Goal: Task Accomplishment & Management: Manage account settings

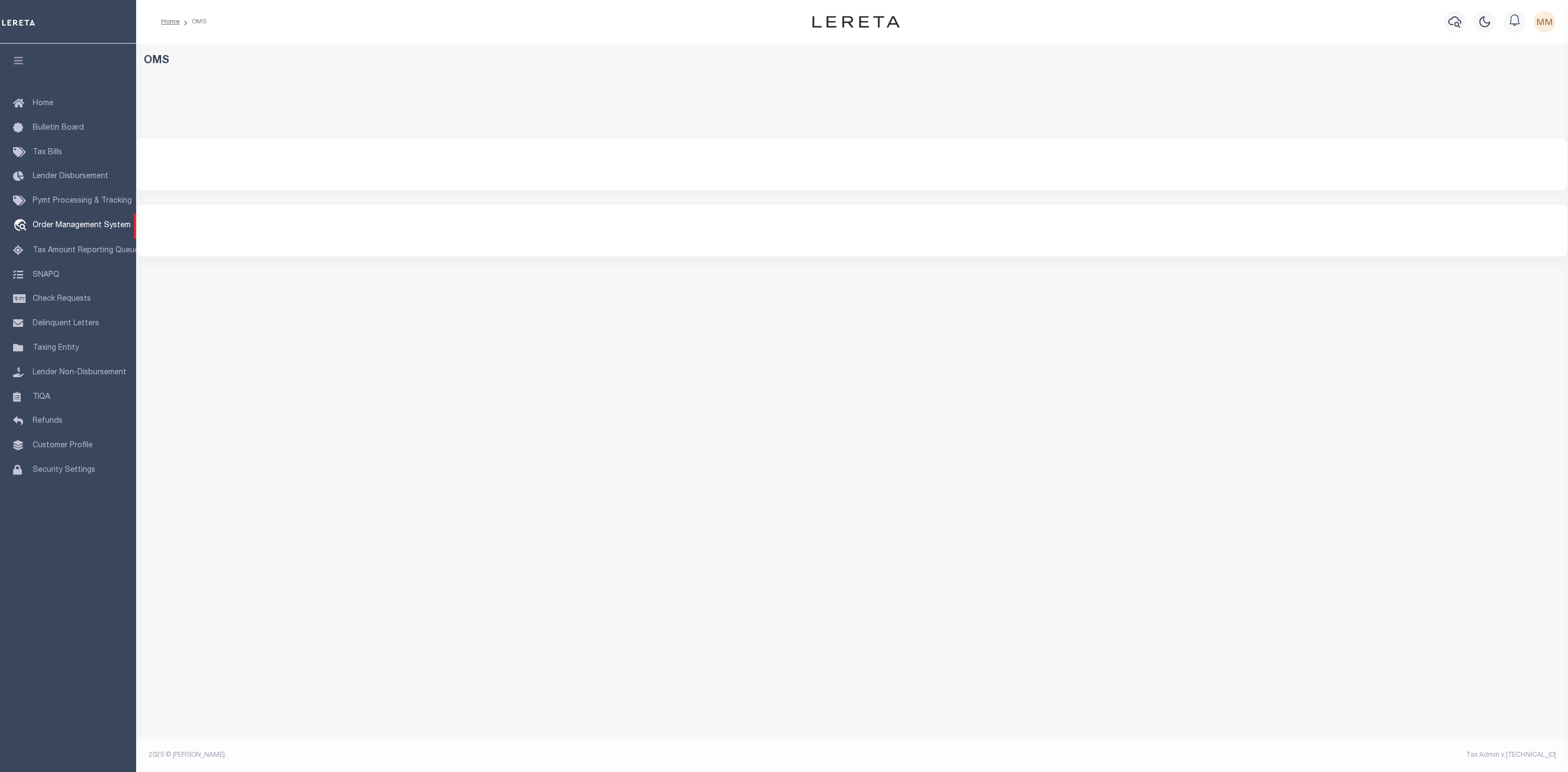
select select "200"
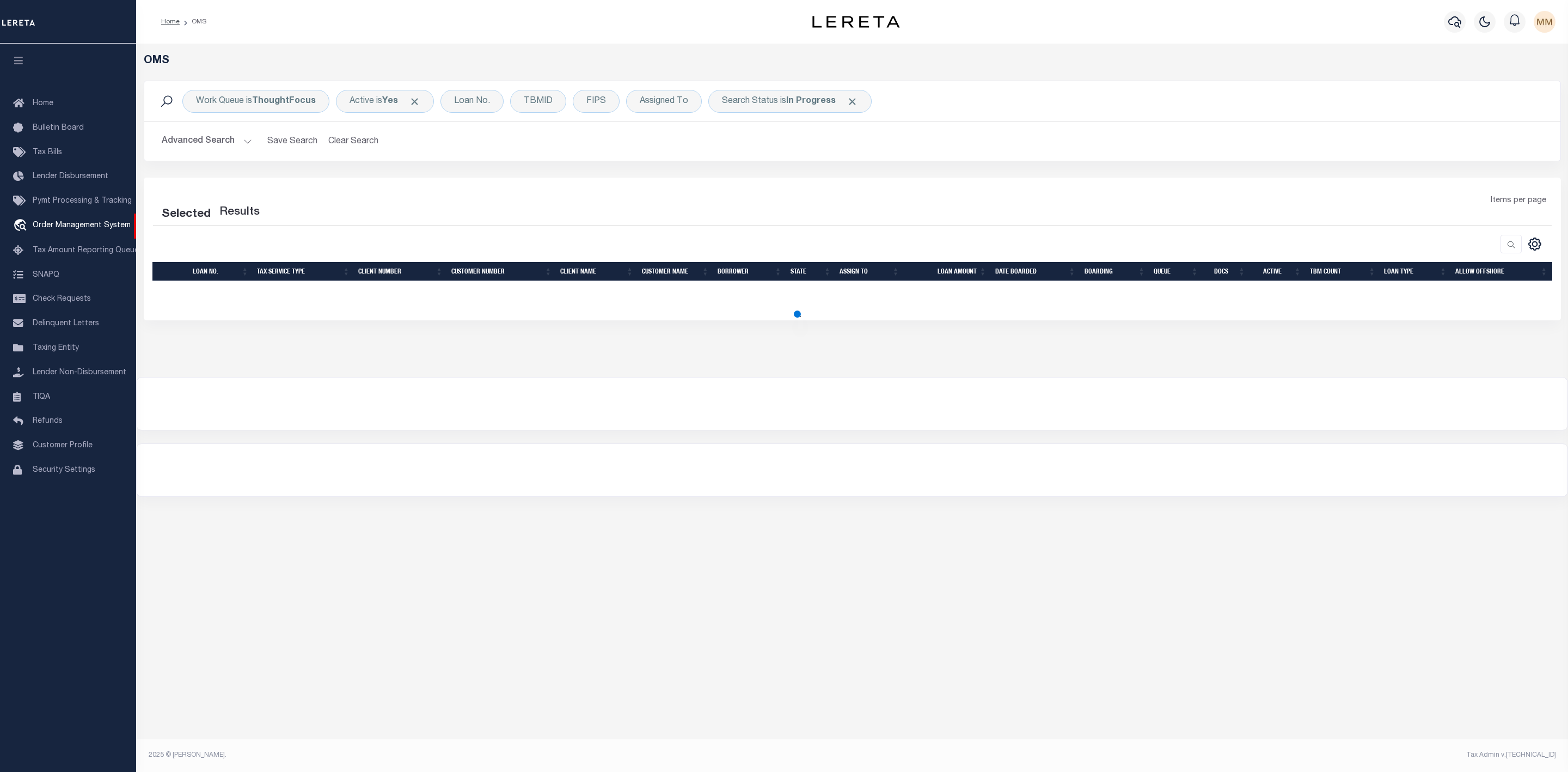
select select "200"
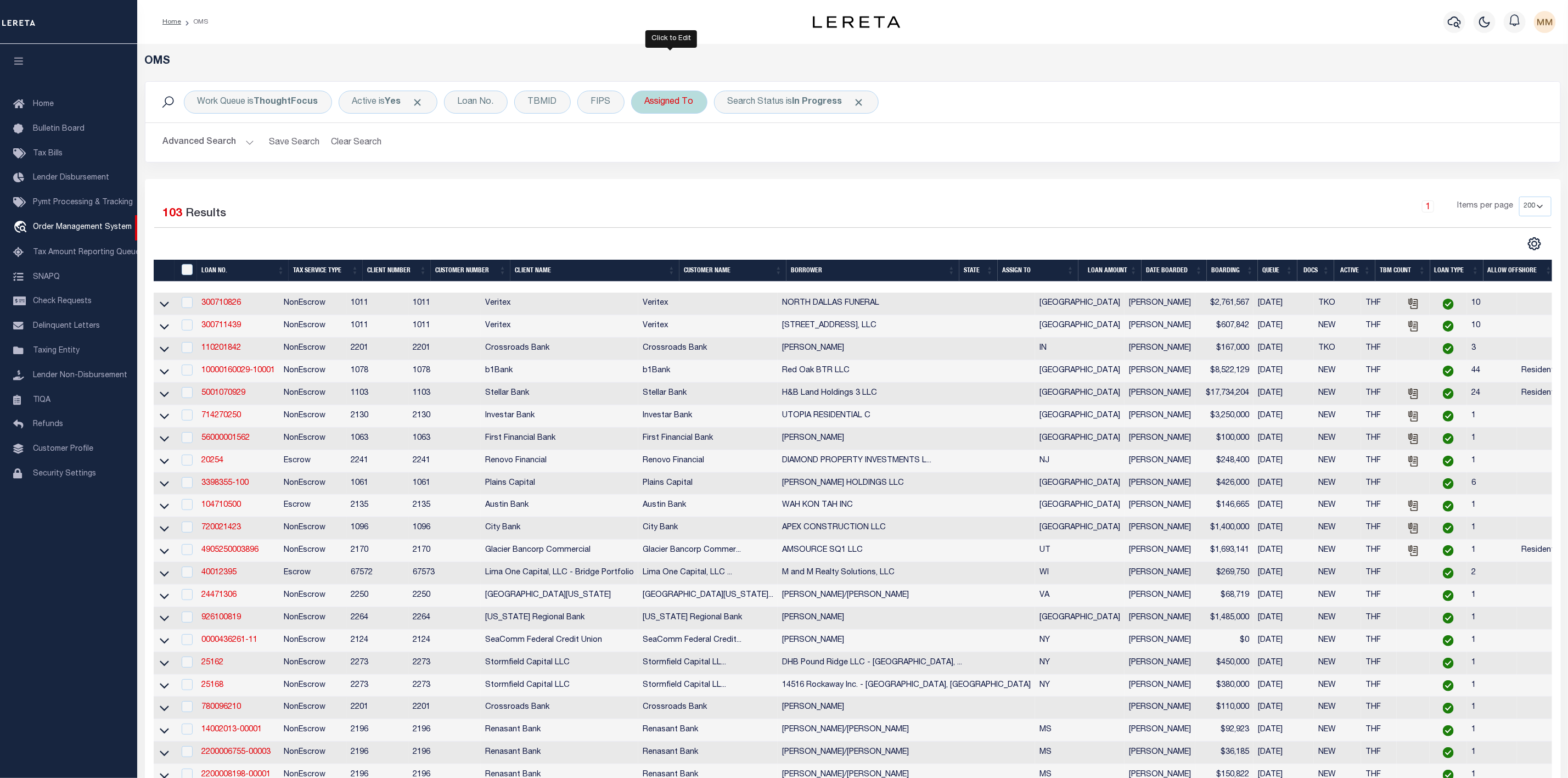
click at [669, 114] on div "Assigned To" at bounding box center [669, 102] width 76 height 23
click at [669, 152] on select "--Unassigned-- [PERSON_NAME] [PERSON_NAME] [PERSON_NAME] [PERSON_NAME], [PERSON…" at bounding box center [726, 156] width 161 height 21
select select "[PERSON_NAME]"
click at [647, 147] on select "--Unassigned-- [PERSON_NAME] [PERSON_NAME] [PERSON_NAME] [PERSON_NAME], [PERSON…" at bounding box center [726, 156] width 161 height 21
click at [792, 189] on input "Apply" at bounding box center [790, 180] width 33 height 18
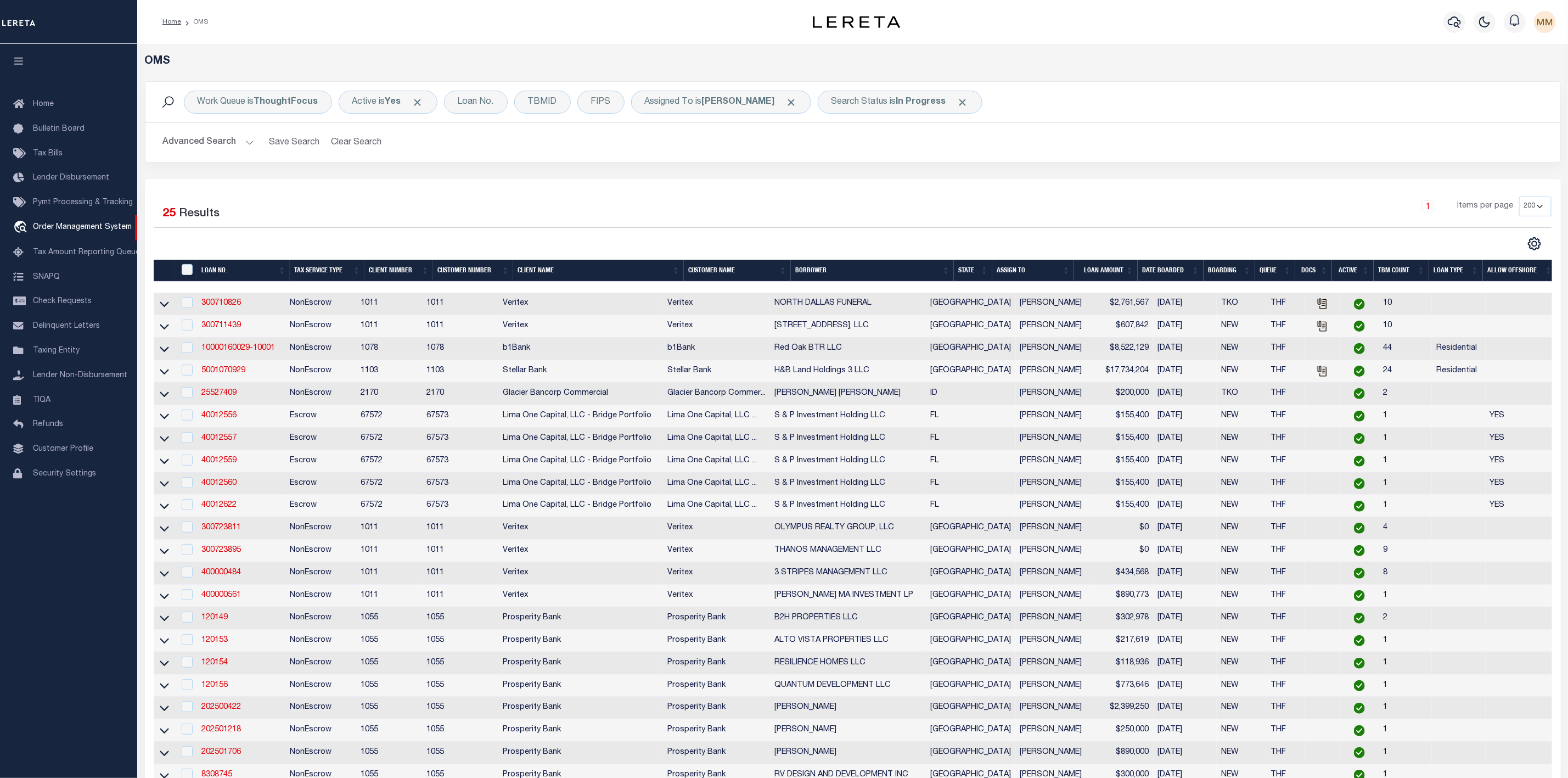
click at [188, 264] on th "" at bounding box center [185, 271] width 23 height 23
click at [188, 268] on input "" at bounding box center [187, 269] width 11 height 11
checkbox input "true"
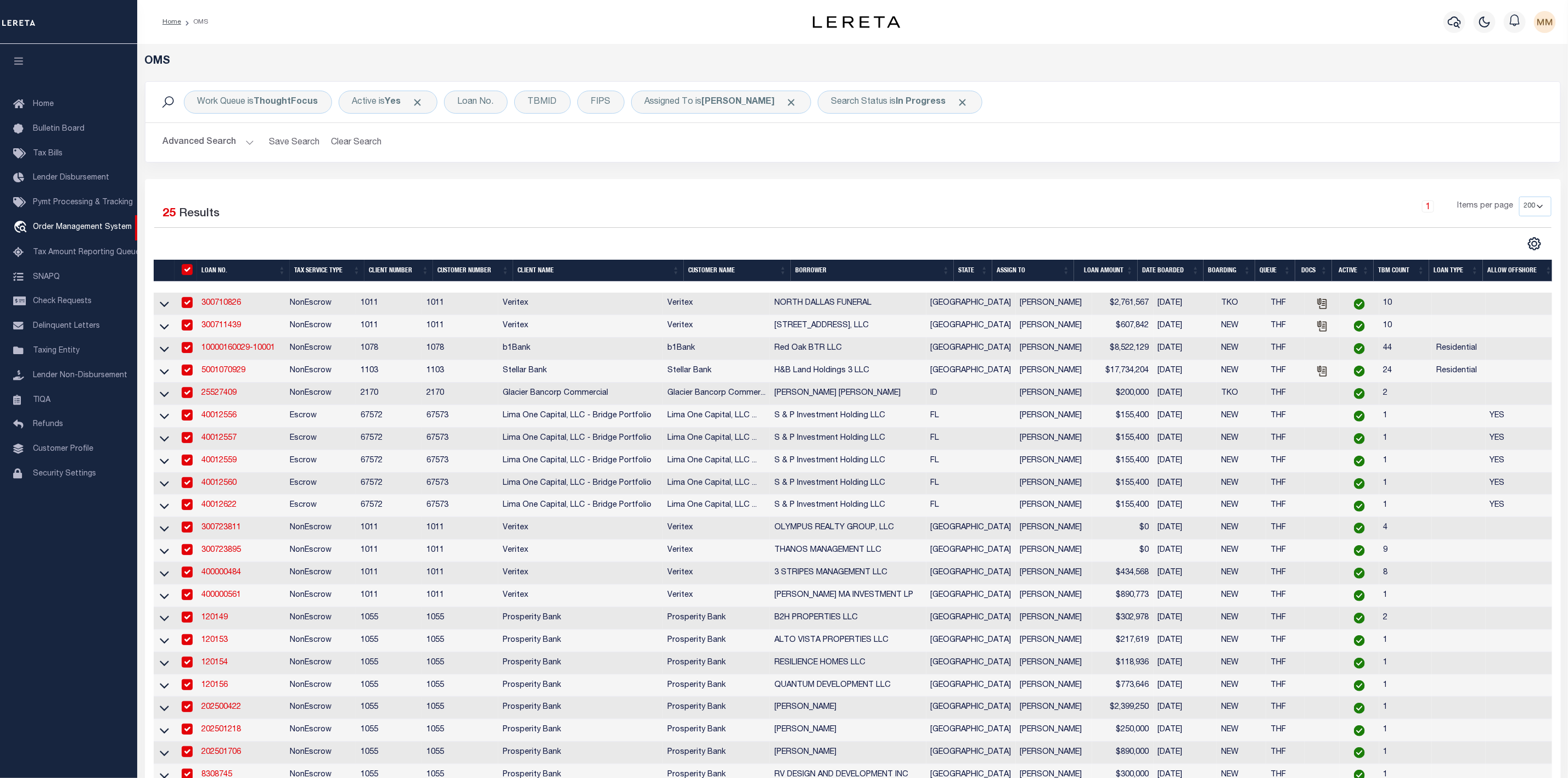
checkbox input "true"
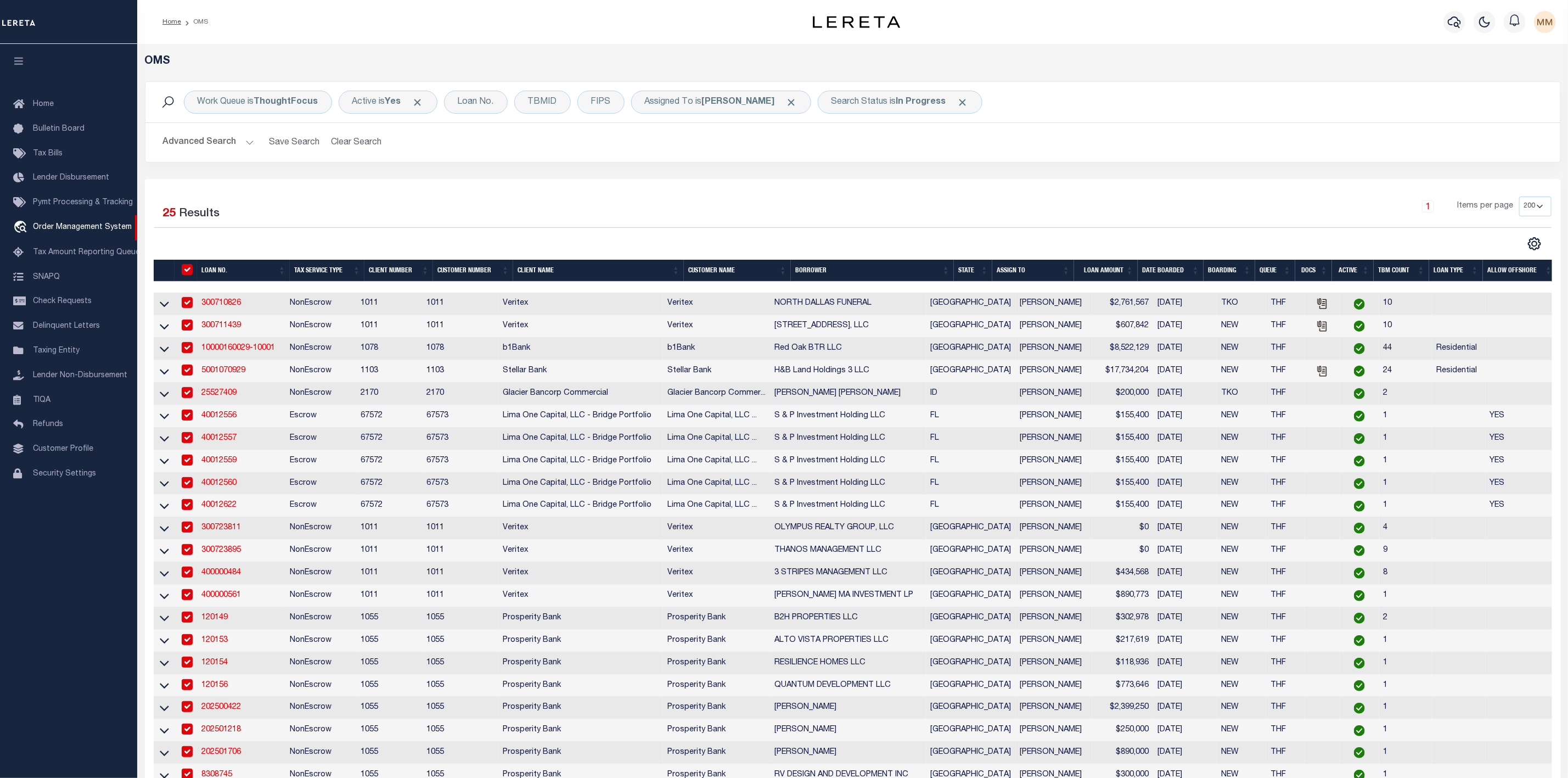
checkbox input "true"
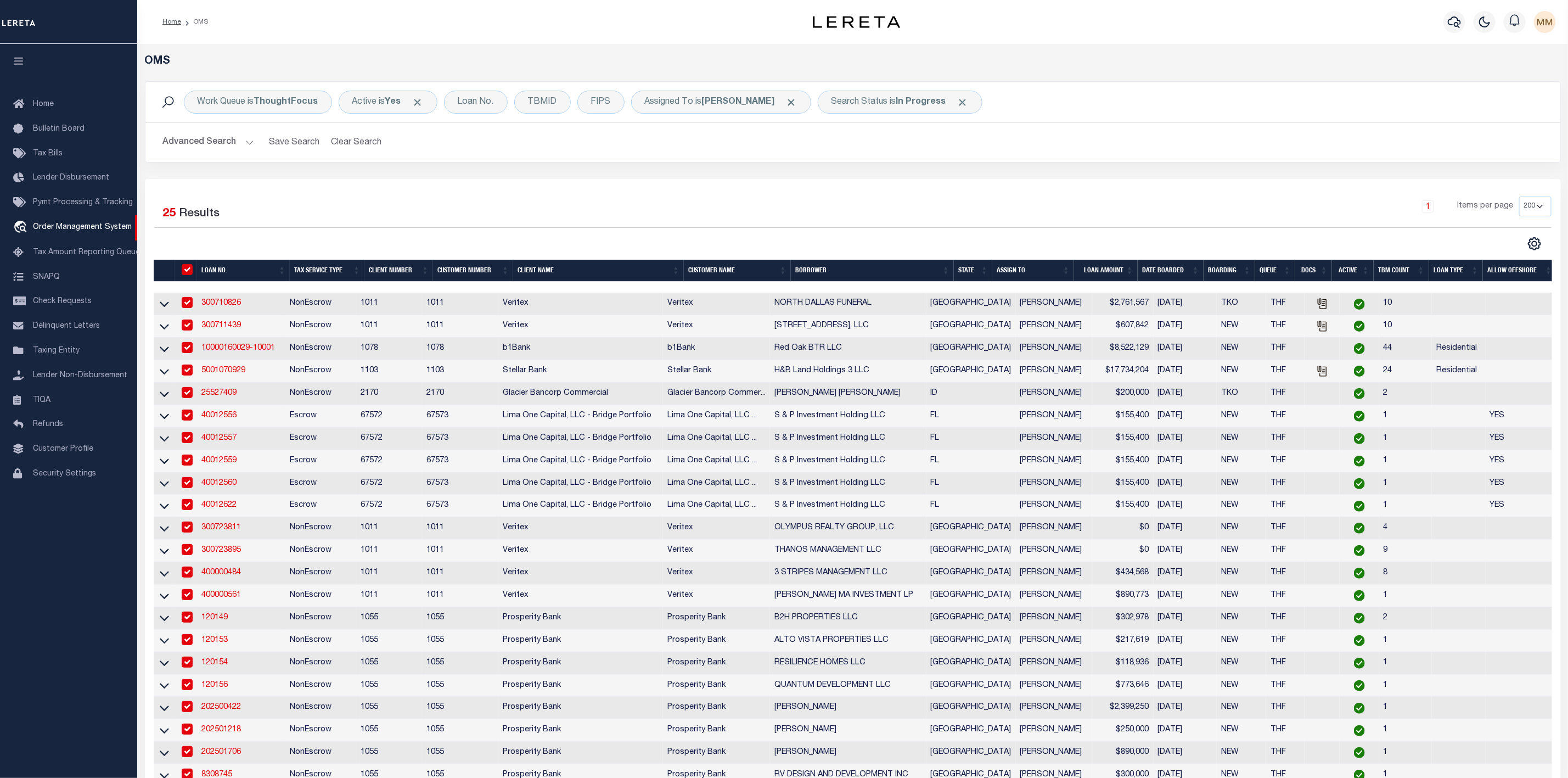
checkbox input "true"
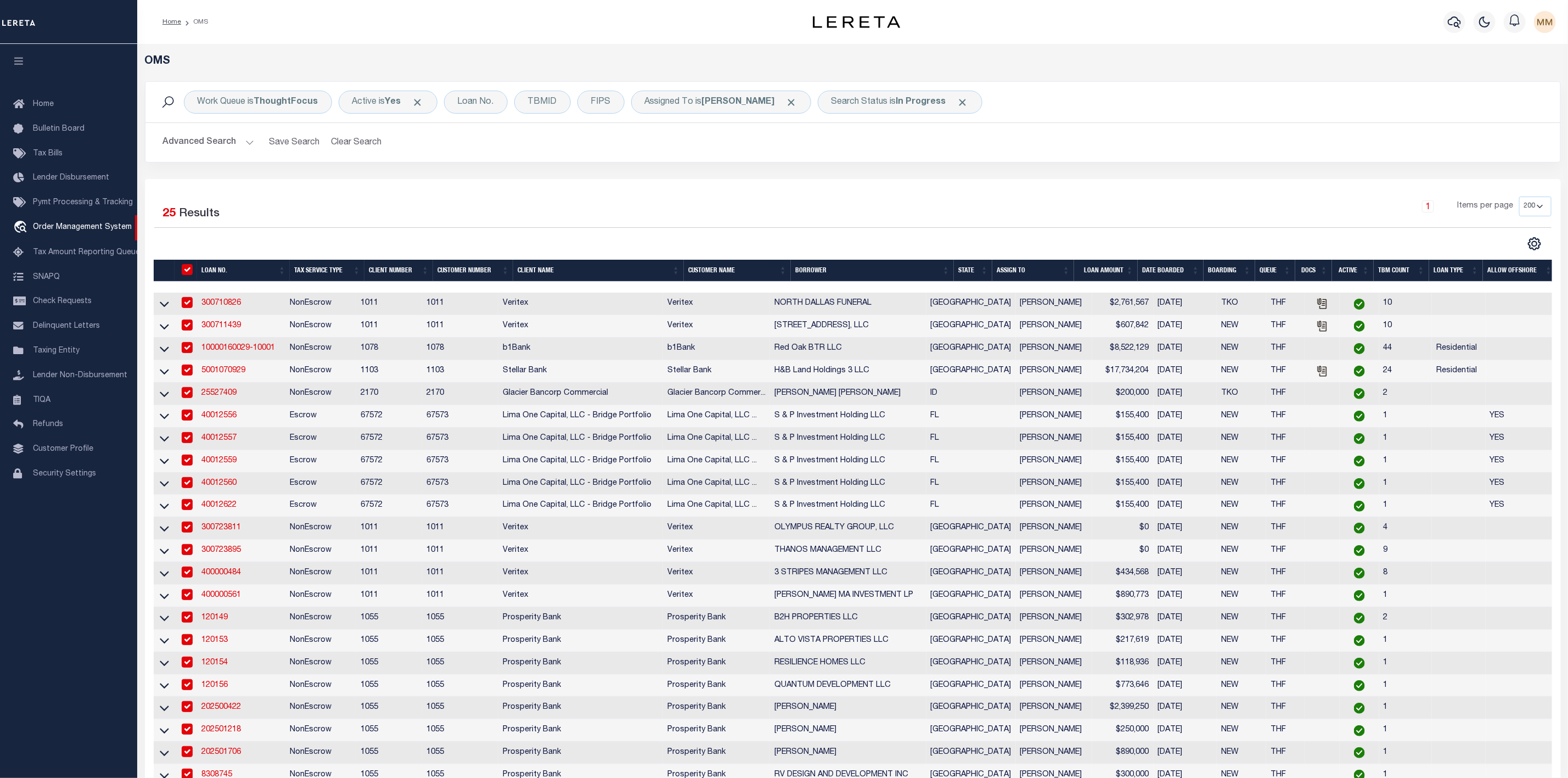
checkbox input "true"
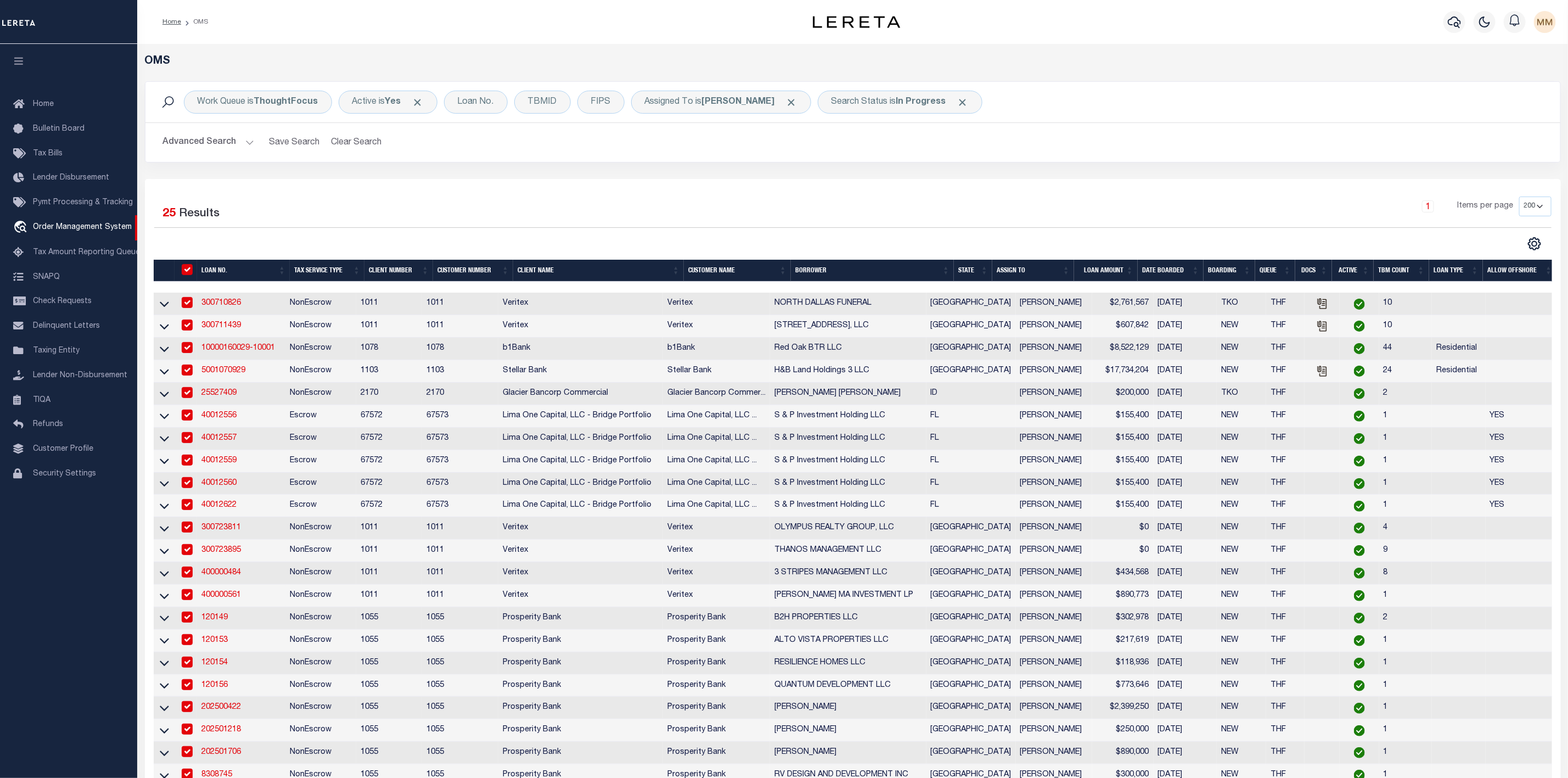
checkbox input "true"
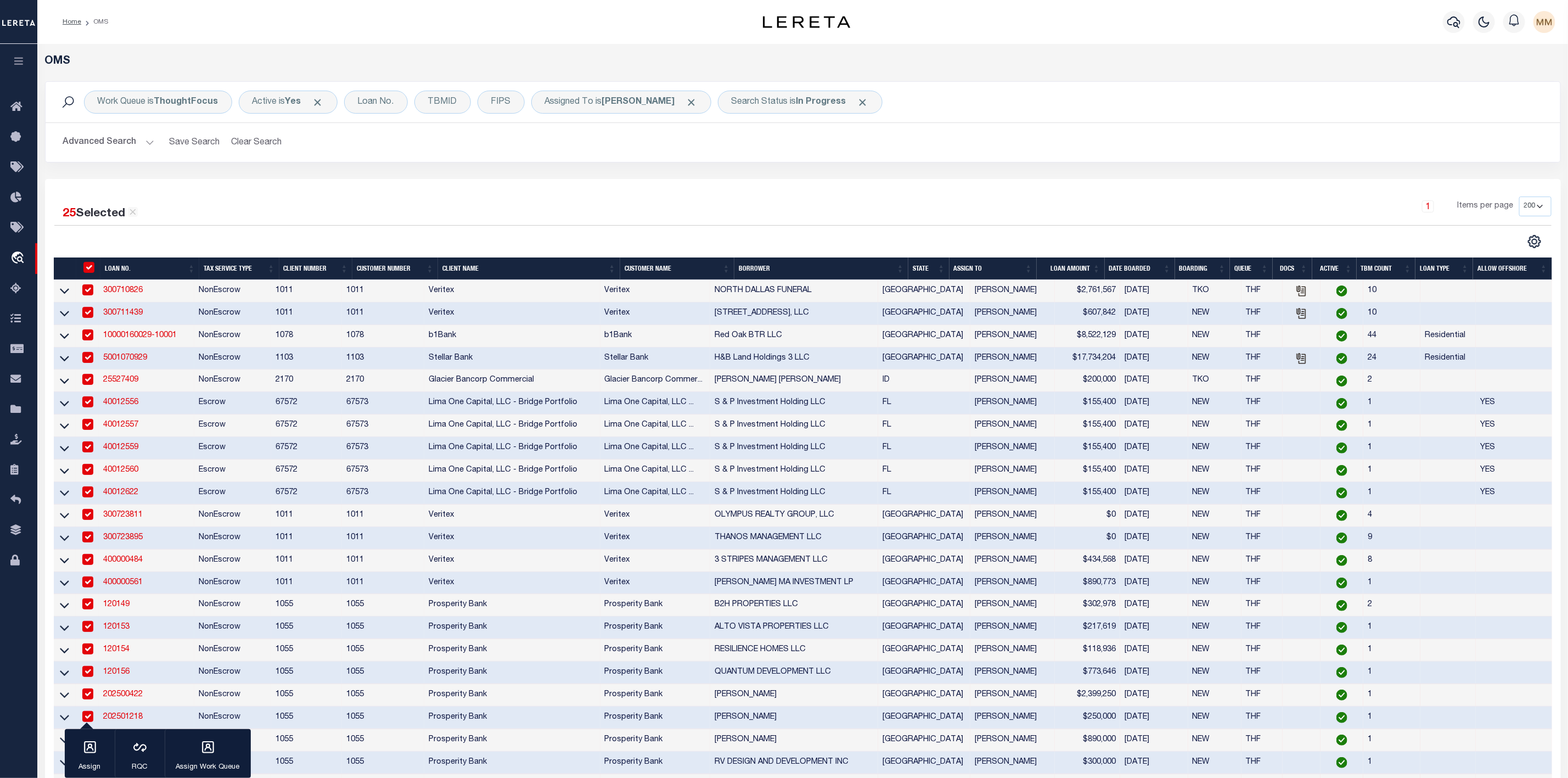
click at [407, 218] on div "25 Selected 25 Results" at bounding box center [236, 209] width 362 height 26
click at [86, 265] on input "" at bounding box center [89, 268] width 11 height 11
checkbox input "false"
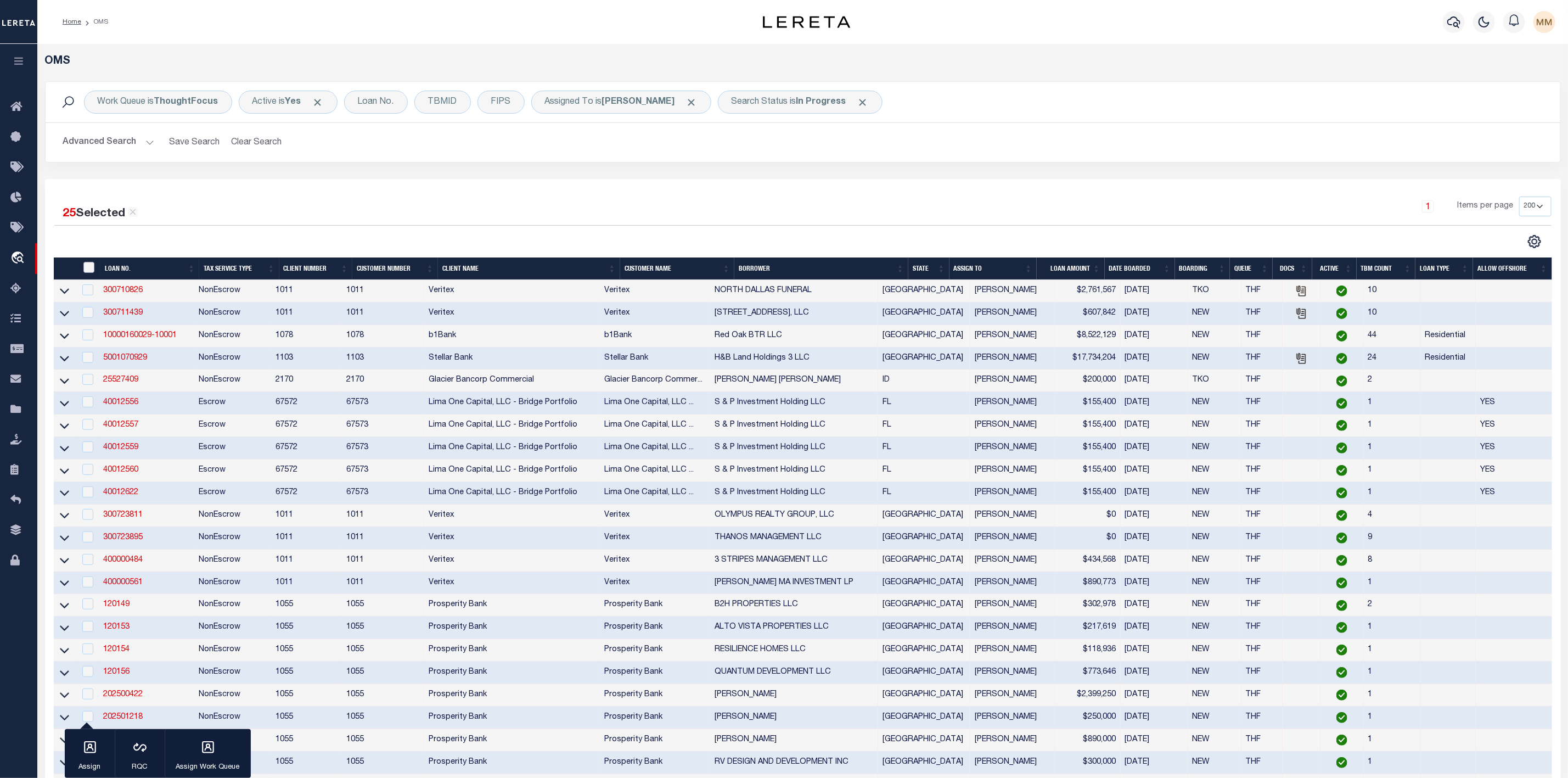
checkbox input "false"
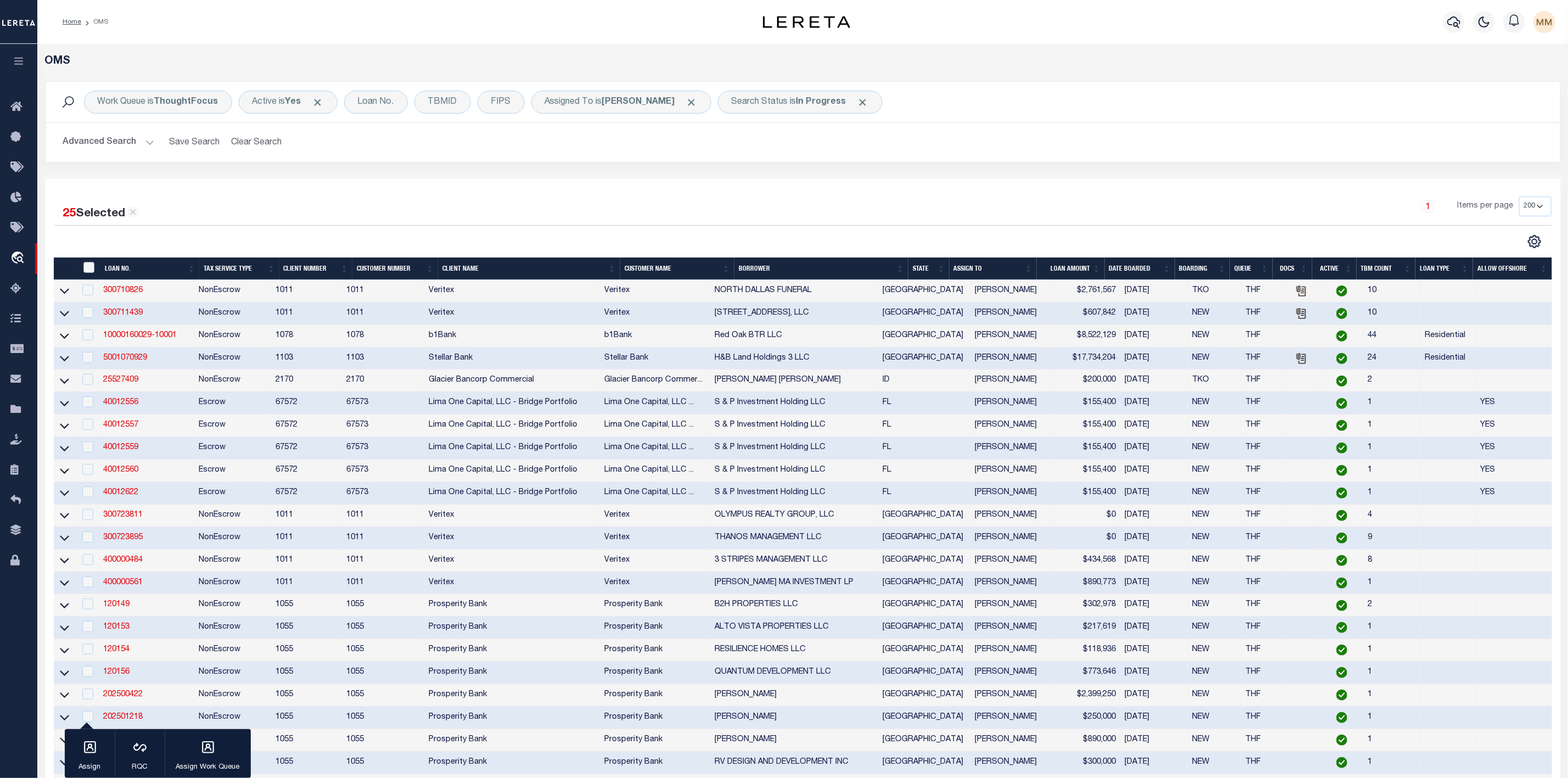
checkbox input "false"
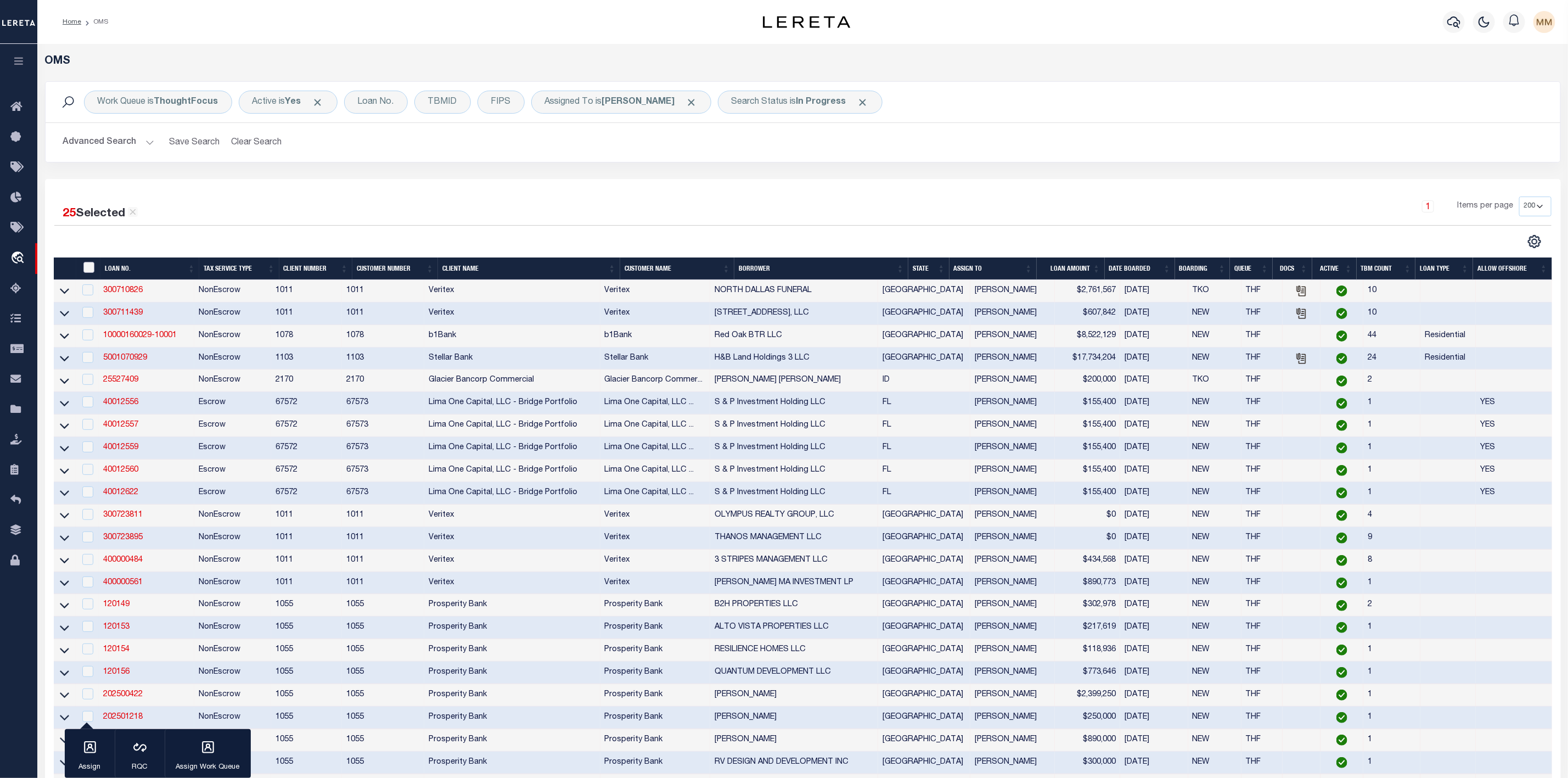
checkbox input "false"
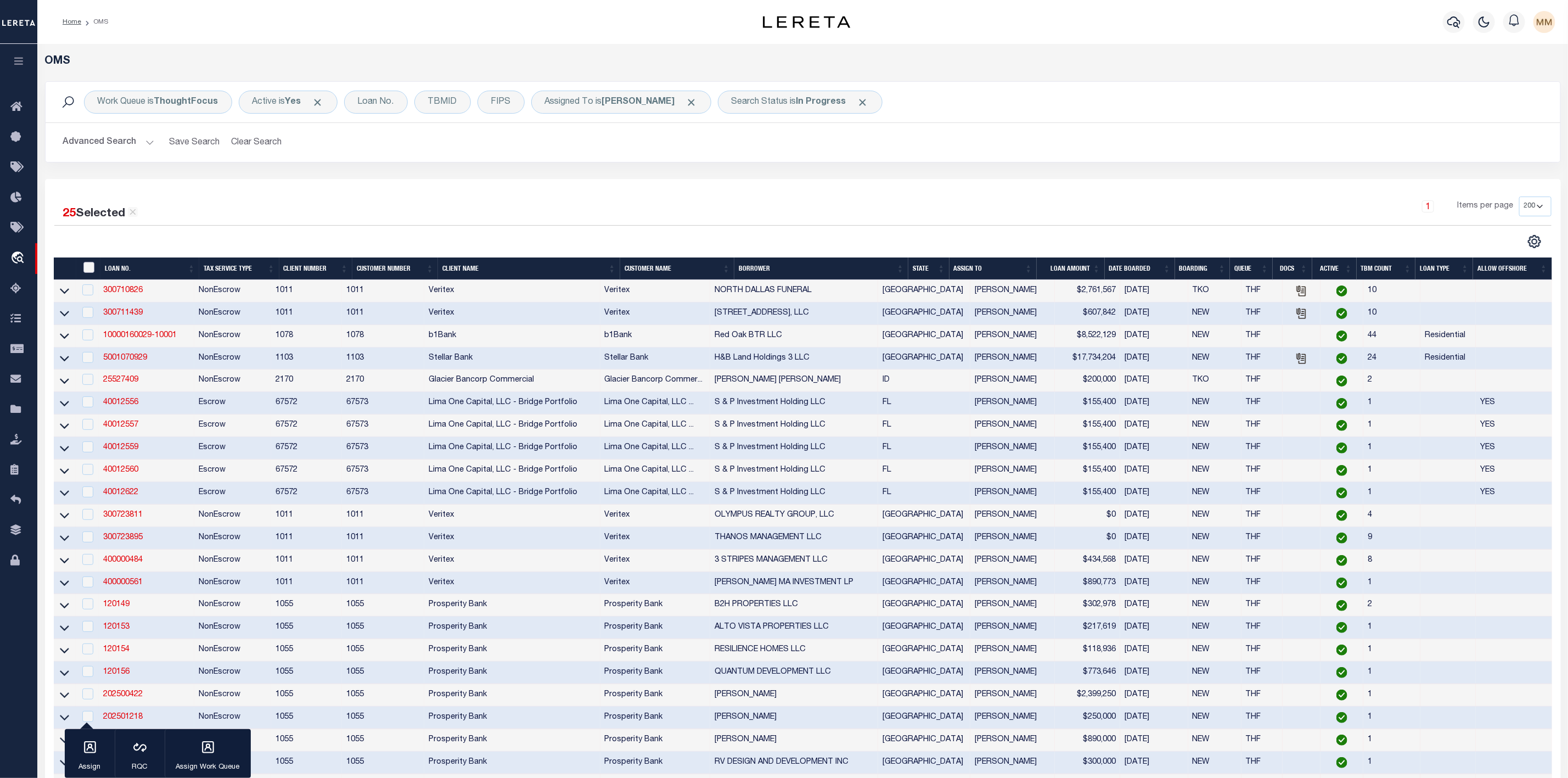
checkbox input "false"
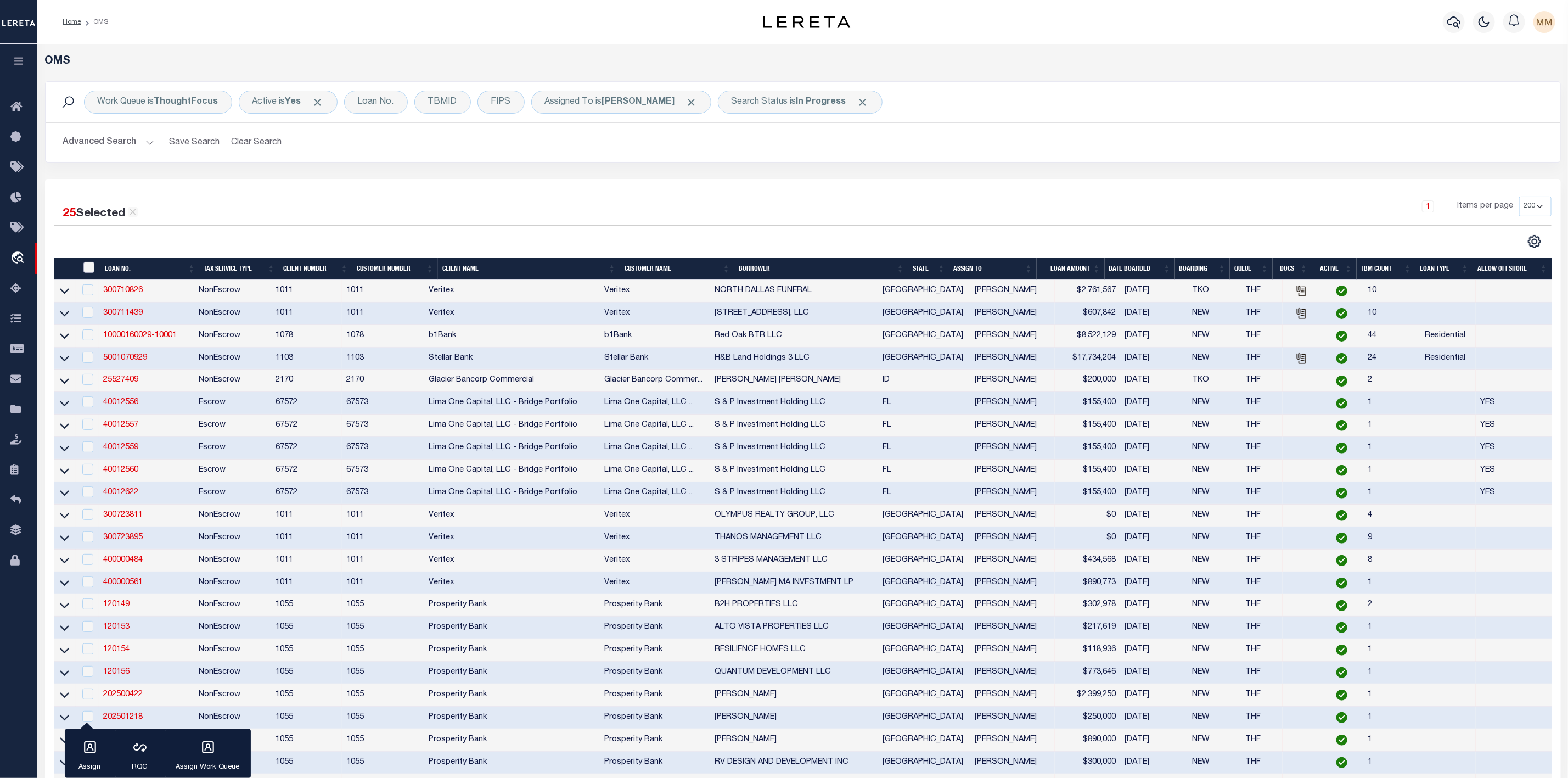
checkbox input "false"
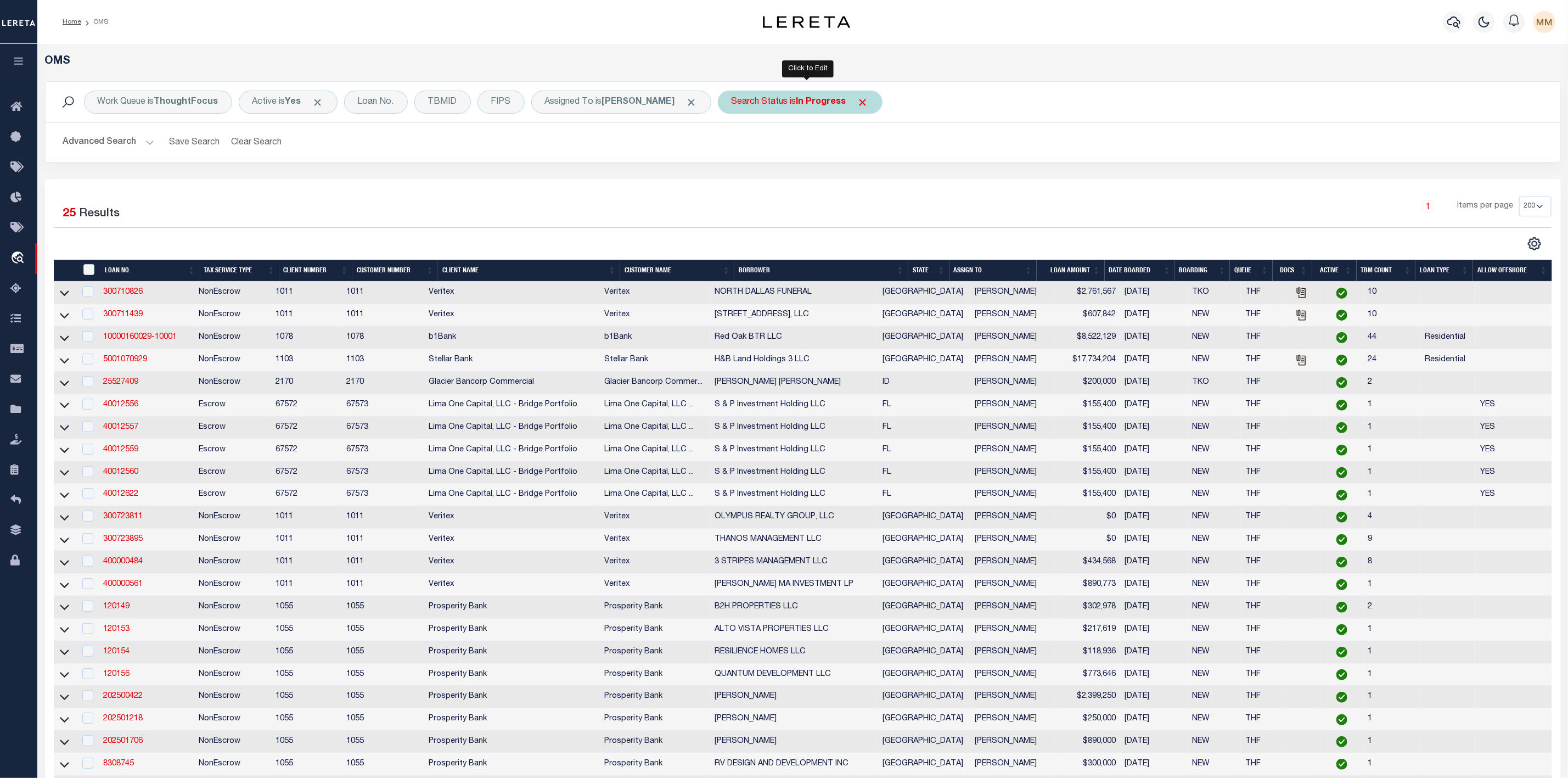
click at [799, 106] on div "Search Status is In Progress" at bounding box center [800, 102] width 164 height 23
click at [767, 162] on select "Automated Search Bad Parcel Complete Duplicate Parcel High Dollar Reporting In …" at bounding box center [812, 156] width 161 height 21
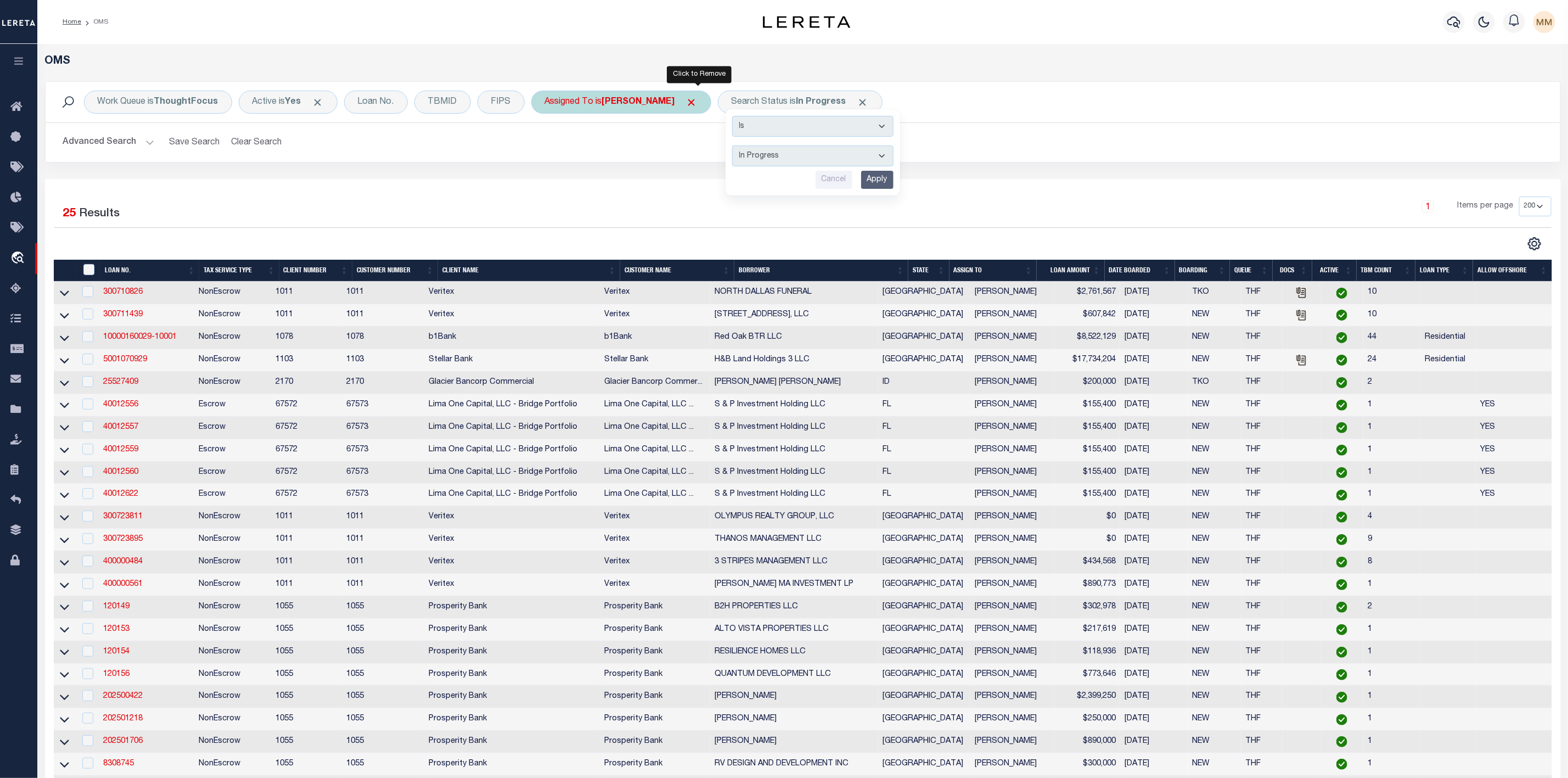
click at [698, 101] on span "Click to Remove" at bounding box center [691, 102] width 12 height 12
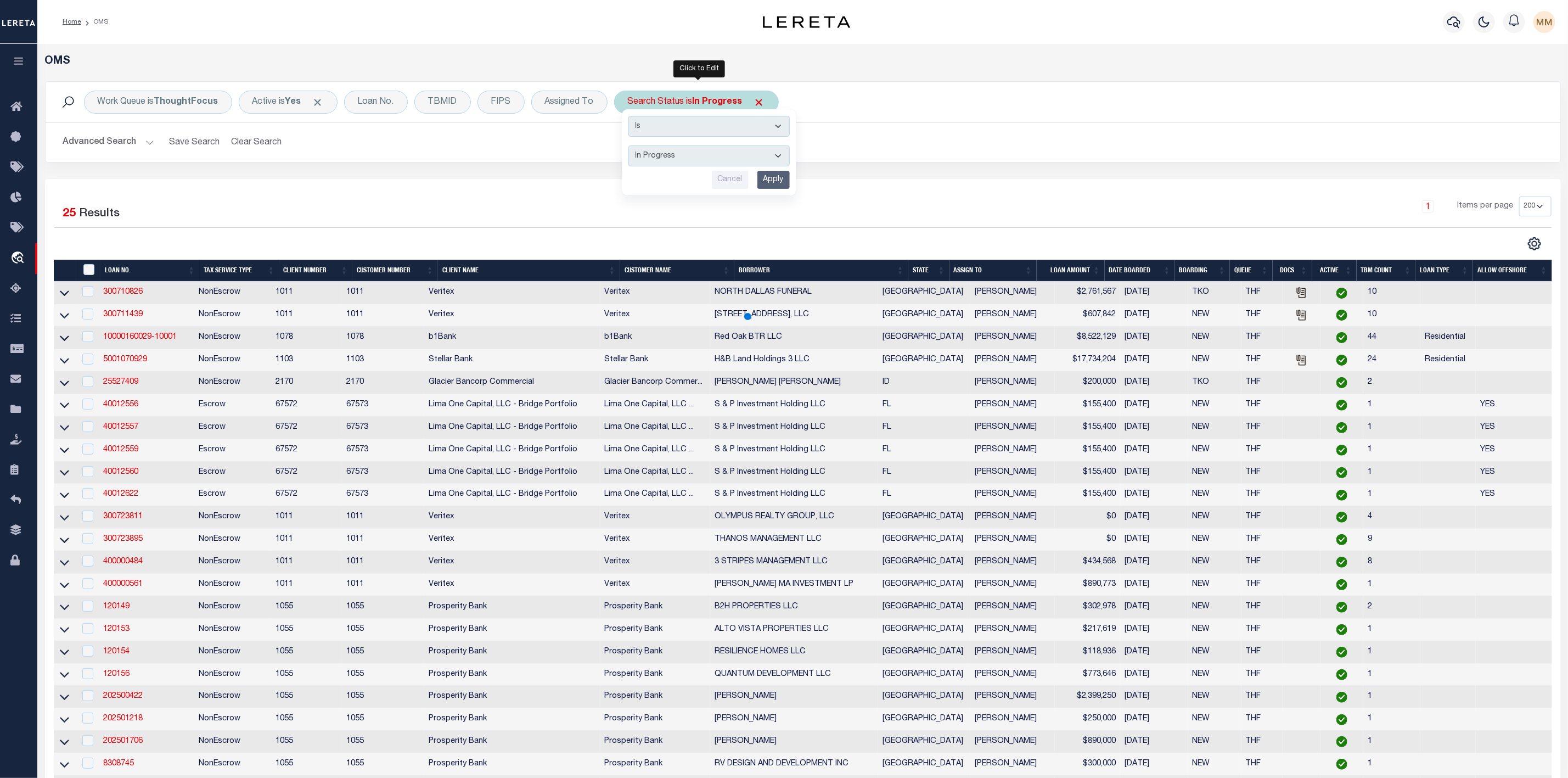
click at [697, 152] on select "Automated Search Bad Parcel Complete Duplicate Parcel High Dollar Reporting In …" at bounding box center [709, 156] width 161 height 21
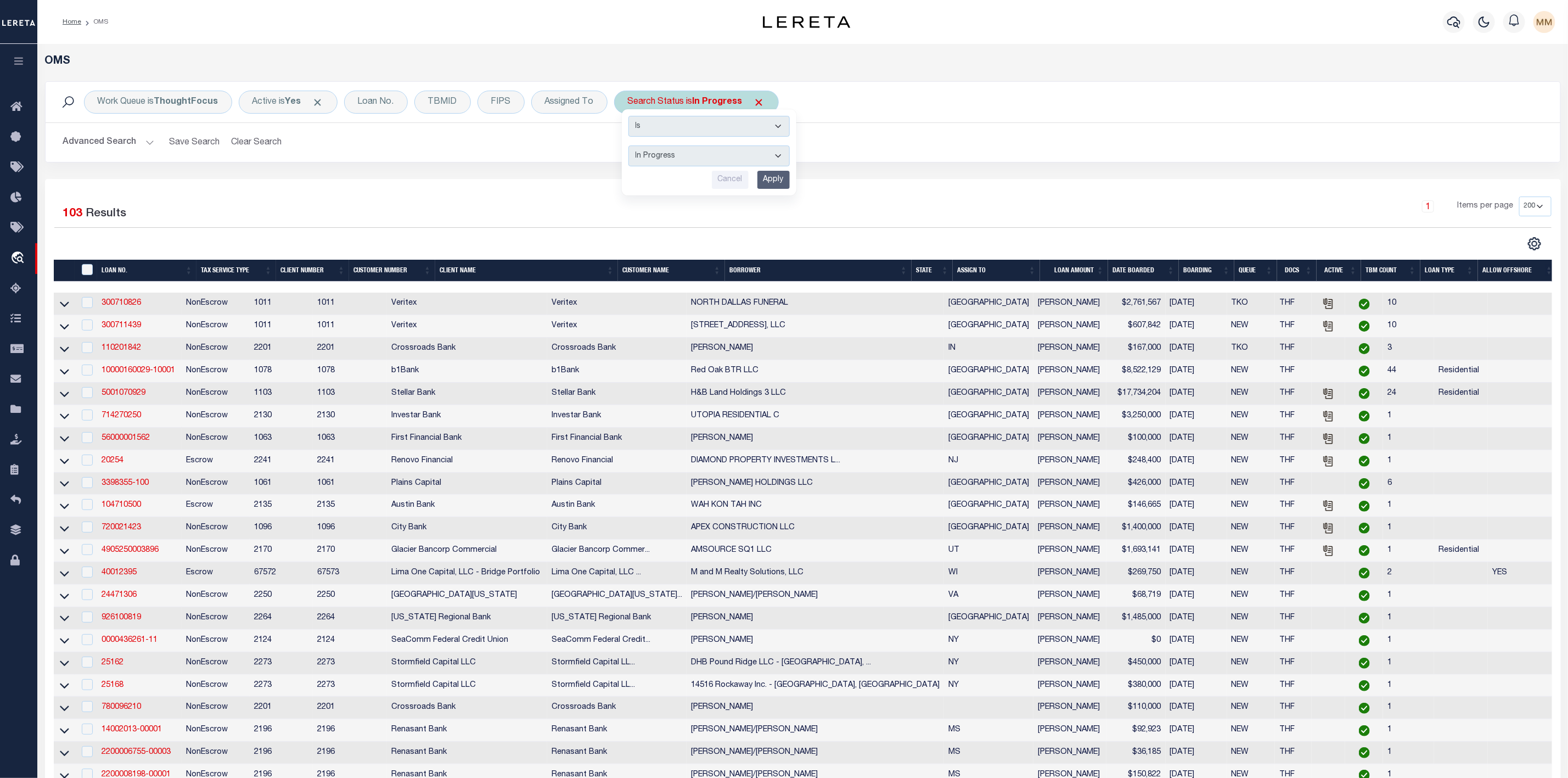
select select "RD"
click at [631, 147] on select "Automated Search Bad Parcel Complete Duplicate Parcel High Dollar Reporting In …" at bounding box center [709, 156] width 161 height 21
click at [771, 187] on input "Apply" at bounding box center [773, 180] width 33 height 18
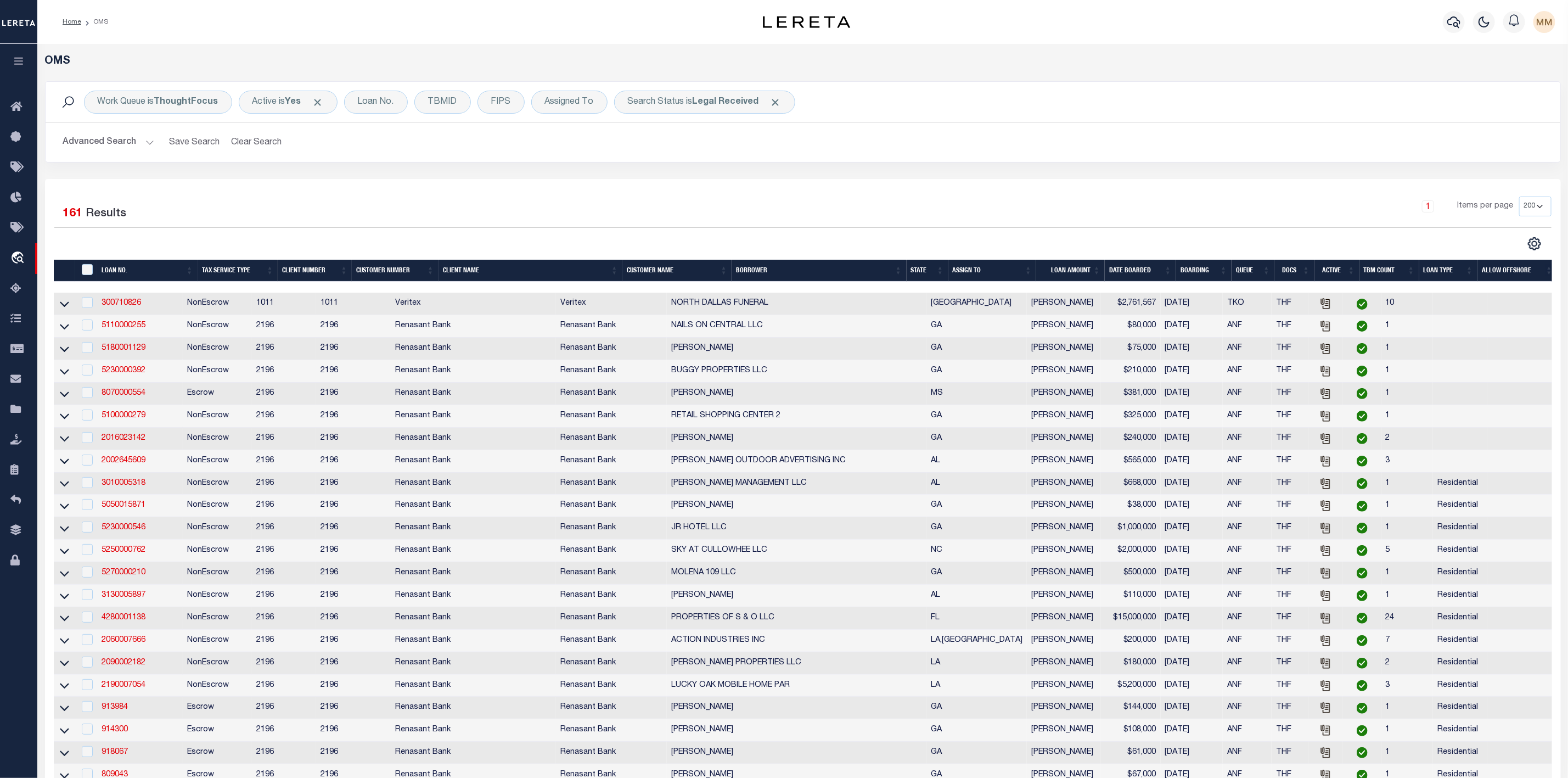
click at [1029, 267] on th "ASSIGN TO" at bounding box center [993, 271] width 88 height 23
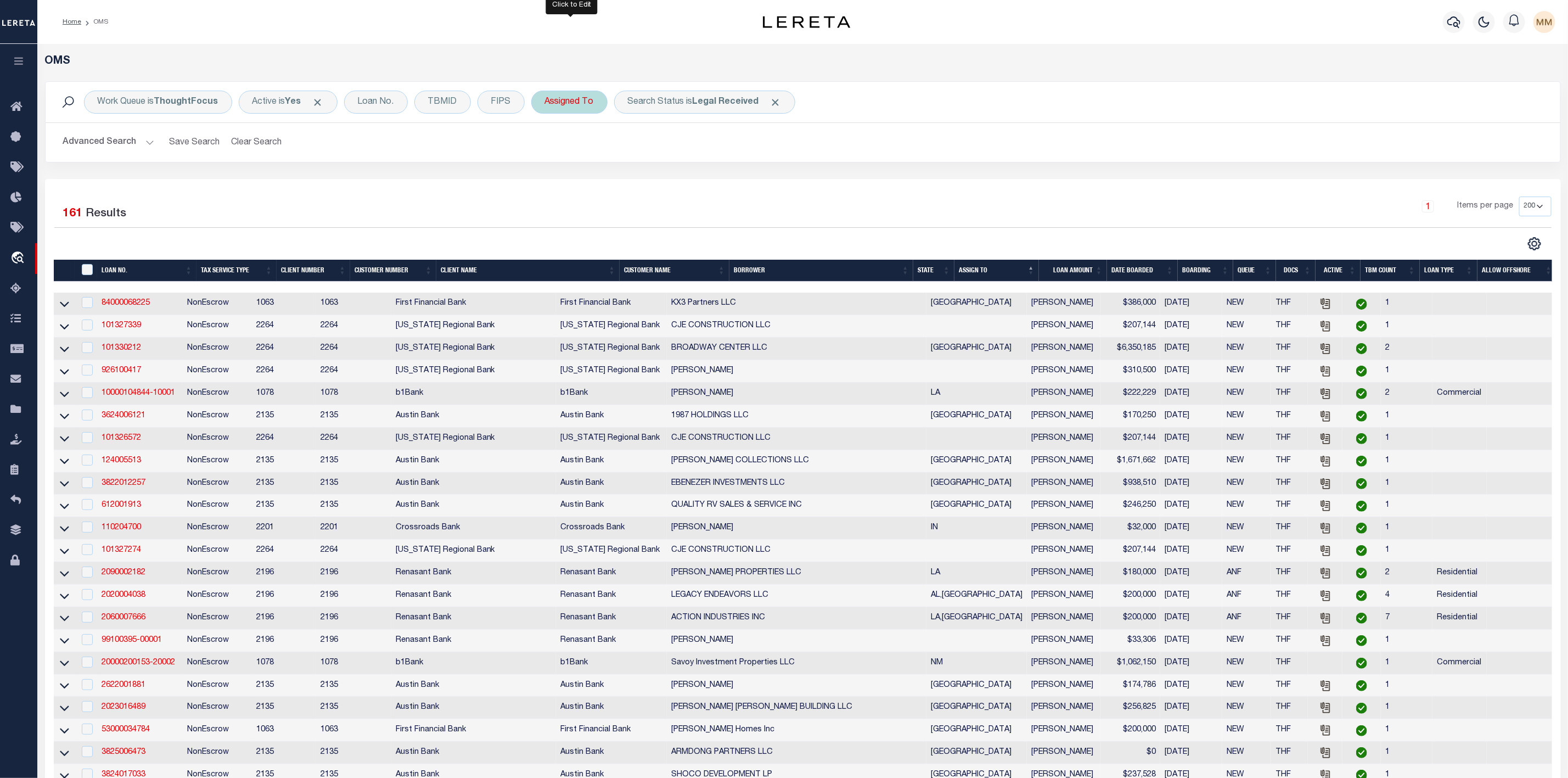
click at [573, 111] on div "Assigned To" at bounding box center [569, 102] width 76 height 23
click at [580, 157] on select "--Unassigned-- [PERSON_NAME] [PERSON_NAME] [PERSON_NAME] [PERSON_NAME], [PERSON…" at bounding box center [626, 156] width 161 height 21
select select "[PERSON_NAME]"
click at [547, 147] on select "--Unassigned-- [PERSON_NAME] [PERSON_NAME] [PERSON_NAME] [PERSON_NAME], [PERSON…" at bounding box center [626, 156] width 161 height 21
click at [697, 183] on input "Apply" at bounding box center [690, 180] width 33 height 18
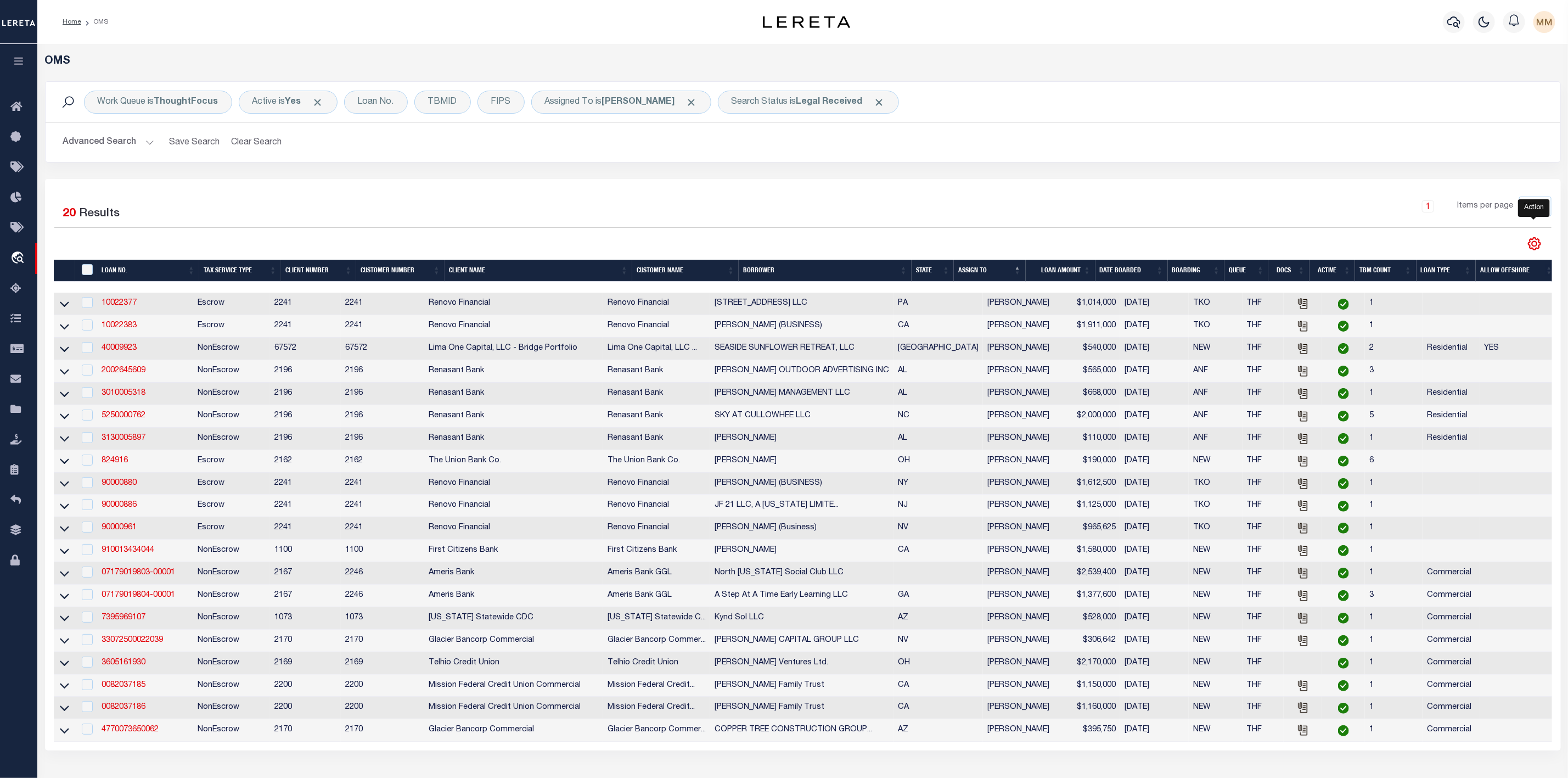
click at [1533, 245] on icon "" at bounding box center [1534, 244] width 14 height 14
click at [1454, 263] on span "CSV" at bounding box center [1455, 261] width 17 height 8
click at [86, 307] on input "checkbox" at bounding box center [87, 302] width 11 height 11
checkbox input "true"
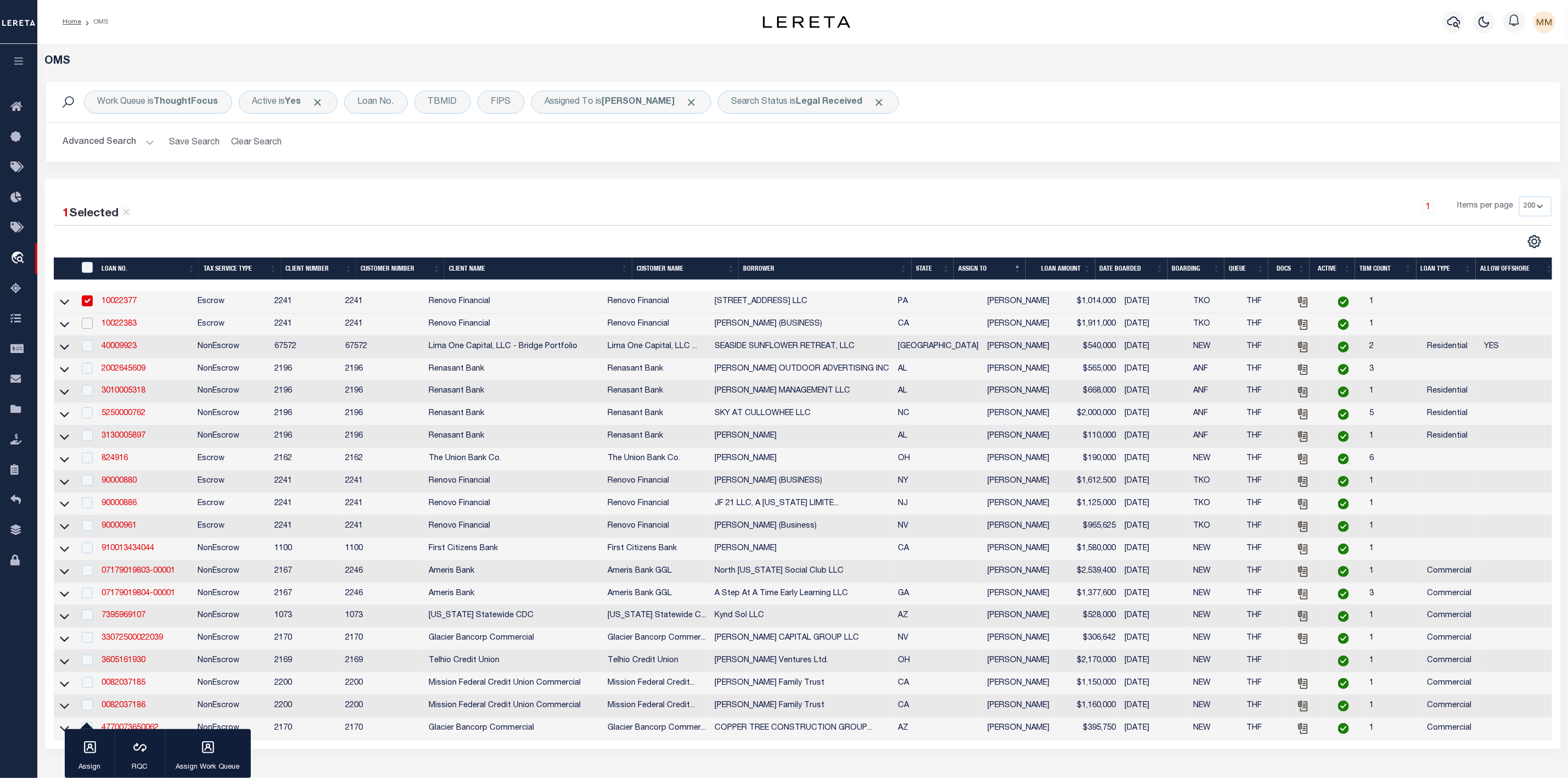
click at [90, 326] on input "checkbox" at bounding box center [87, 323] width 11 height 11
checkbox input "true"
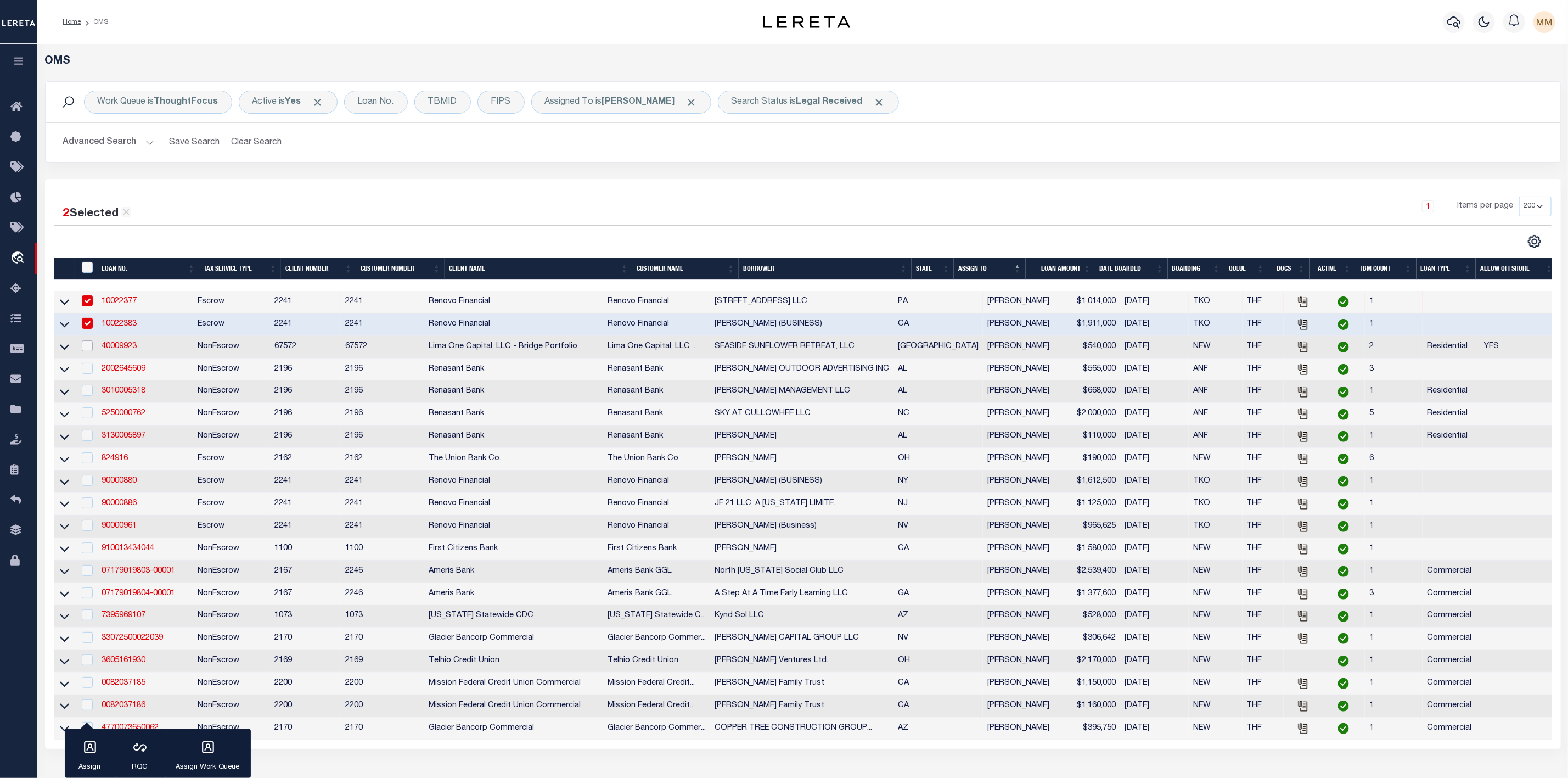
click at [86, 351] on input "checkbox" at bounding box center [87, 346] width 11 height 11
checkbox input "true"
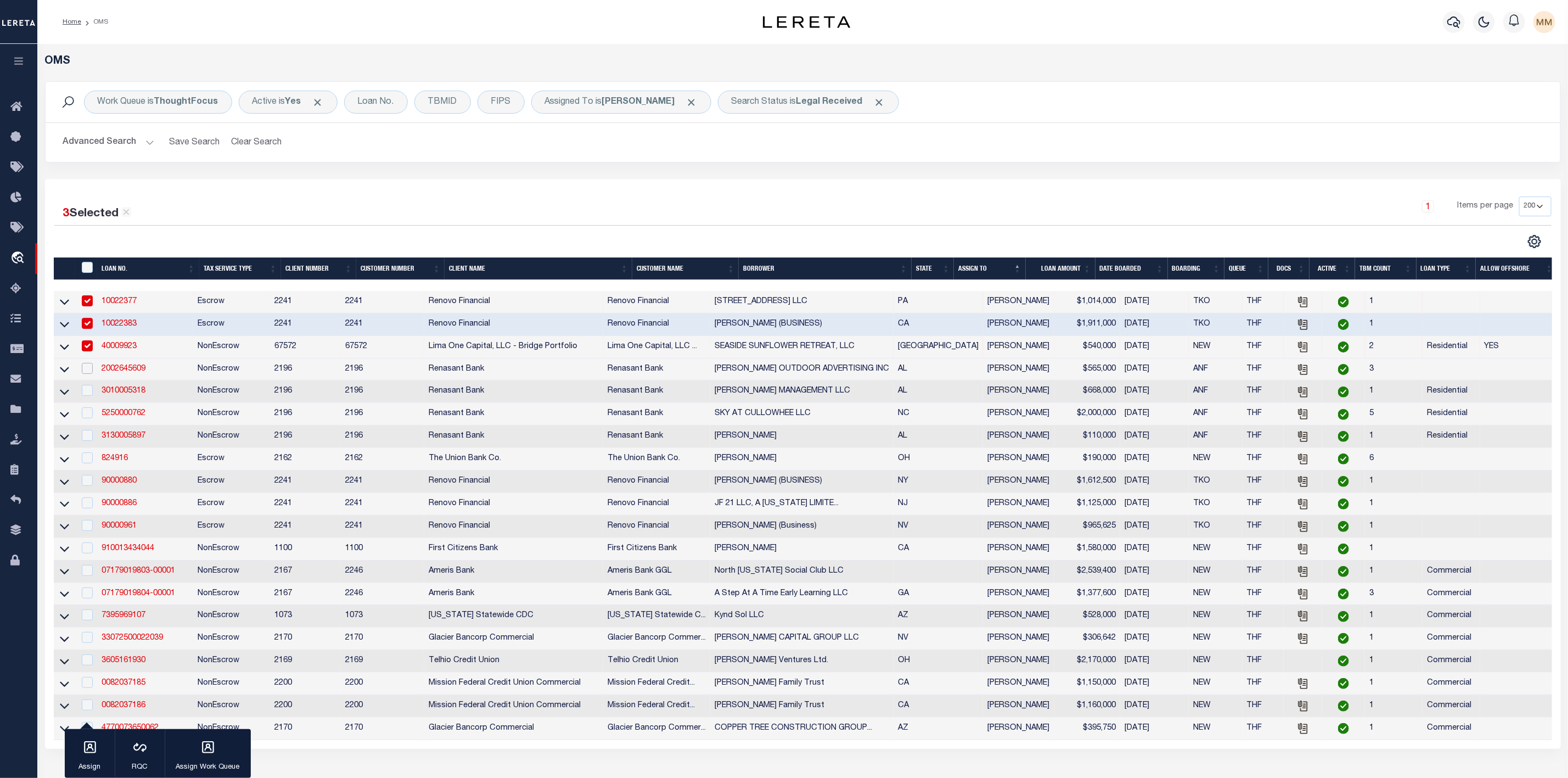
click at [89, 369] on input "checkbox" at bounding box center [87, 368] width 11 height 11
checkbox input "true"
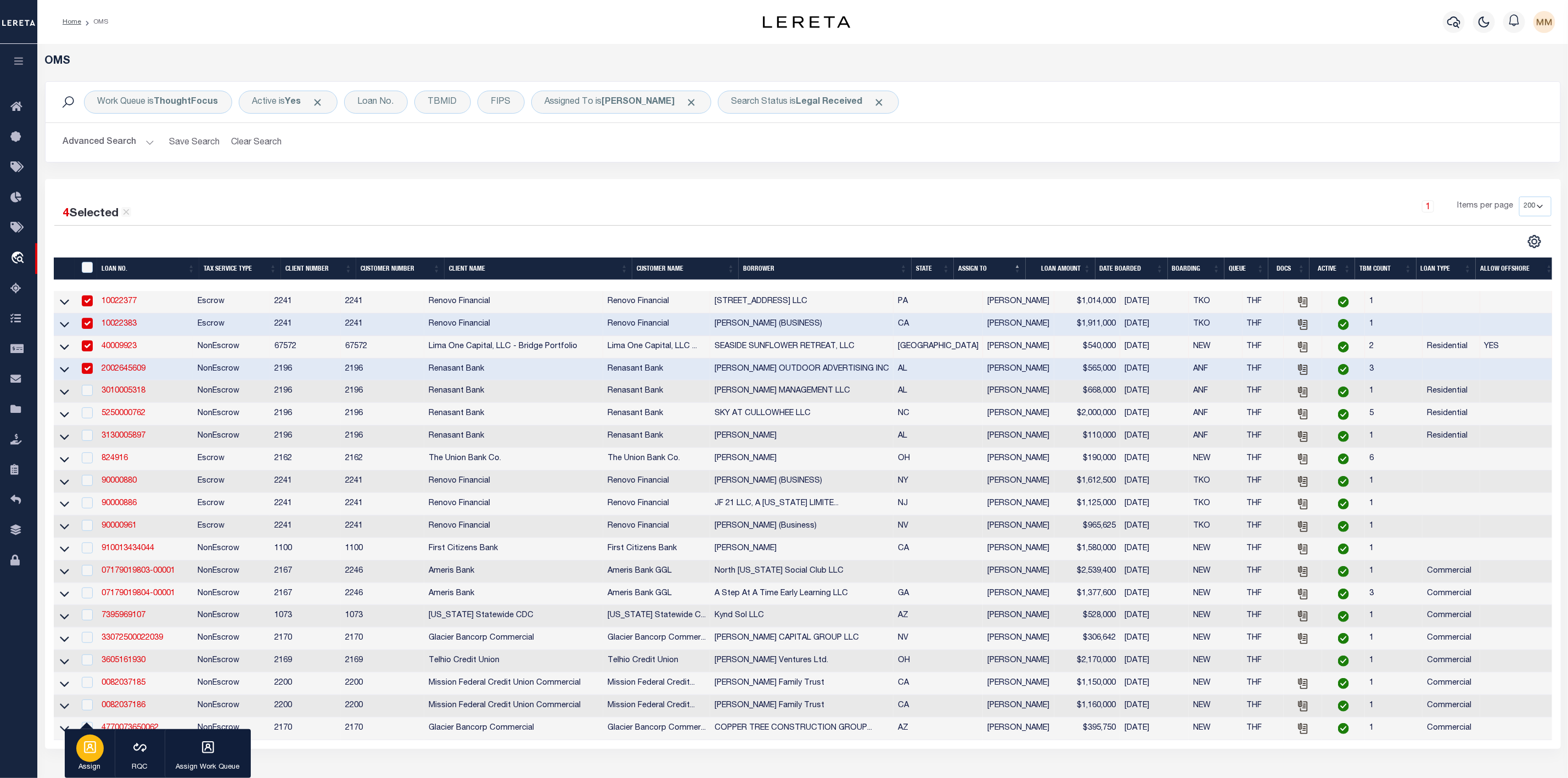
click at [84, 750] on icon "button" at bounding box center [90, 747] width 14 height 14
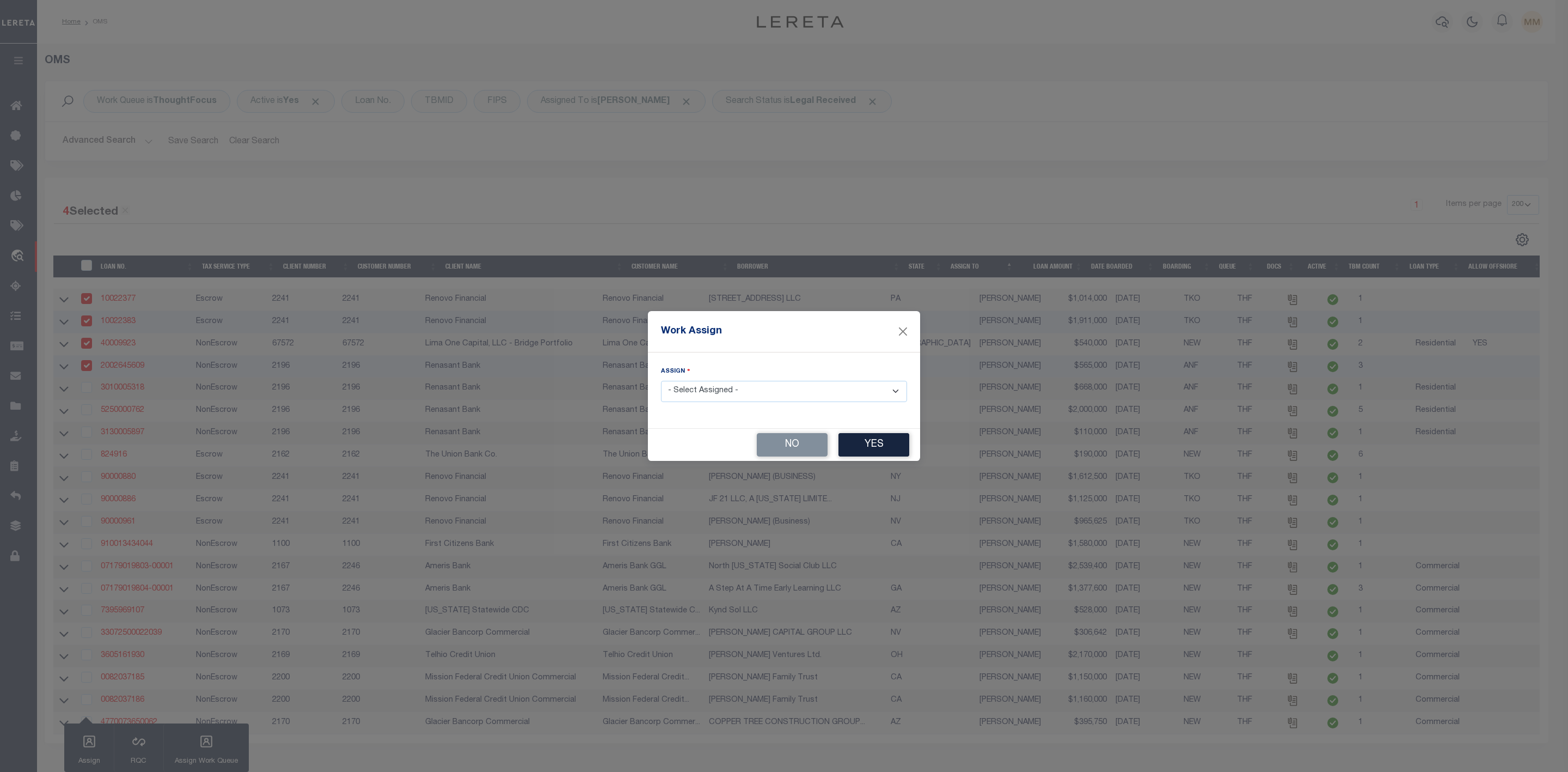
click at [737, 395] on select "- Select Assigned - --Unassigned-- [PERSON_NAME] [PERSON_NAME] [PERSON_NAME] [P…" at bounding box center [784, 391] width 246 height 21
select select "[PERSON_NAME]"
click at [661, 381] on select "- Select Assigned - --Unassigned-- [PERSON_NAME] [PERSON_NAME] [PERSON_NAME] [P…" at bounding box center [784, 391] width 246 height 21
click at [867, 435] on button "Yes" at bounding box center [874, 444] width 71 height 23
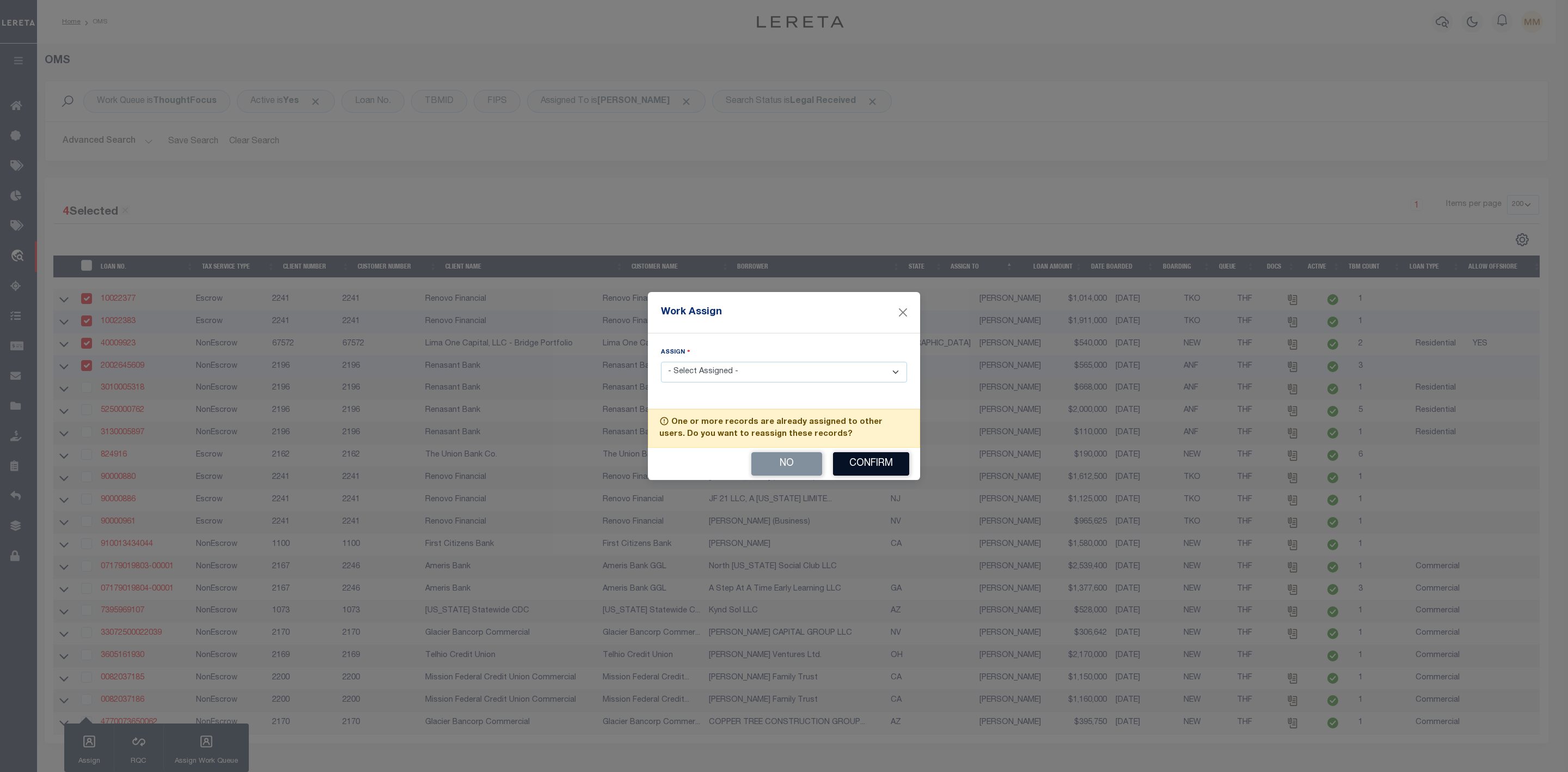
click at [870, 460] on button "Confirm" at bounding box center [871, 463] width 76 height 23
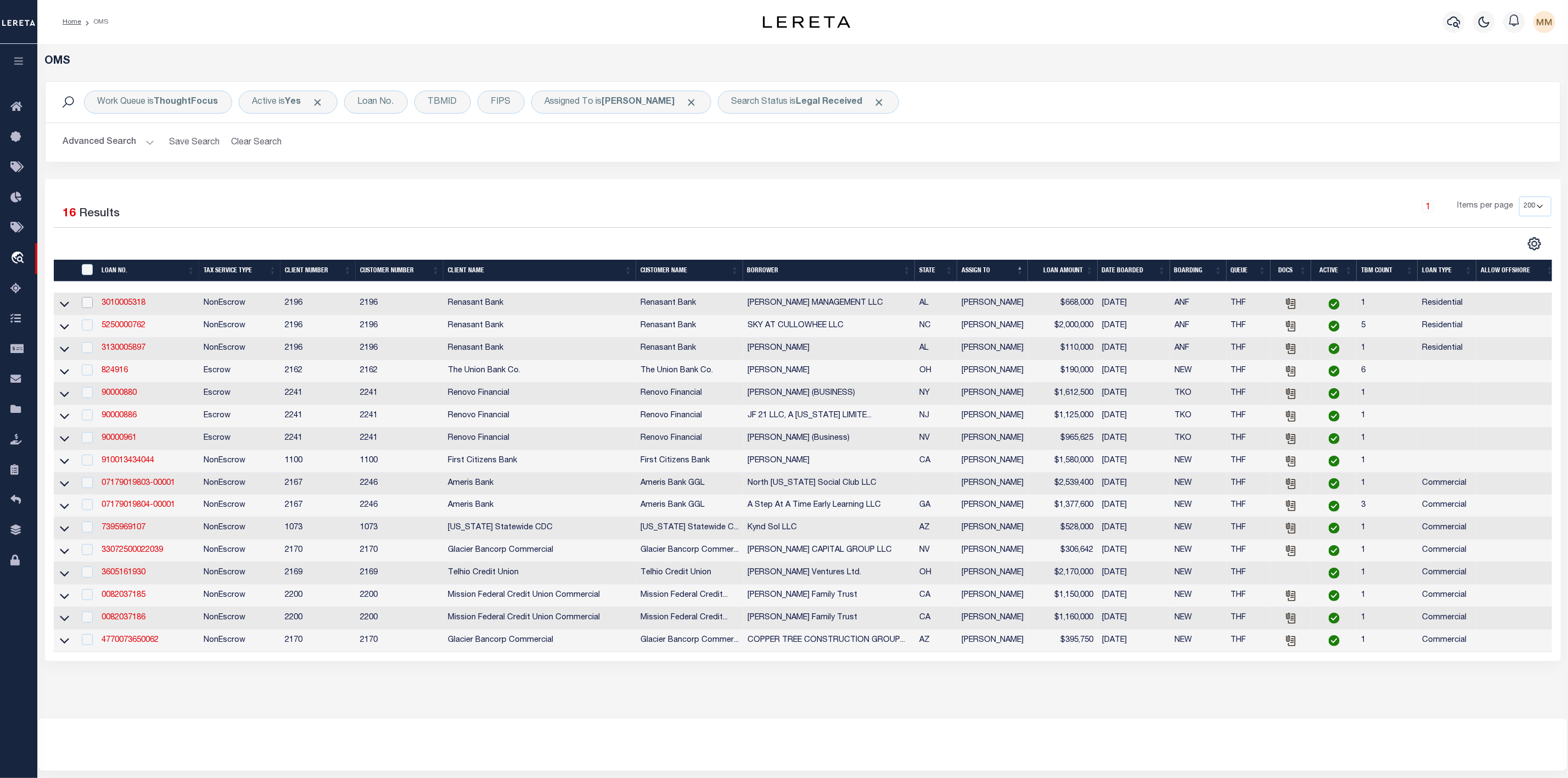
click at [90, 307] on input "checkbox" at bounding box center [87, 302] width 11 height 11
checkbox input "true"
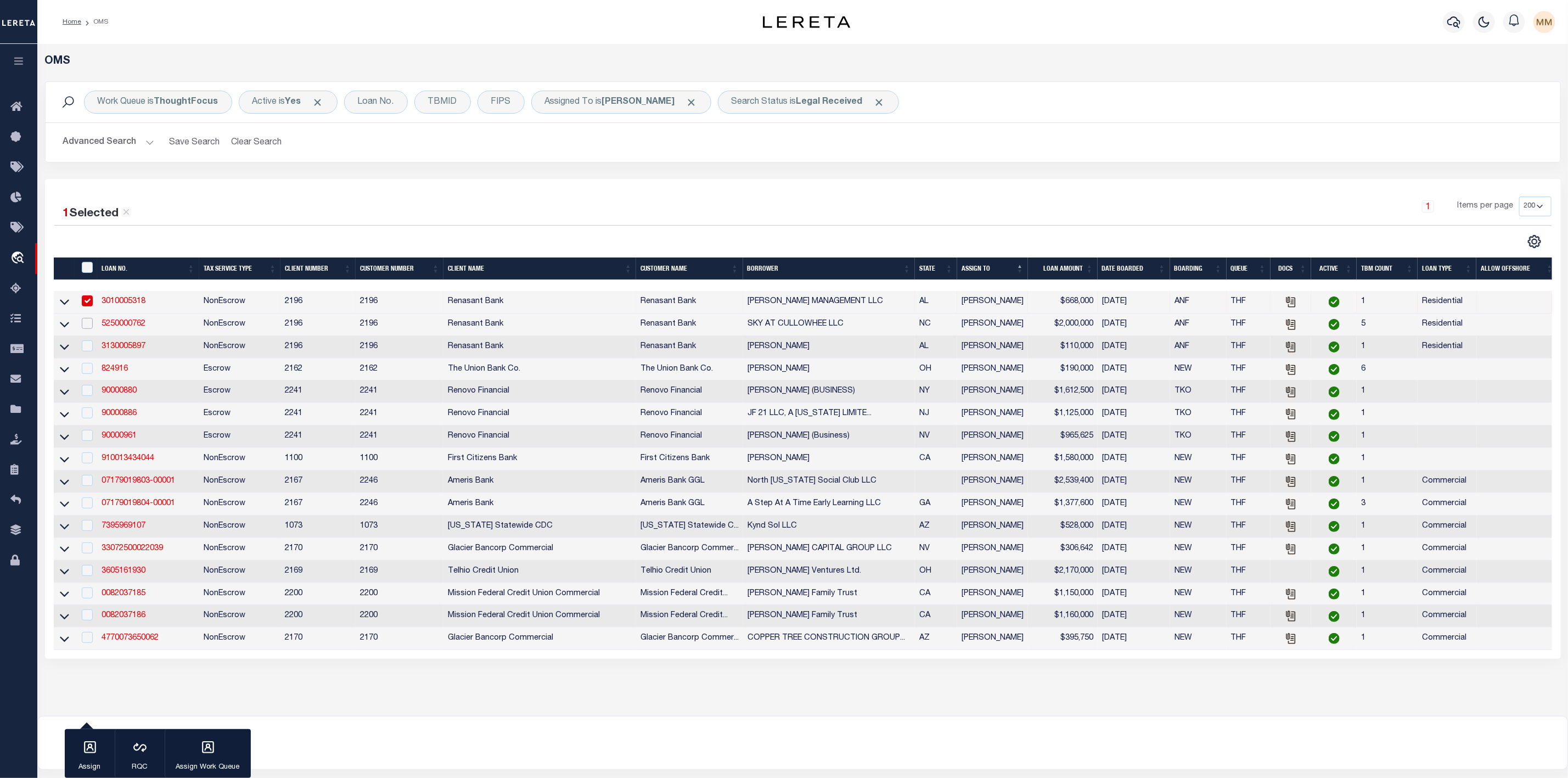
click at [86, 329] on input "checkbox" at bounding box center [87, 323] width 11 height 11
checkbox input "true"
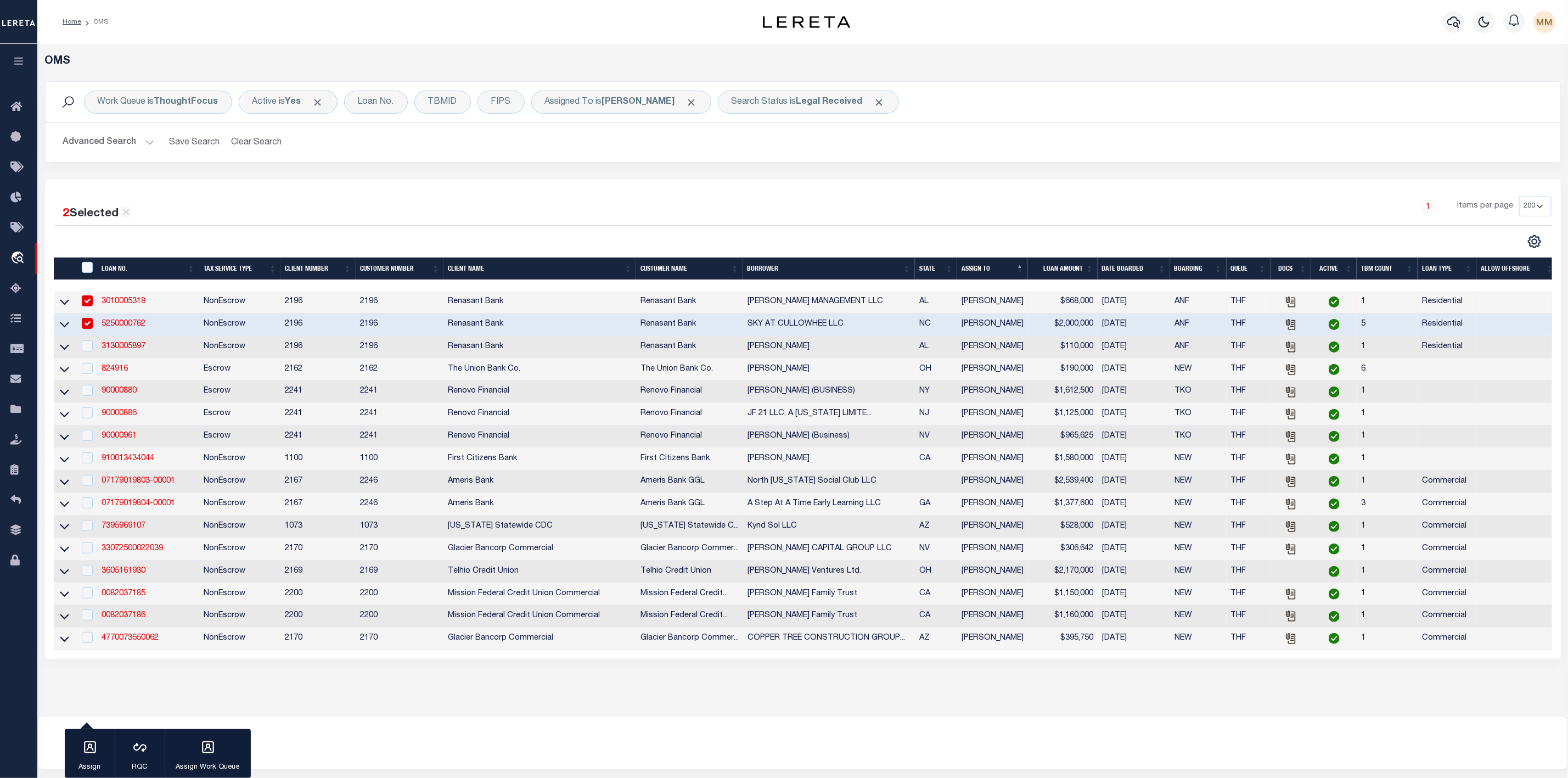
click at [85, 356] on td at bounding box center [86, 347] width 23 height 23
checkbox input "true"
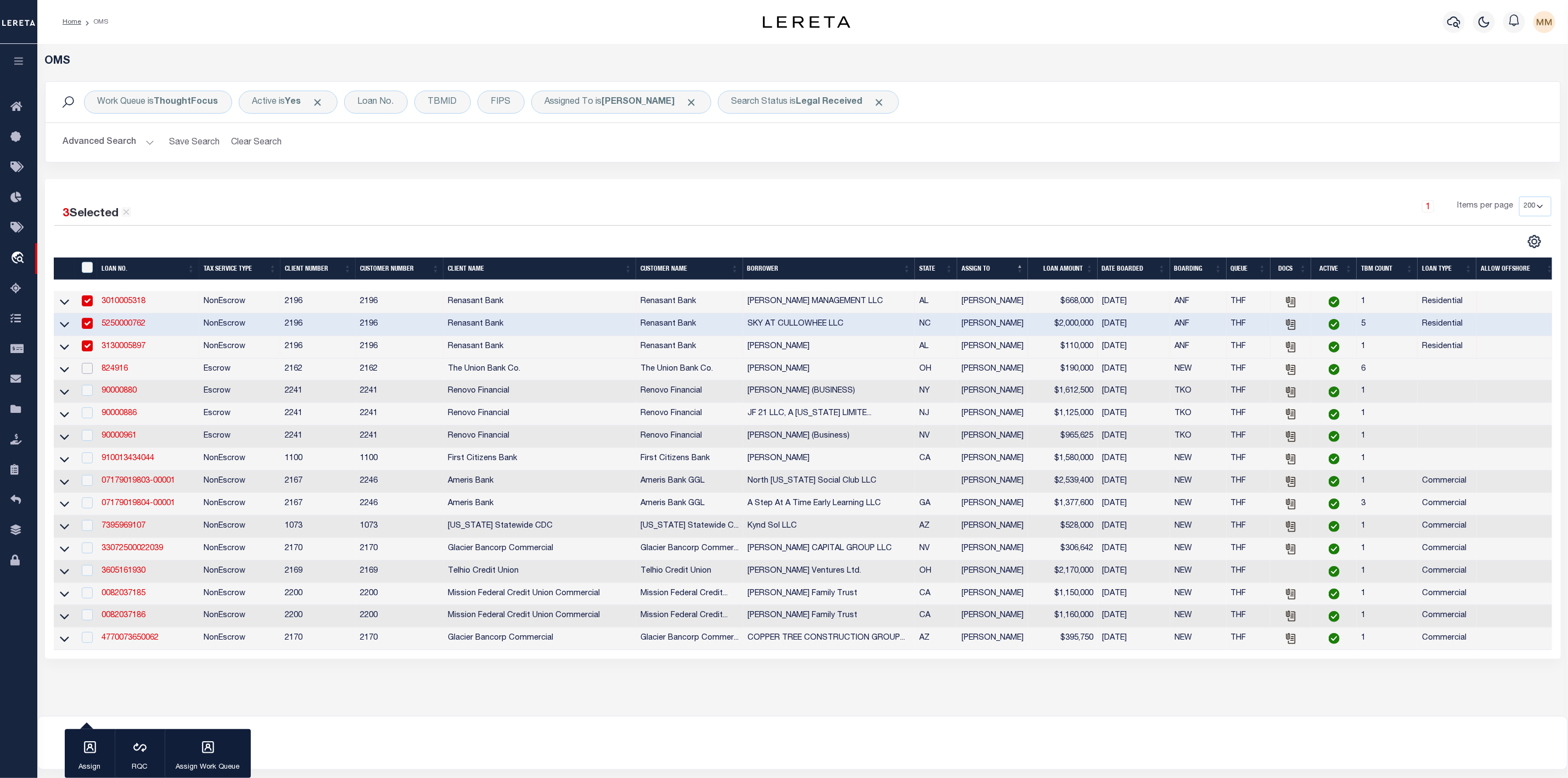
click at [83, 372] on input "checkbox" at bounding box center [87, 368] width 11 height 11
checkbox input "true"
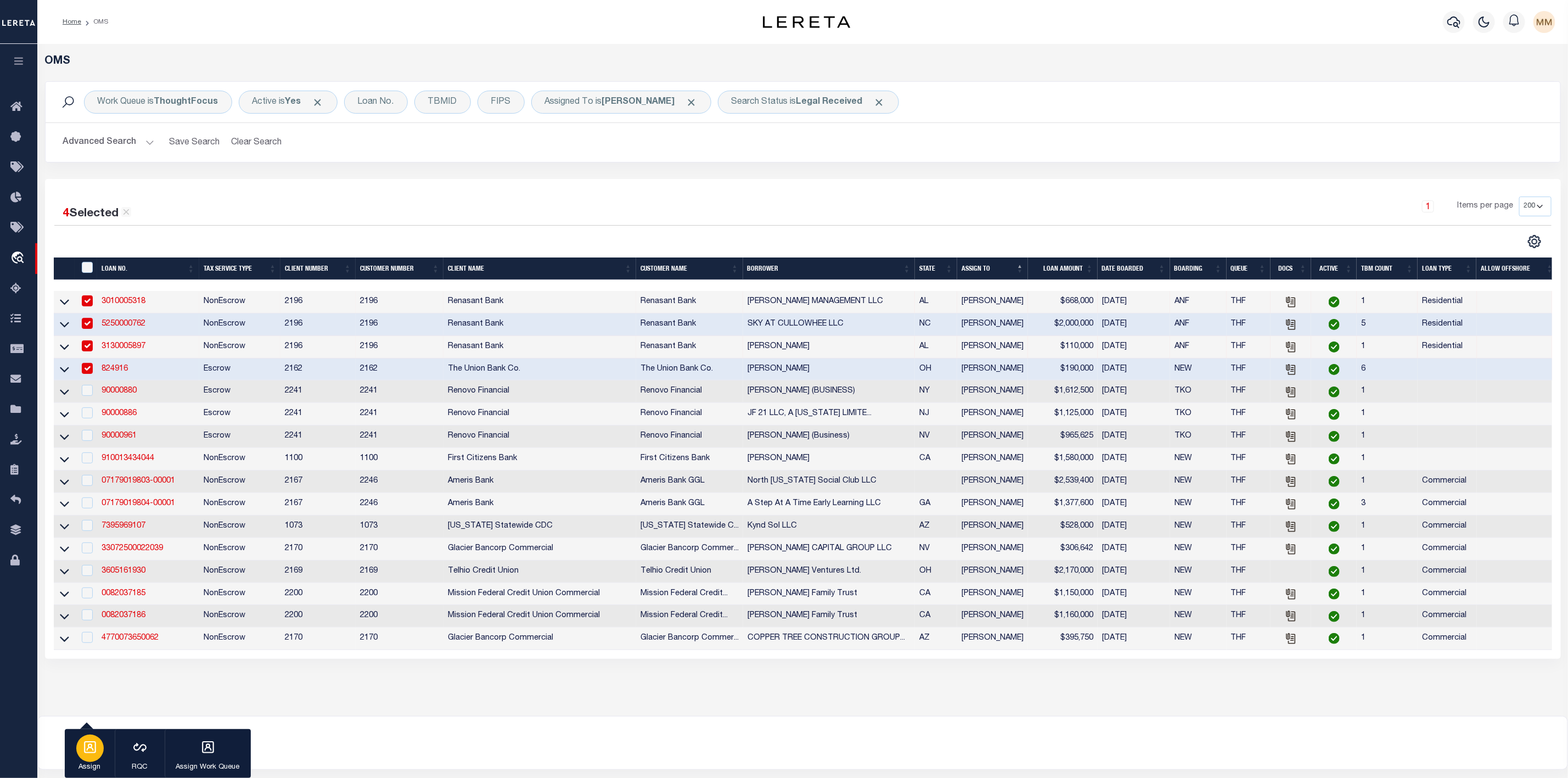
click at [92, 762] on p "Assign" at bounding box center [90, 768] width 28 height 11
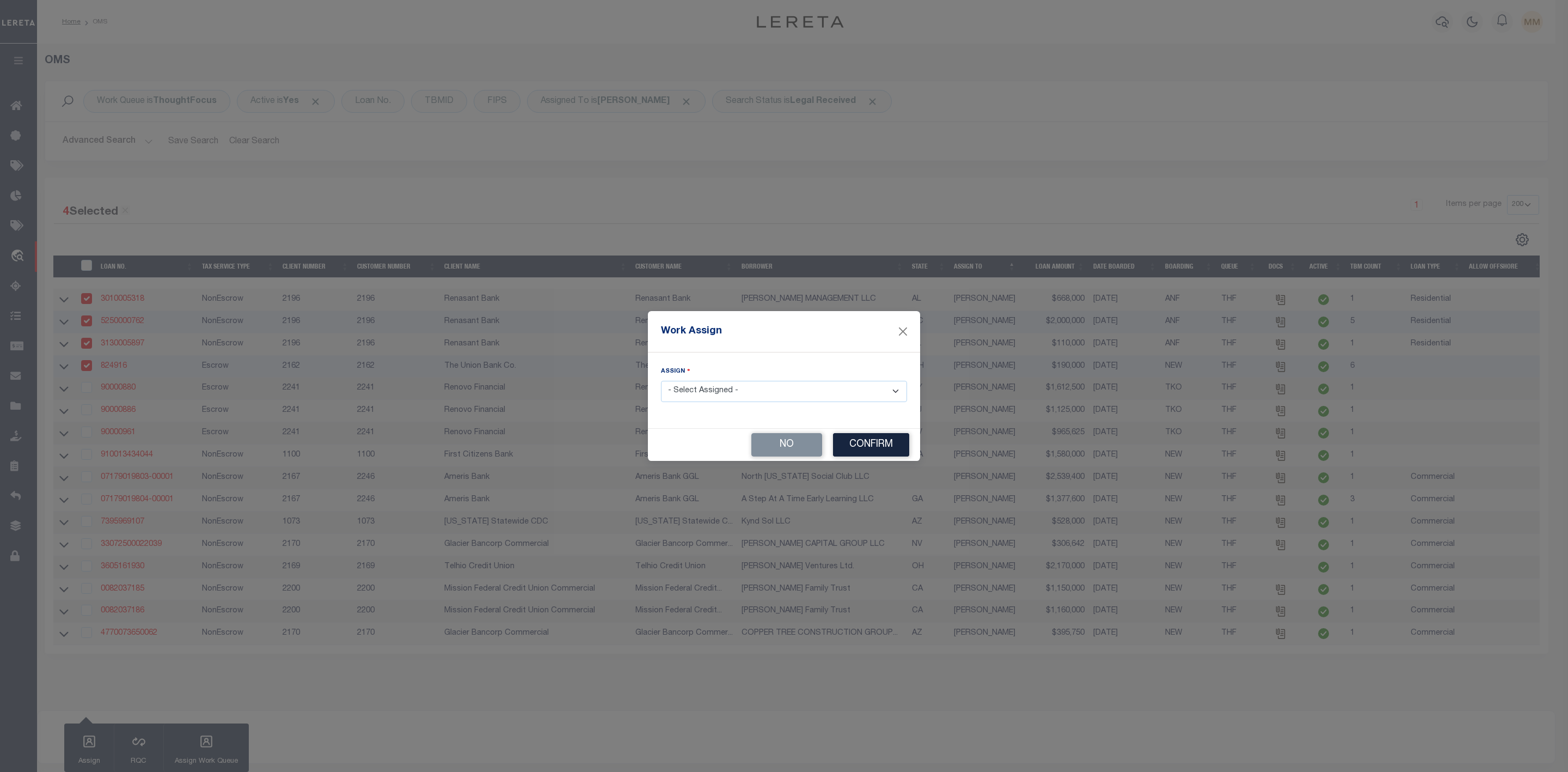
click at [725, 400] on select "- Select Assigned - --Unassigned-- [PERSON_NAME] [PERSON_NAME] [PERSON_NAME] [P…" at bounding box center [784, 391] width 246 height 21
select select "[PERSON_NAME]"
click at [661, 381] on select "- Select Assigned - --Unassigned-- [PERSON_NAME] [PERSON_NAME] [PERSON_NAME] [P…" at bounding box center [784, 391] width 246 height 21
click at [880, 441] on button "Confirm" at bounding box center [871, 444] width 76 height 23
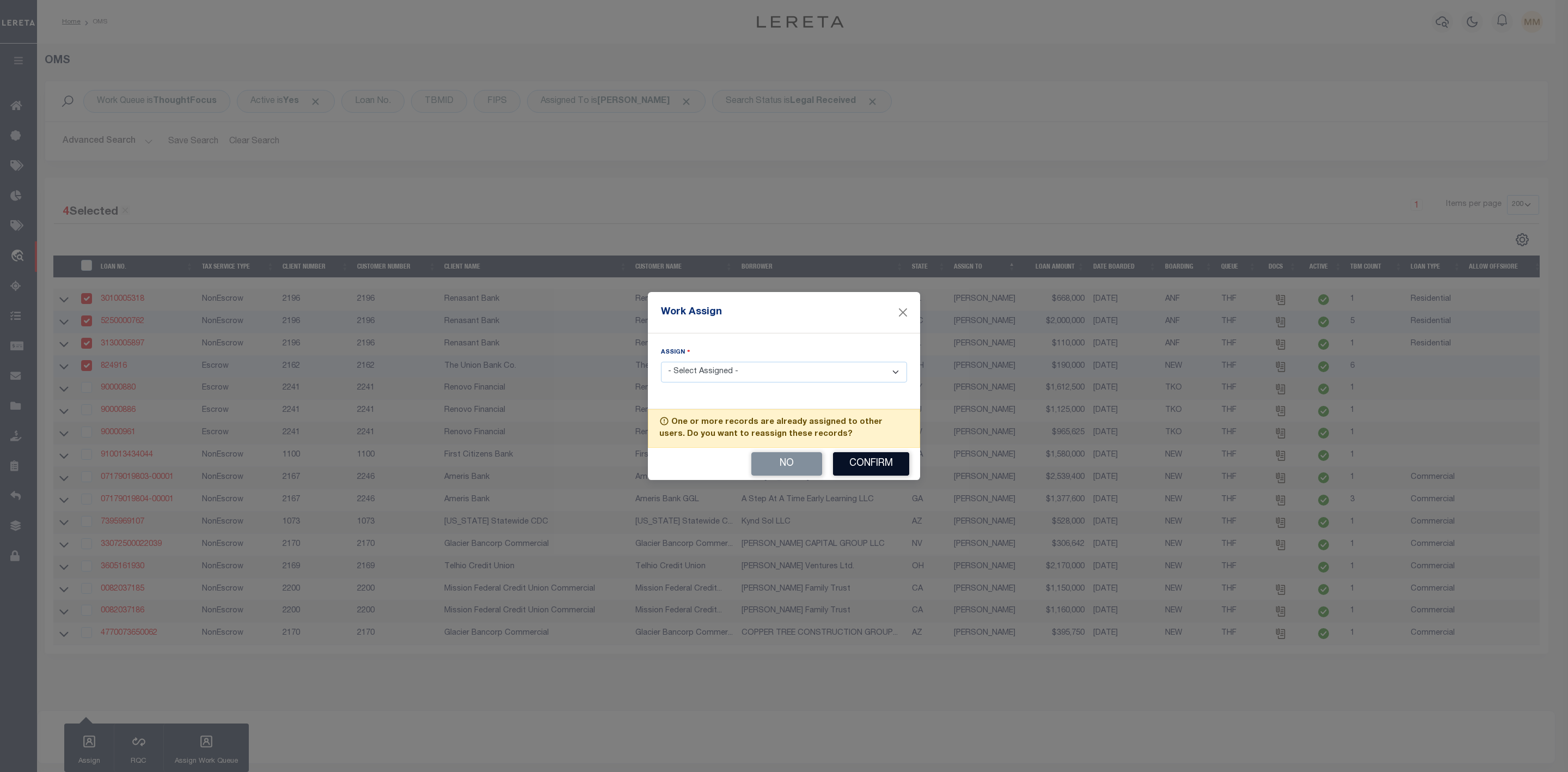
click at [867, 465] on button "Confirm" at bounding box center [871, 463] width 76 height 23
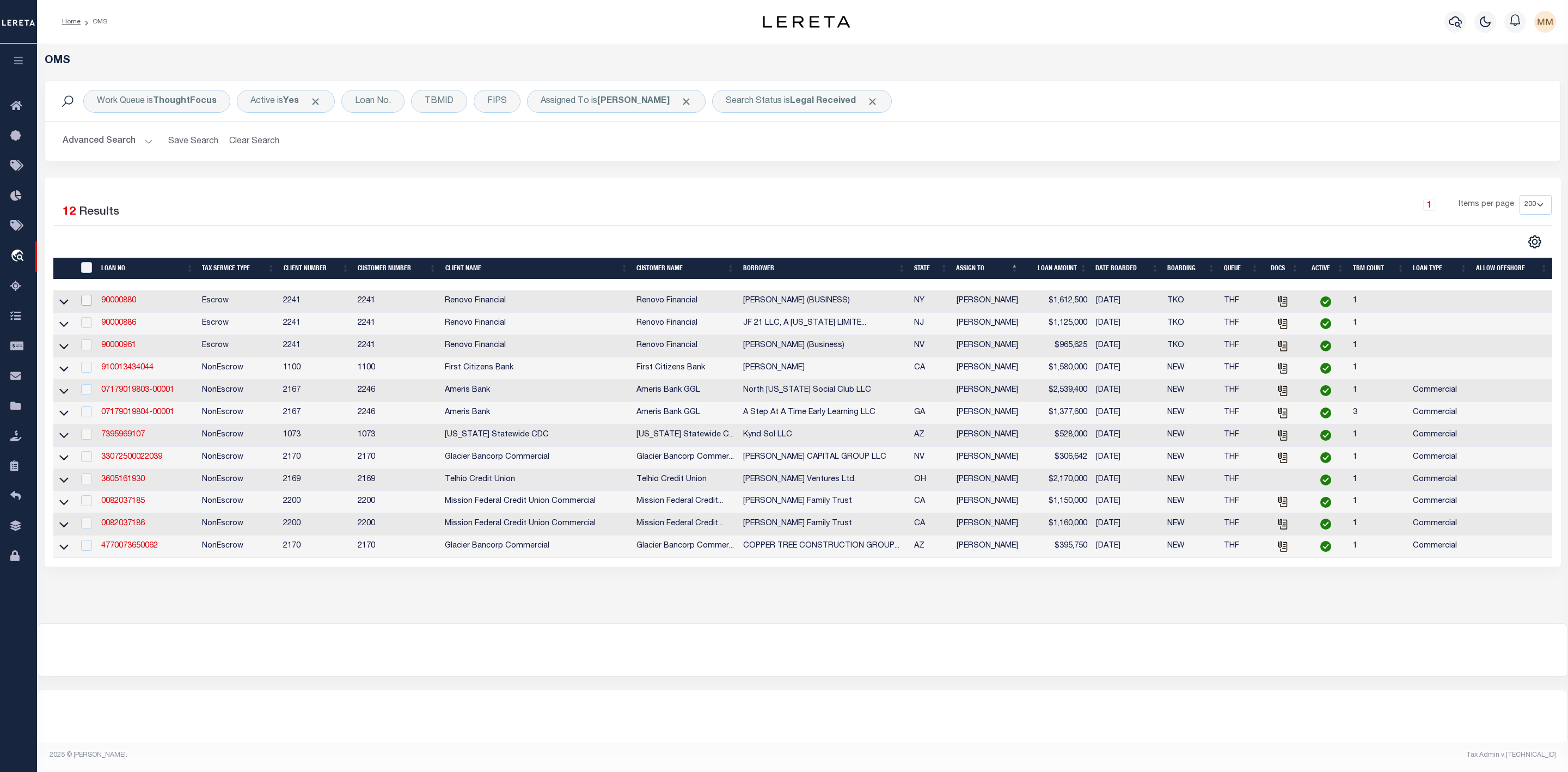
click at [90, 301] on input "checkbox" at bounding box center [86, 300] width 11 height 11
checkbox input "true"
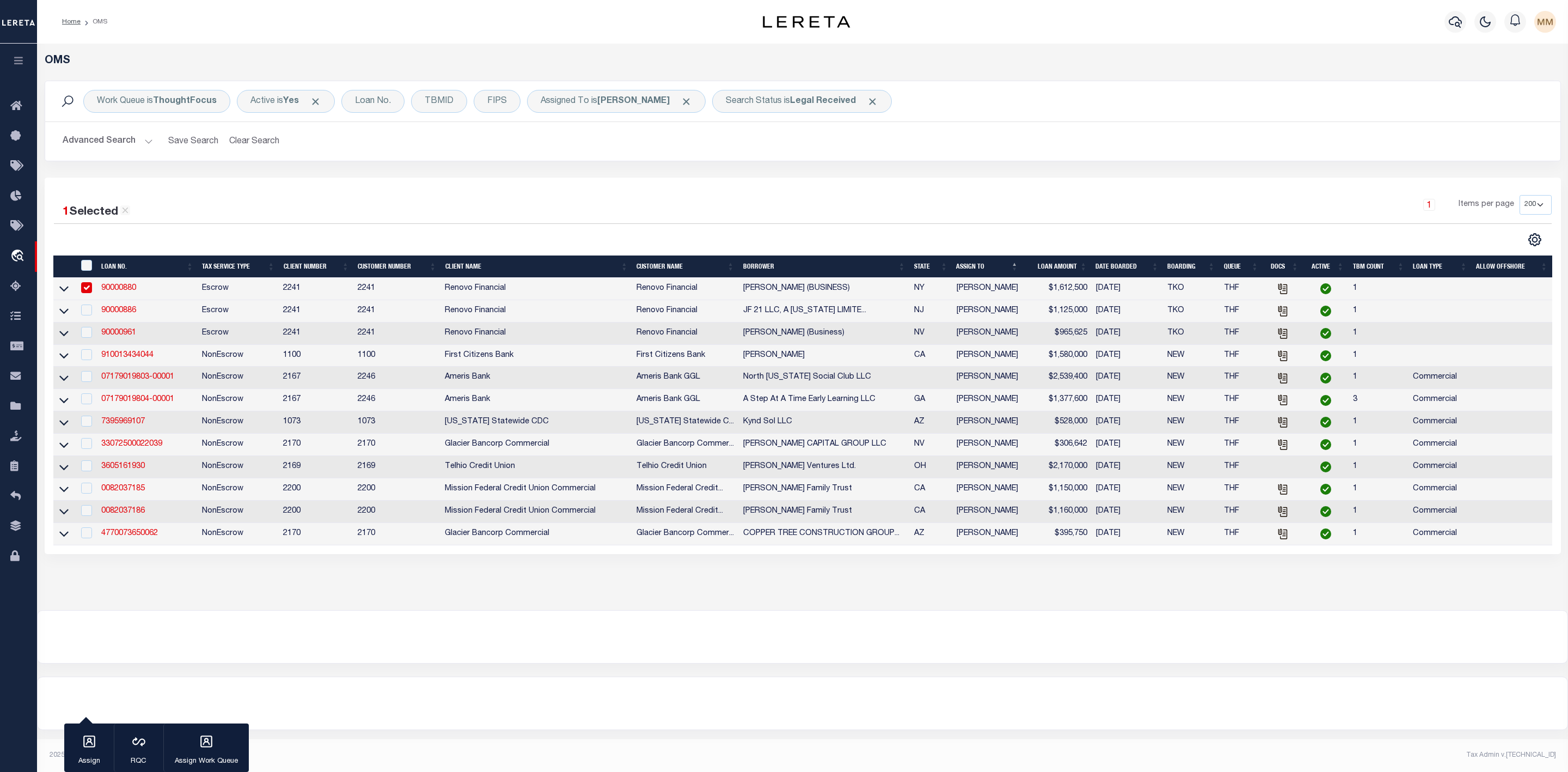
click at [88, 323] on td at bounding box center [86, 311] width 23 height 23
checkbox input "true"
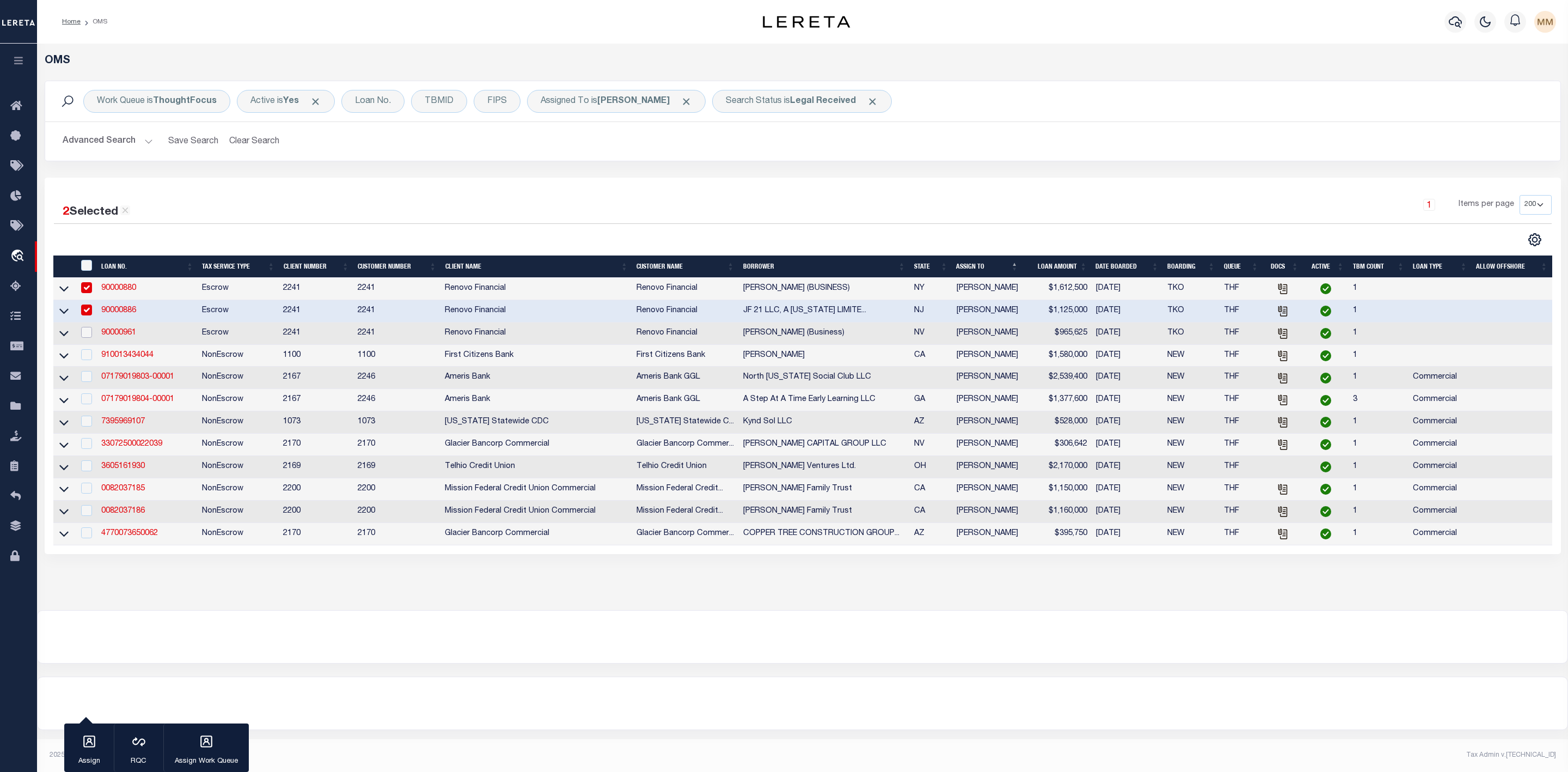
click at [88, 335] on input "checkbox" at bounding box center [86, 332] width 11 height 11
checkbox input "true"
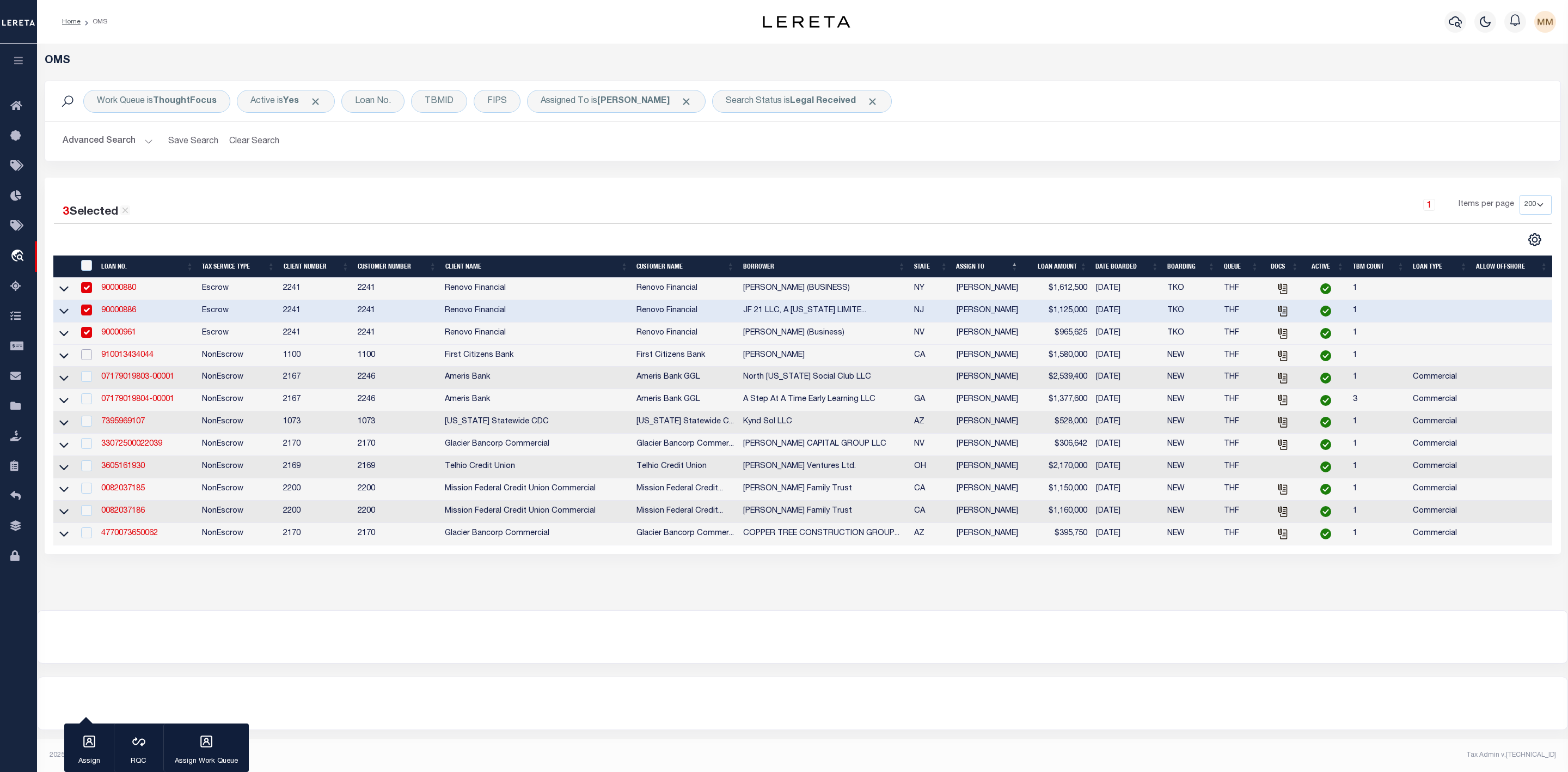
click at [88, 358] on input "checkbox" at bounding box center [86, 354] width 11 height 11
checkbox input "true"
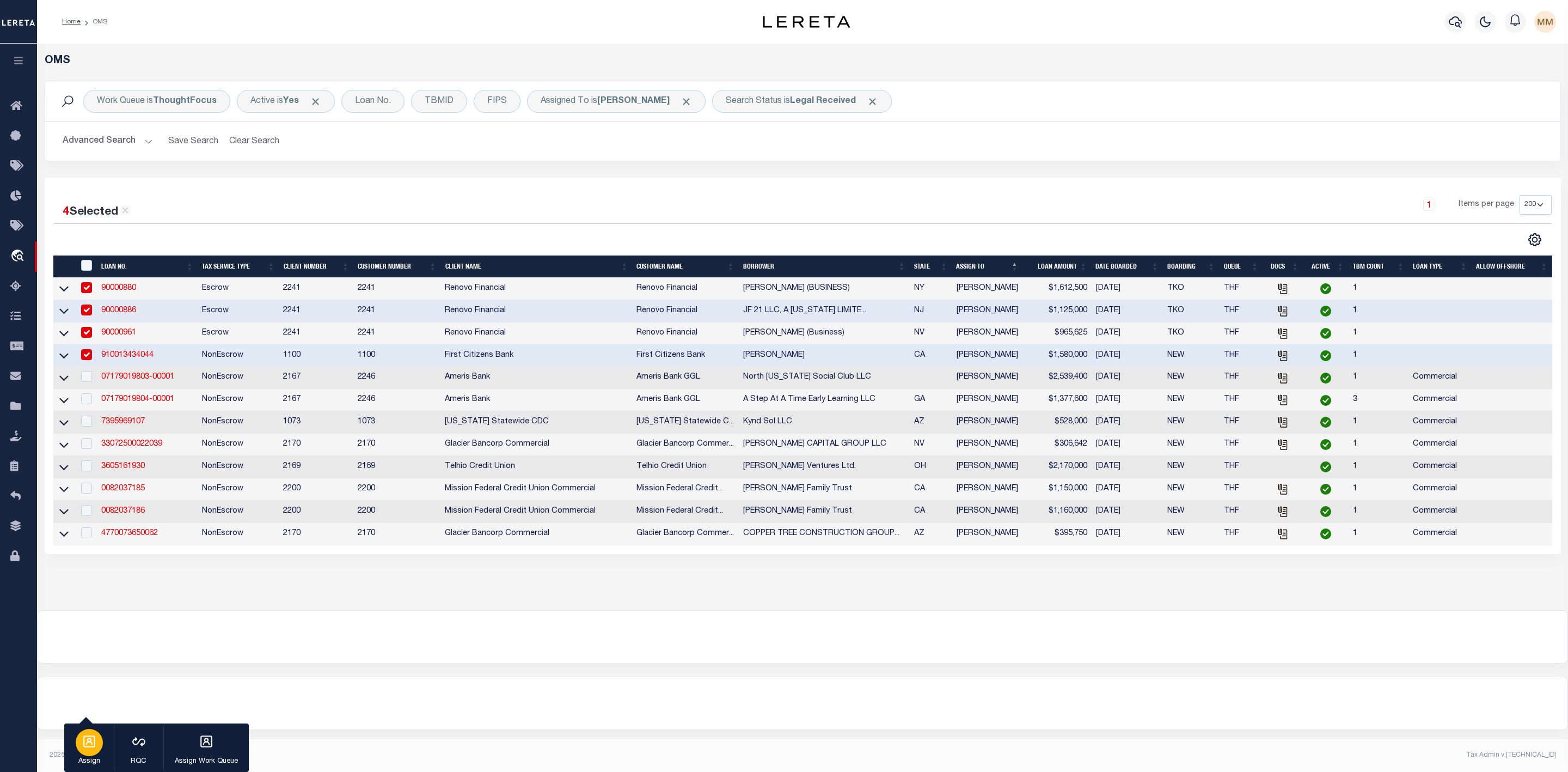
click at [85, 749] on div "button" at bounding box center [89, 742] width 27 height 27
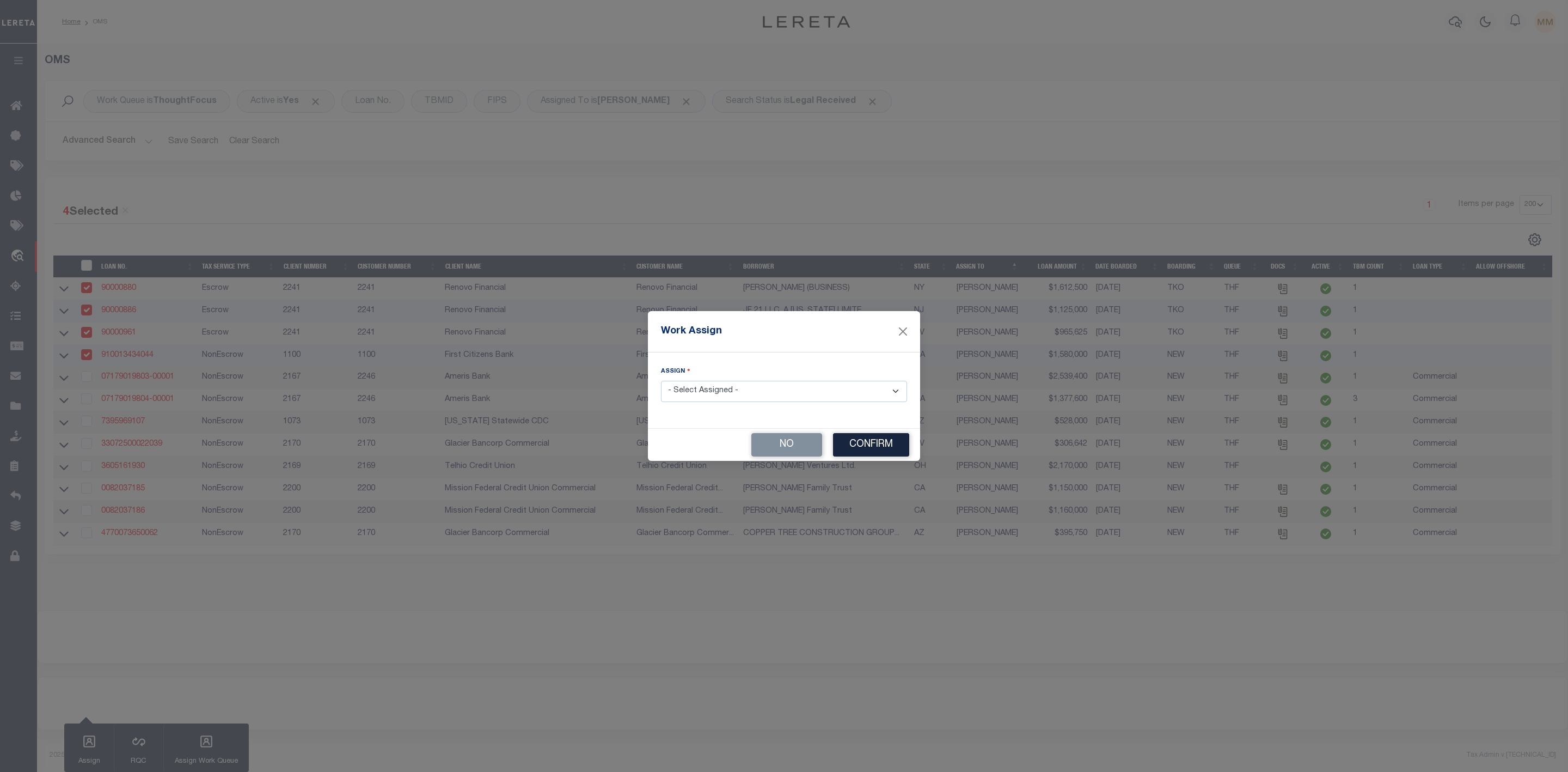
click at [744, 394] on select "- Select Assigned - --Unassigned-- [PERSON_NAME] [PERSON_NAME] [PERSON_NAME] [P…" at bounding box center [784, 391] width 246 height 21
select select "[PERSON_NAME]"
click at [661, 381] on select "- Select Assigned - --Unassigned-- [PERSON_NAME] [PERSON_NAME] [PERSON_NAME] [P…" at bounding box center [784, 391] width 246 height 21
click at [884, 452] on button "Confirm" at bounding box center [871, 444] width 76 height 23
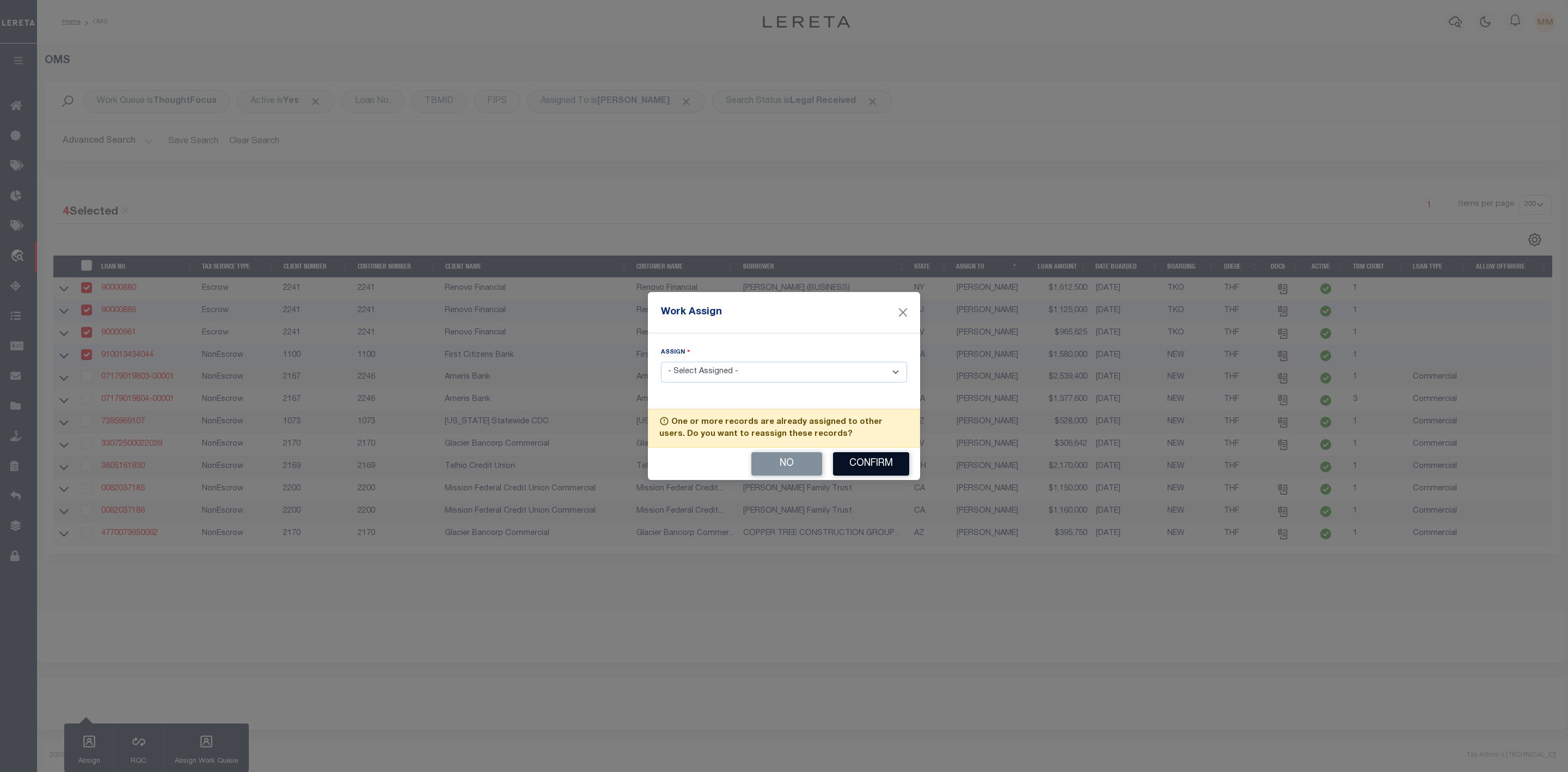
click at [886, 462] on button "Confirm" at bounding box center [871, 463] width 76 height 23
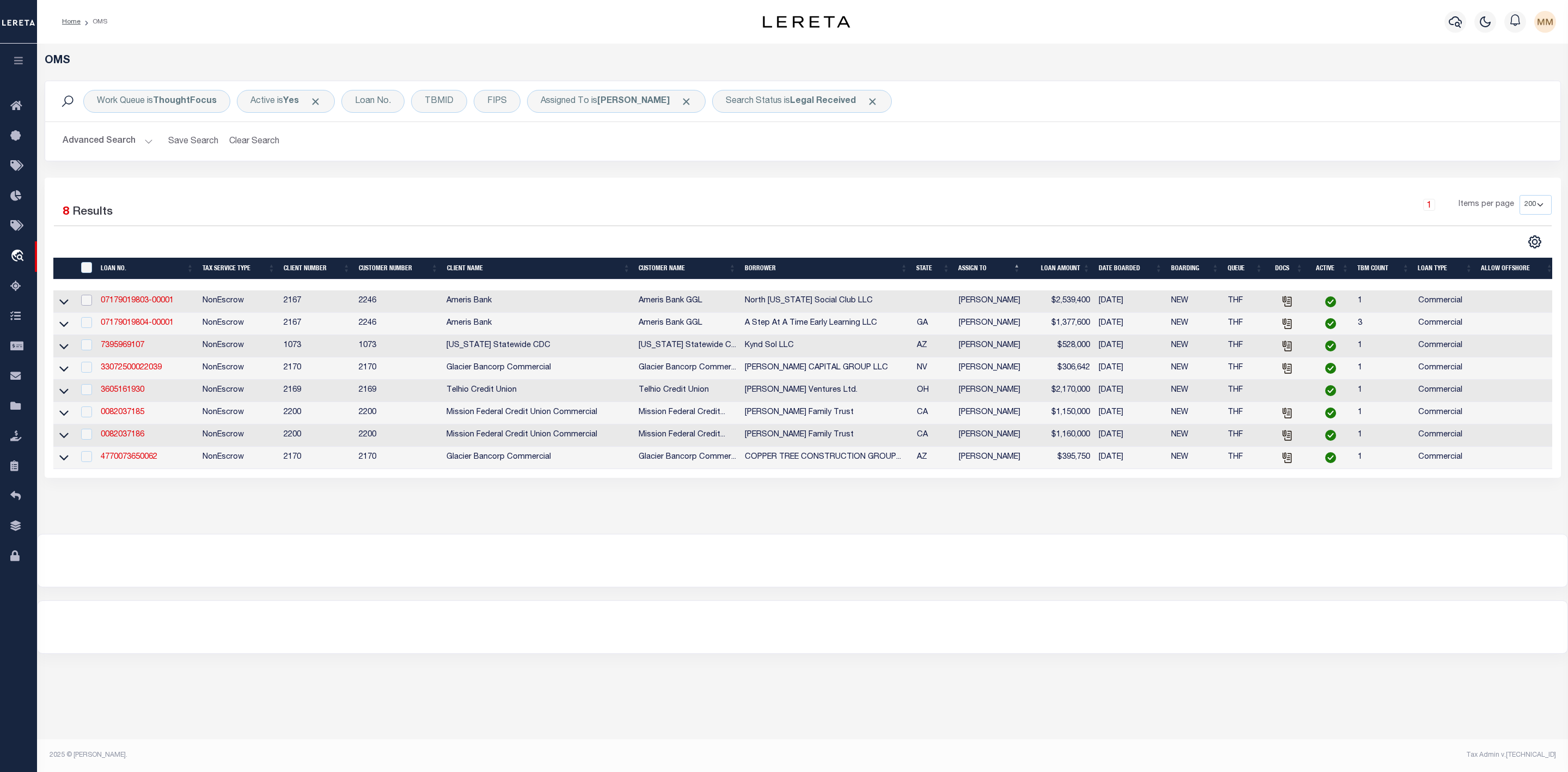
click at [84, 302] on input "checkbox" at bounding box center [86, 300] width 11 height 11
checkbox input "true"
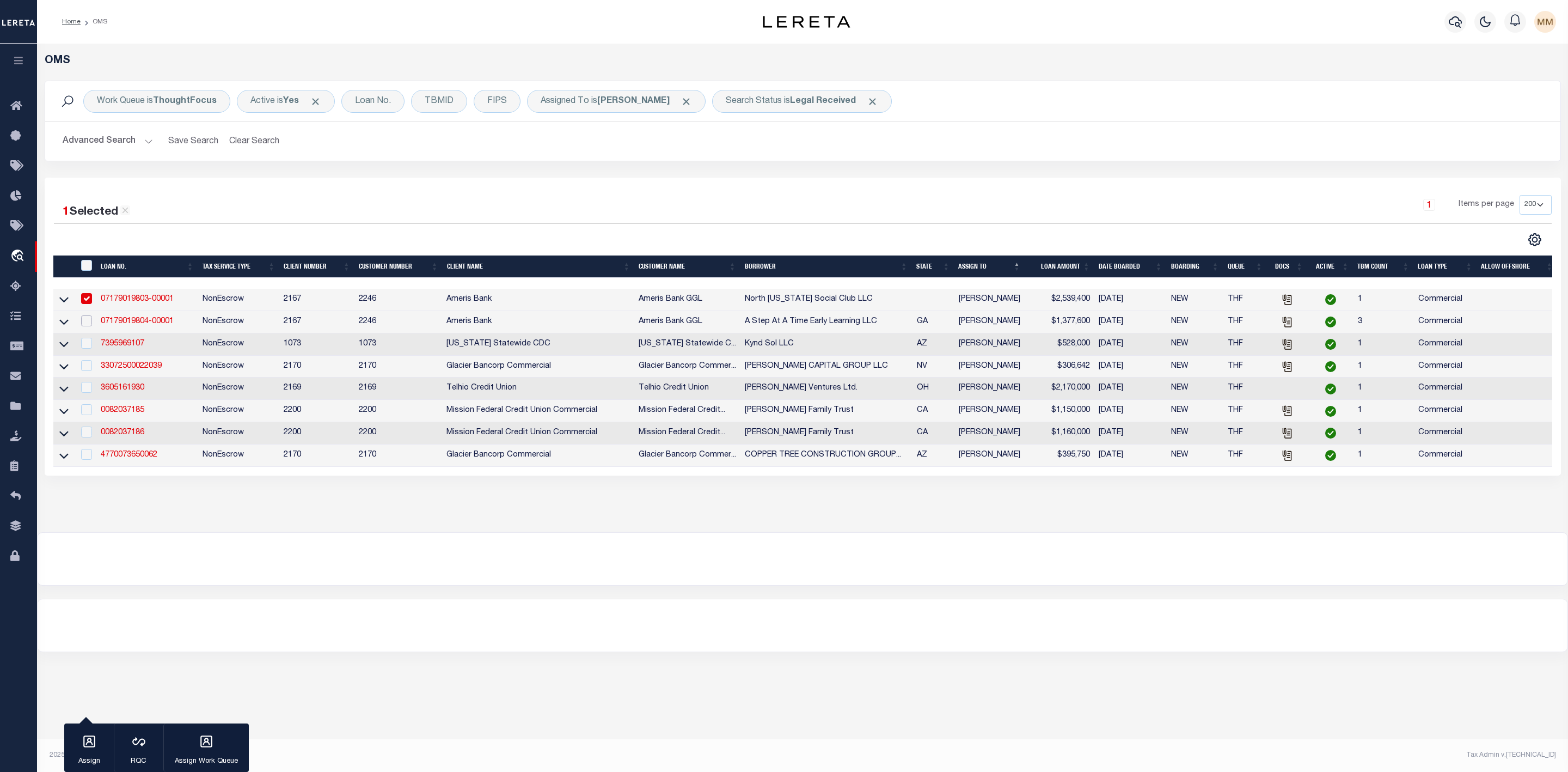
click at [83, 326] on input "checkbox" at bounding box center [86, 321] width 11 height 11
checkbox input "true"
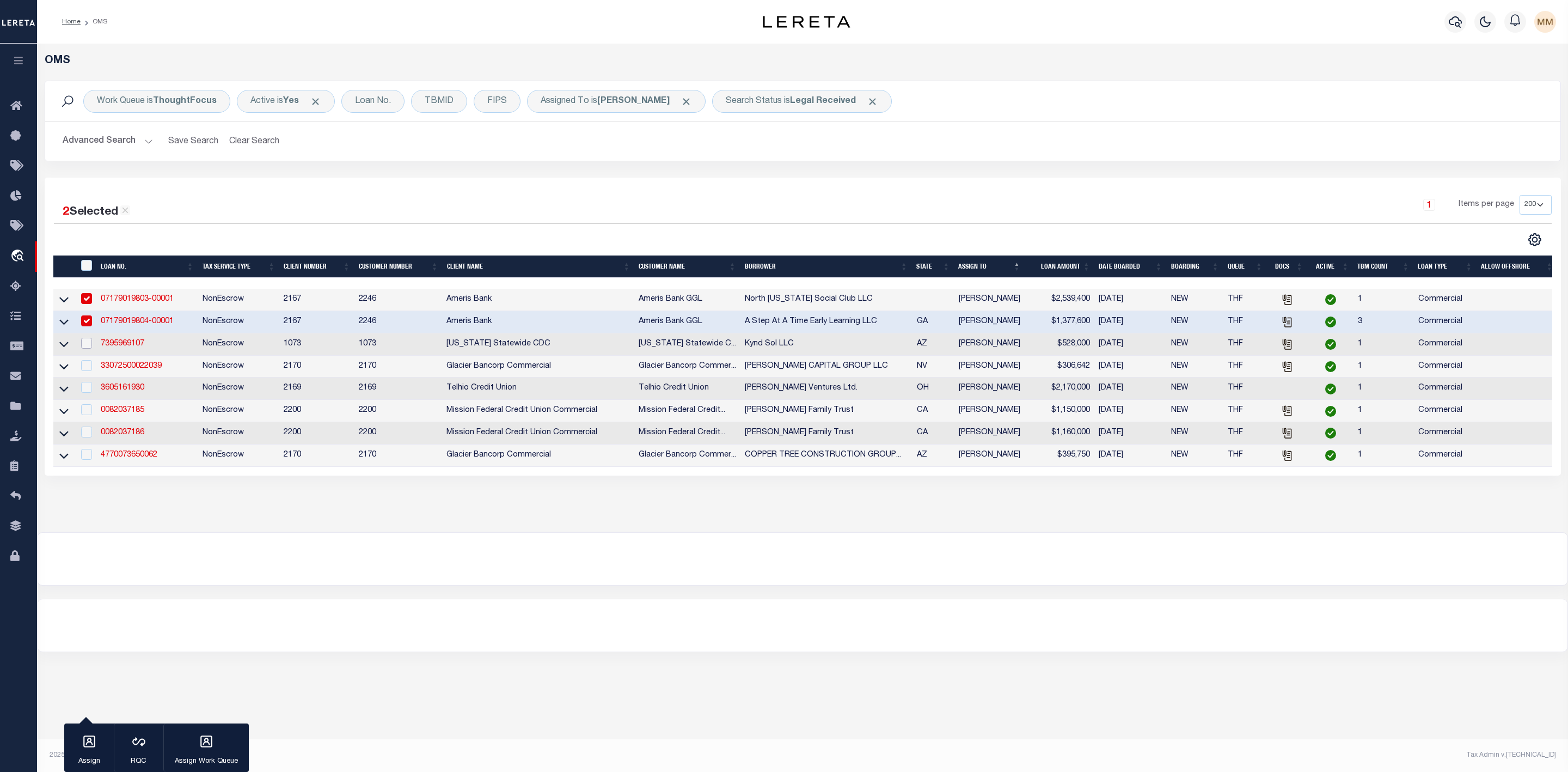
click at [87, 345] on input "checkbox" at bounding box center [86, 343] width 11 height 11
checkbox input "true"
click at [88, 368] on input "checkbox" at bounding box center [86, 365] width 11 height 11
checkbox input "true"
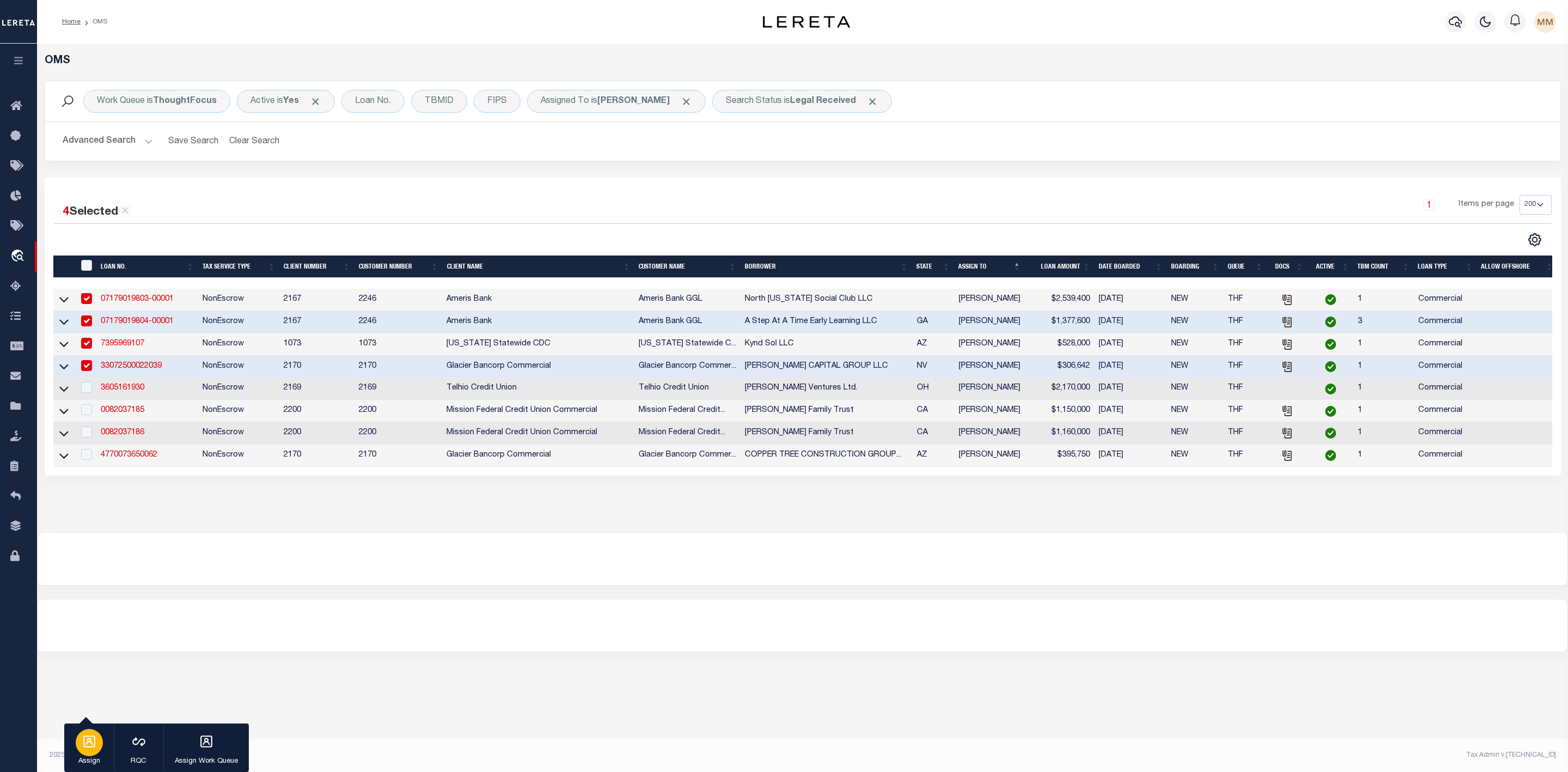
click at [95, 737] on icon "button" at bounding box center [89, 742] width 12 height 12
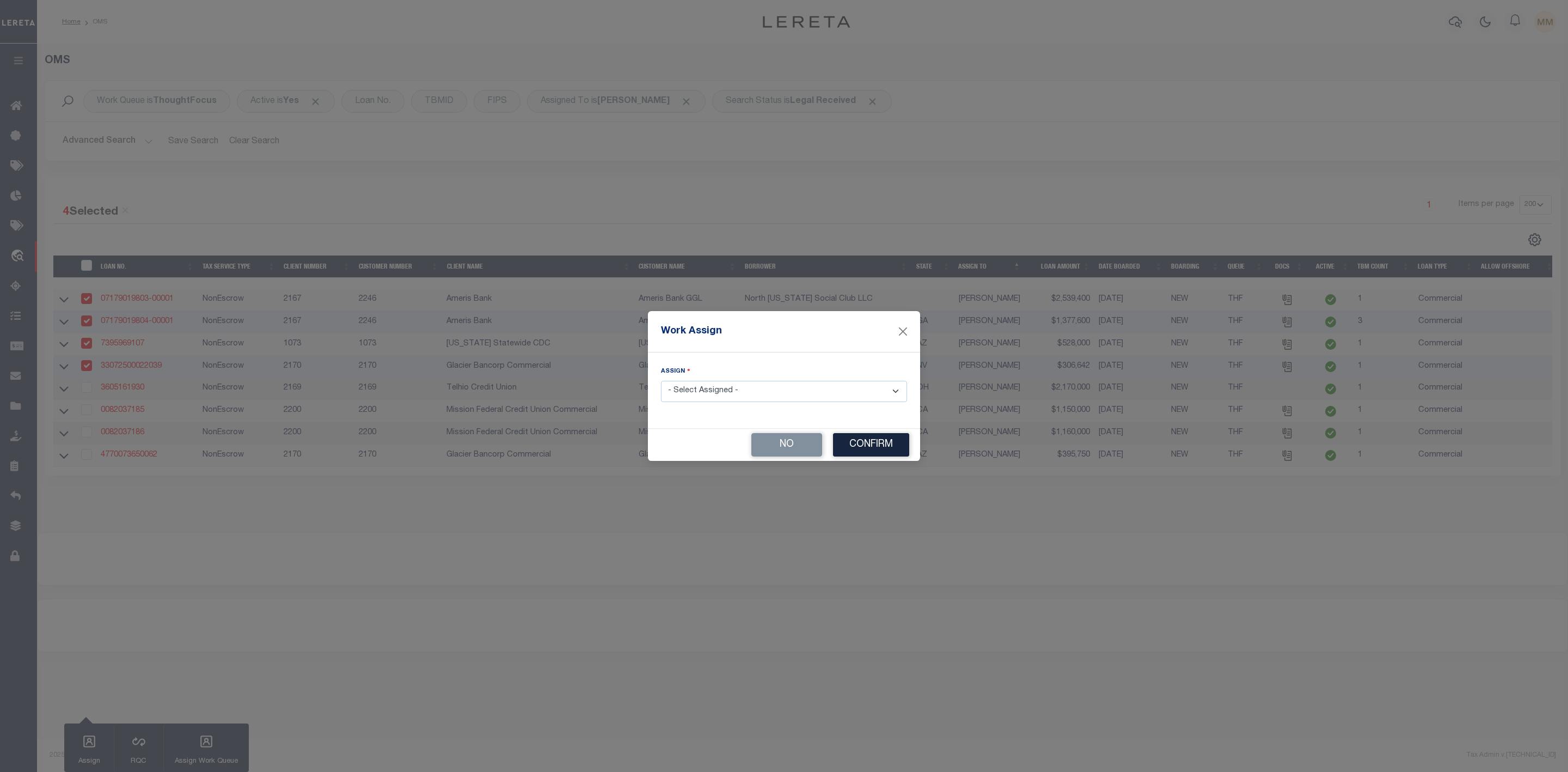
click at [746, 390] on select "- Select Assigned - --Unassigned-- [PERSON_NAME] [PERSON_NAME] [PERSON_NAME] [P…" at bounding box center [784, 391] width 246 height 21
select select "[PERSON_NAME]"
click at [661, 381] on select "- Select Assigned - --Unassigned-- [PERSON_NAME] [PERSON_NAME] [PERSON_NAME] [P…" at bounding box center [784, 391] width 246 height 21
click at [863, 447] on button "Confirm" at bounding box center [871, 444] width 76 height 23
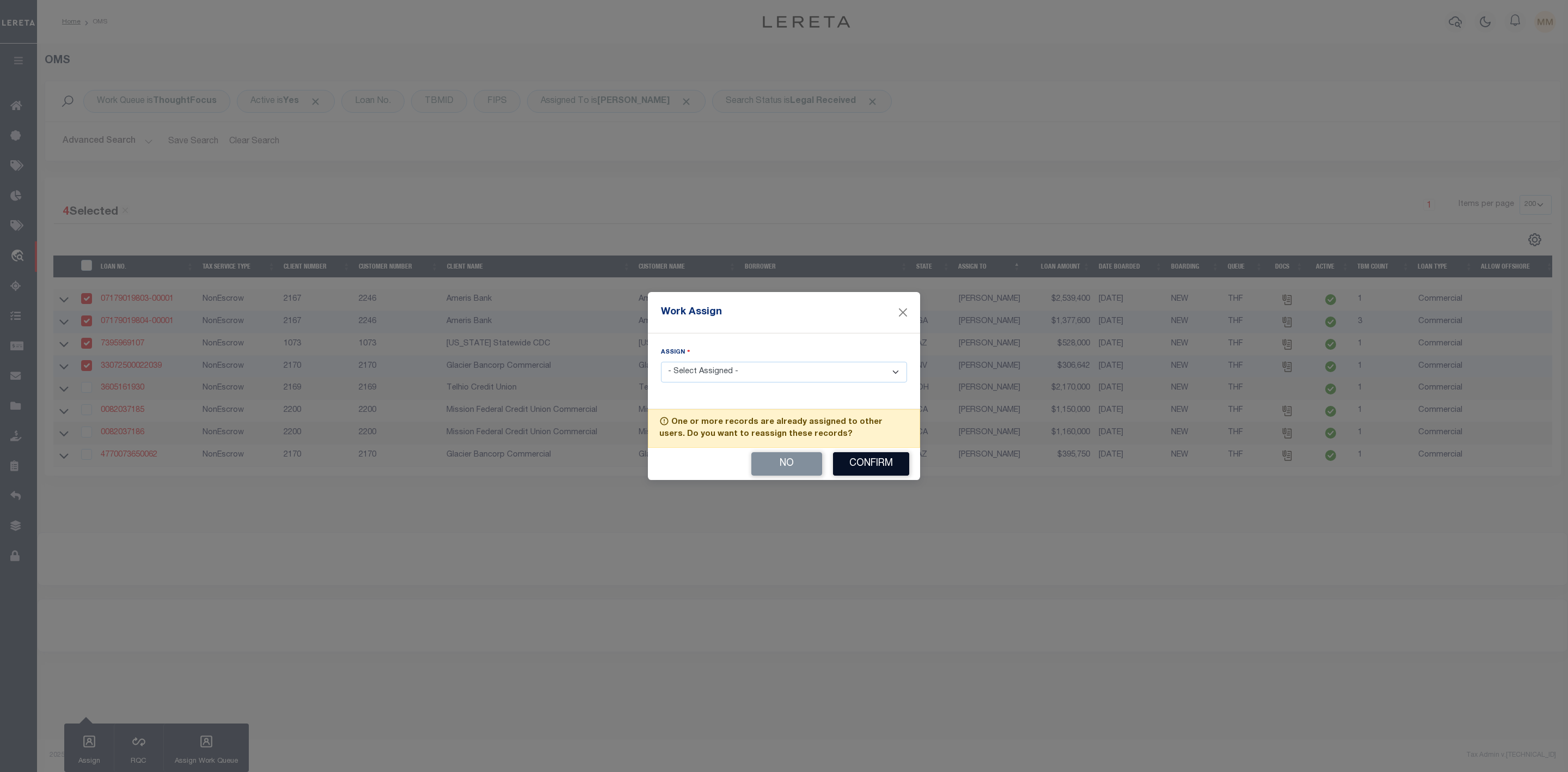
click at [863, 458] on button "Confirm" at bounding box center [871, 463] width 76 height 23
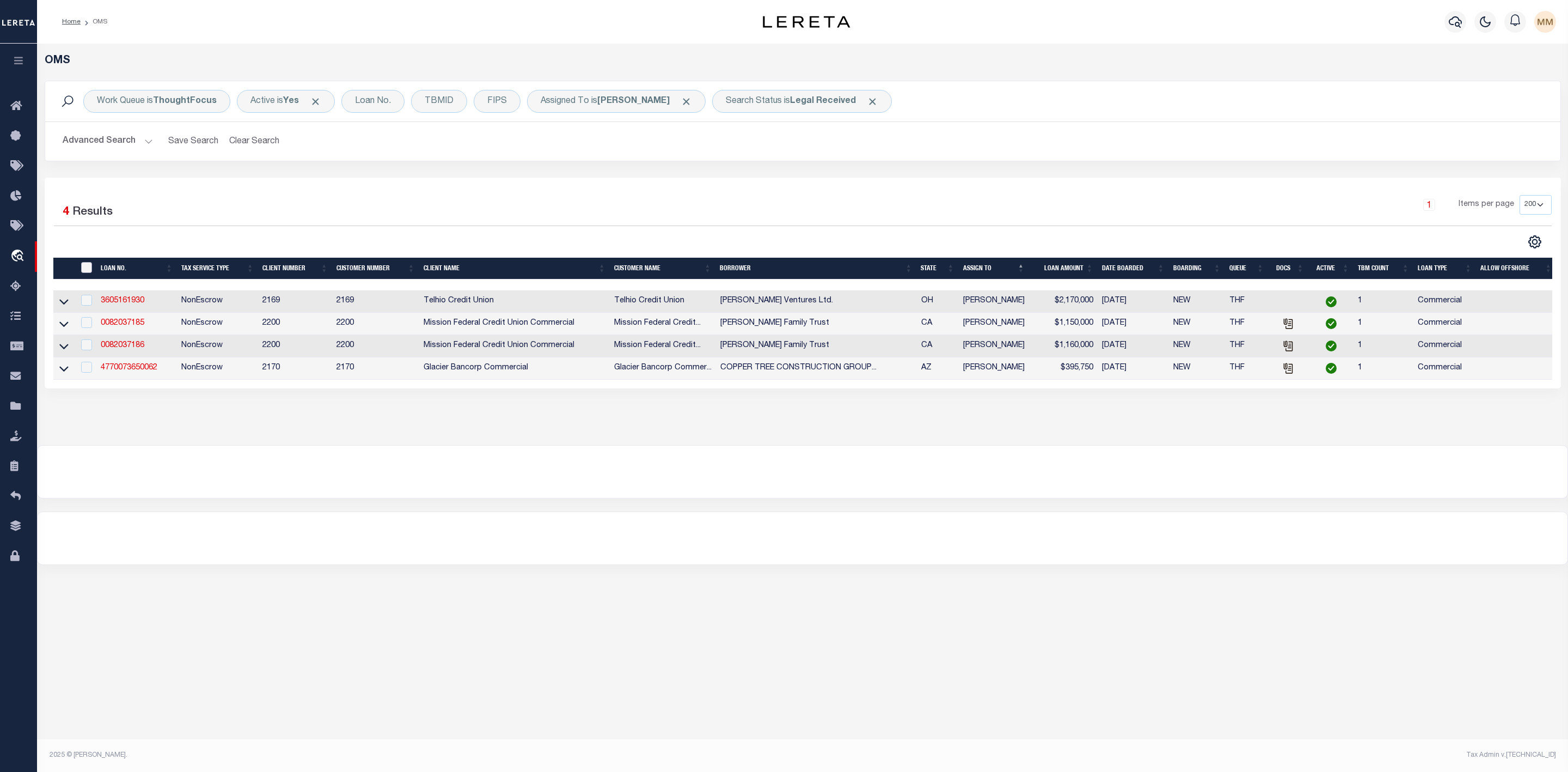
click at [86, 271] on input "" at bounding box center [86, 267] width 11 height 11
checkbox input "true"
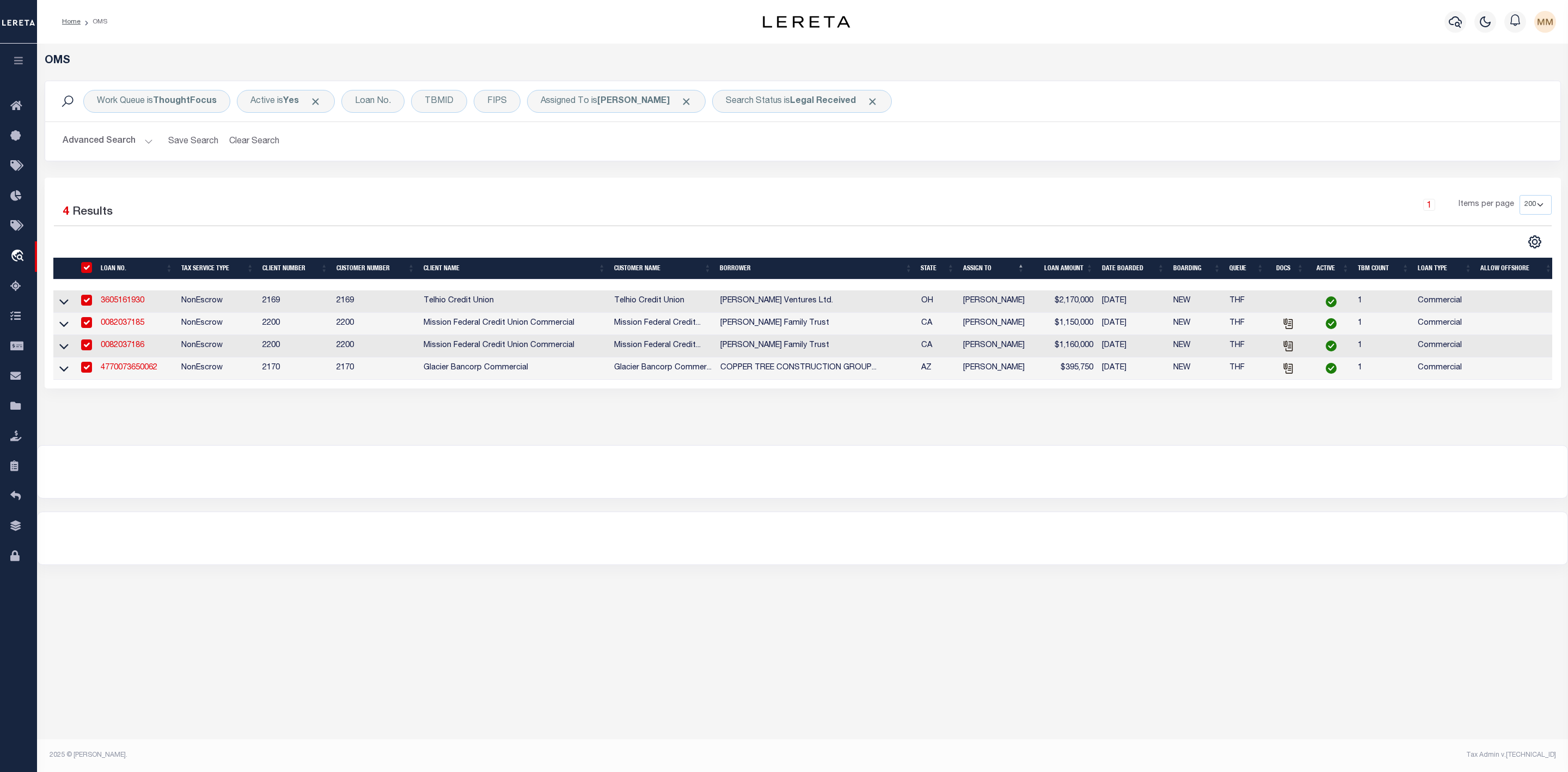
checkbox input "true"
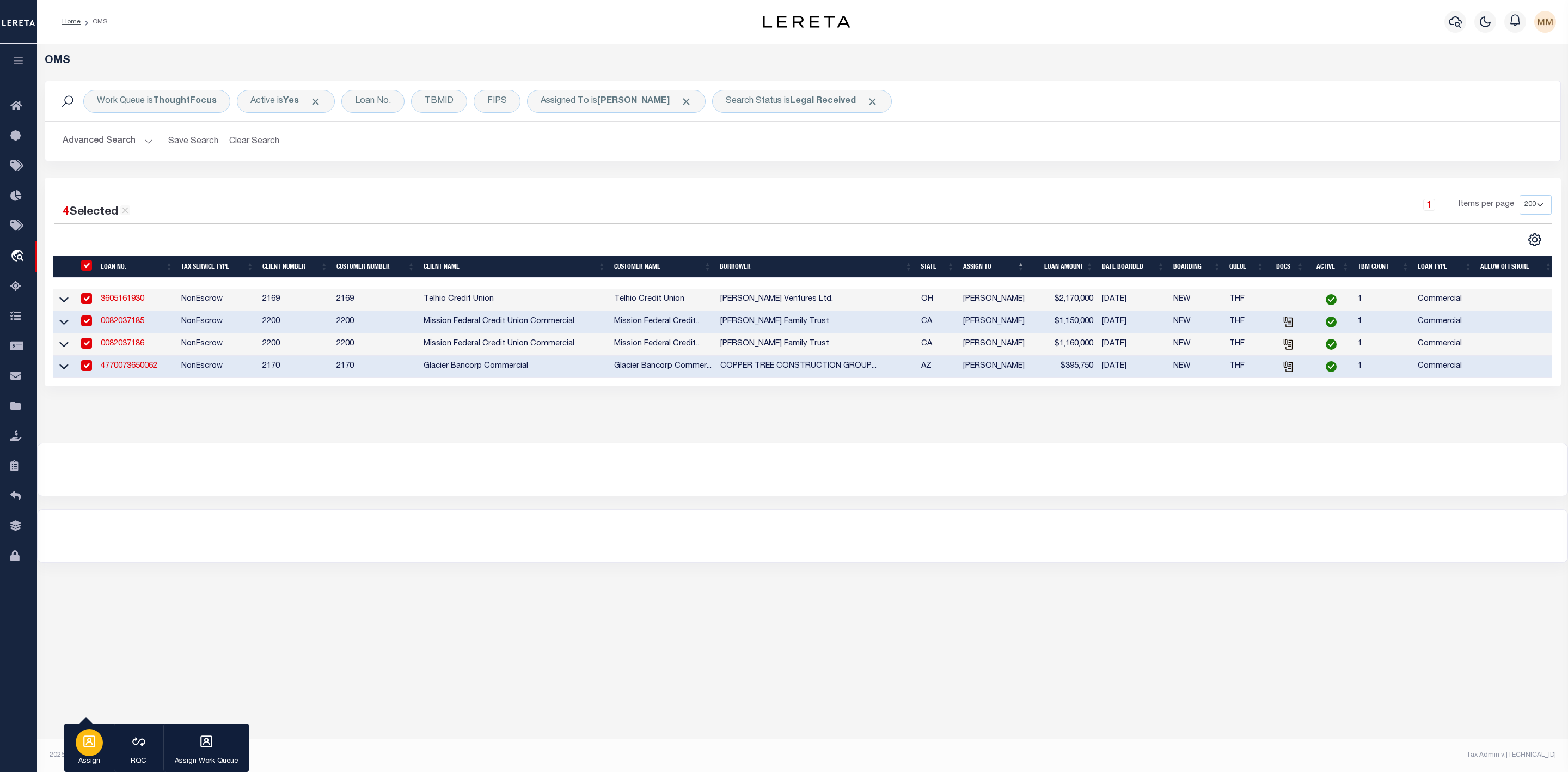
click at [90, 731] on div "button" at bounding box center [89, 742] width 27 height 27
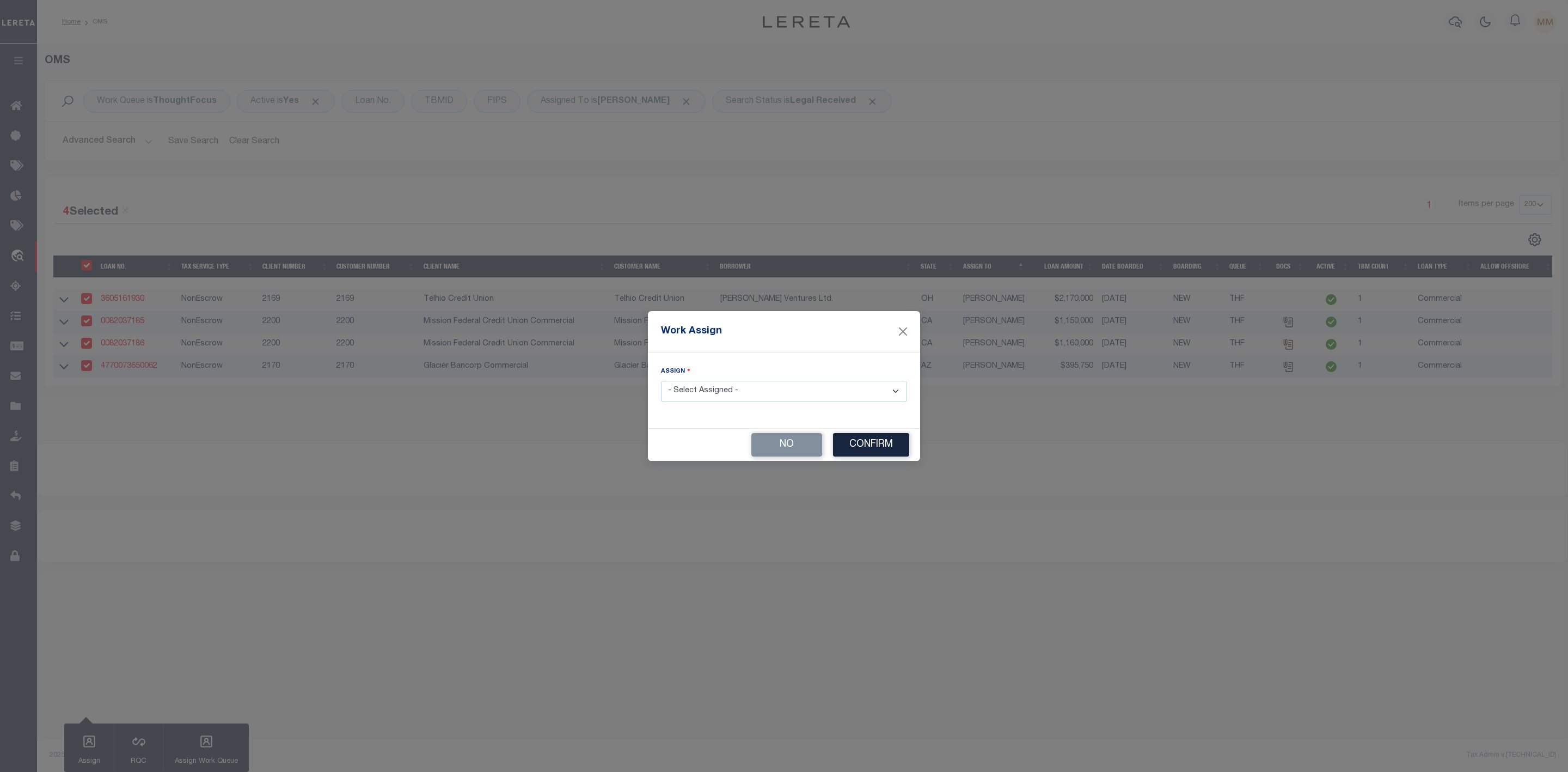
click at [778, 392] on select "- Select Assigned - --Unassigned-- [PERSON_NAME] [PERSON_NAME] [PERSON_NAME] [P…" at bounding box center [784, 391] width 246 height 21
select select "[PERSON_NAME]"
click at [661, 381] on select "- Select Assigned - --Unassigned-- [PERSON_NAME] [PERSON_NAME] [PERSON_NAME] [P…" at bounding box center [784, 391] width 246 height 21
click at [885, 453] on button "Confirm" at bounding box center [871, 444] width 76 height 23
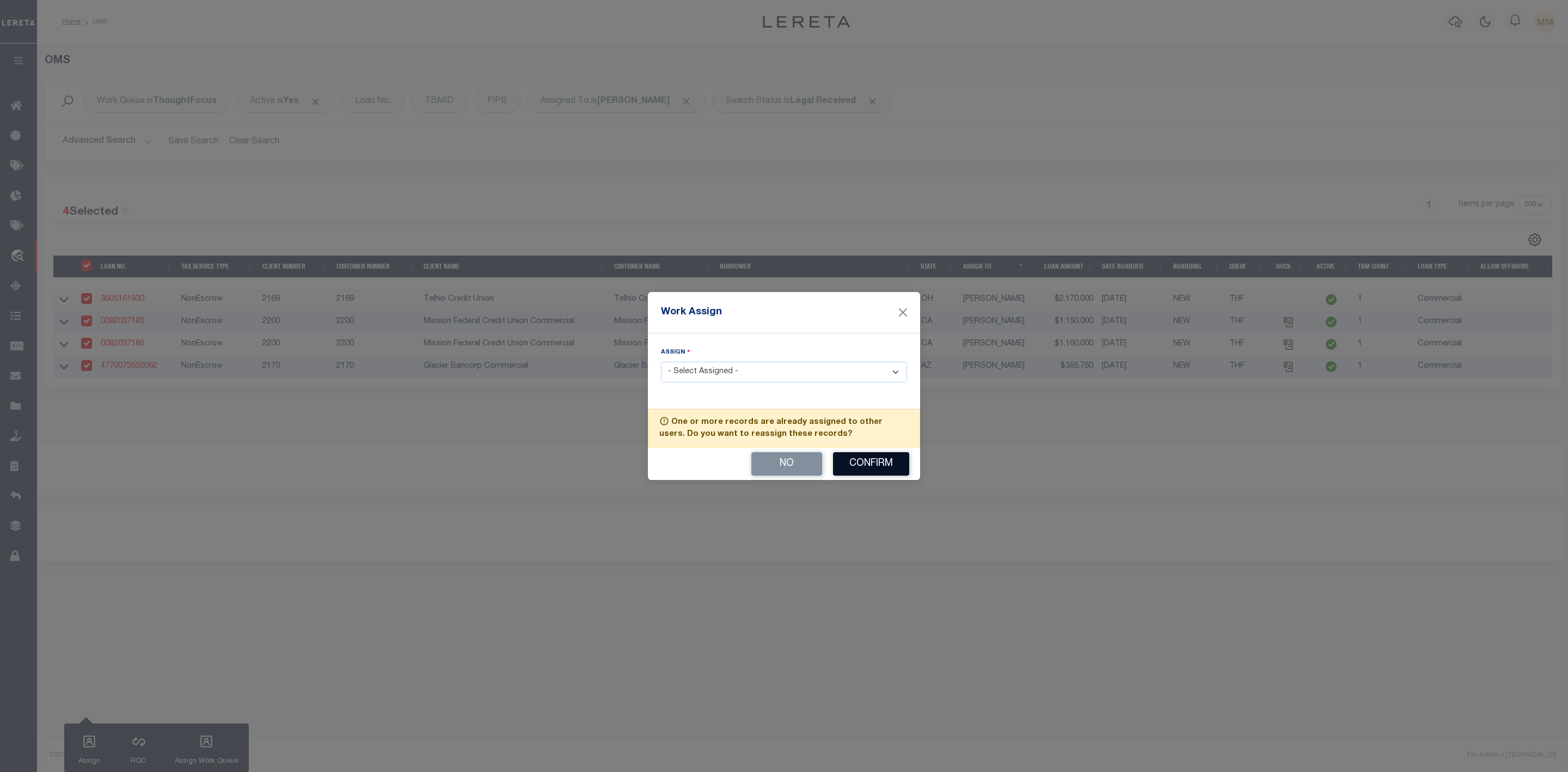
click at [884, 469] on button "Confirm" at bounding box center [871, 463] width 76 height 23
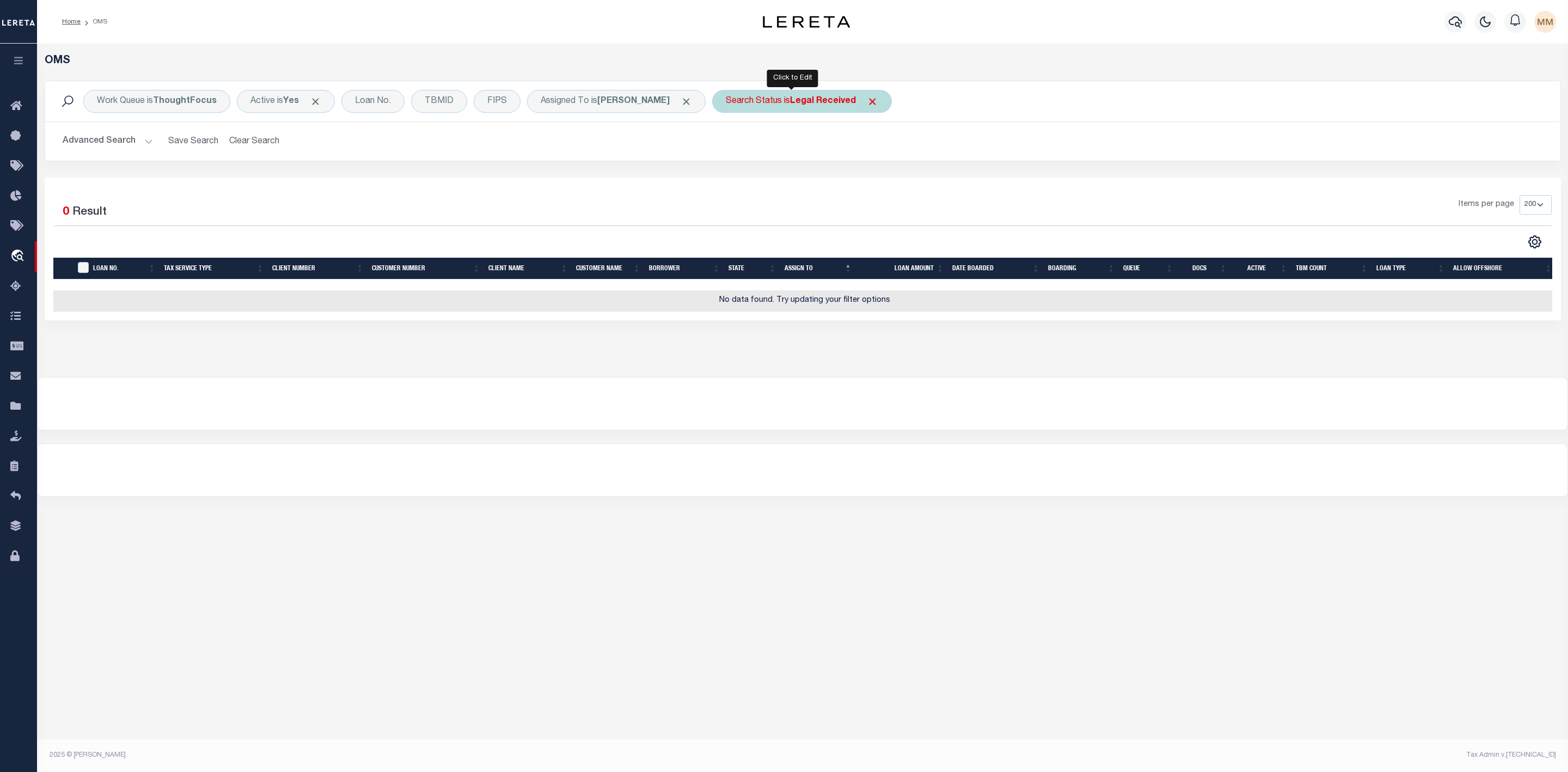
click at [800, 96] on div "Search Status is Legal Received" at bounding box center [802, 102] width 180 height 23
click at [782, 157] on select "Automated Search Bad Parcel Complete Duplicate Parcel High Dollar Reporting In …" at bounding box center [806, 155] width 160 height 21
select select "IP"
click at [726, 146] on select "Automated Search Bad Parcel Complete Duplicate Parcel High Dollar Reporting In …" at bounding box center [806, 155] width 160 height 21
click at [866, 170] on div "Is Contains Automated Search Bad Parcel Complete Duplicate Parcel High Dollar R…" at bounding box center [807, 151] width 173 height 85
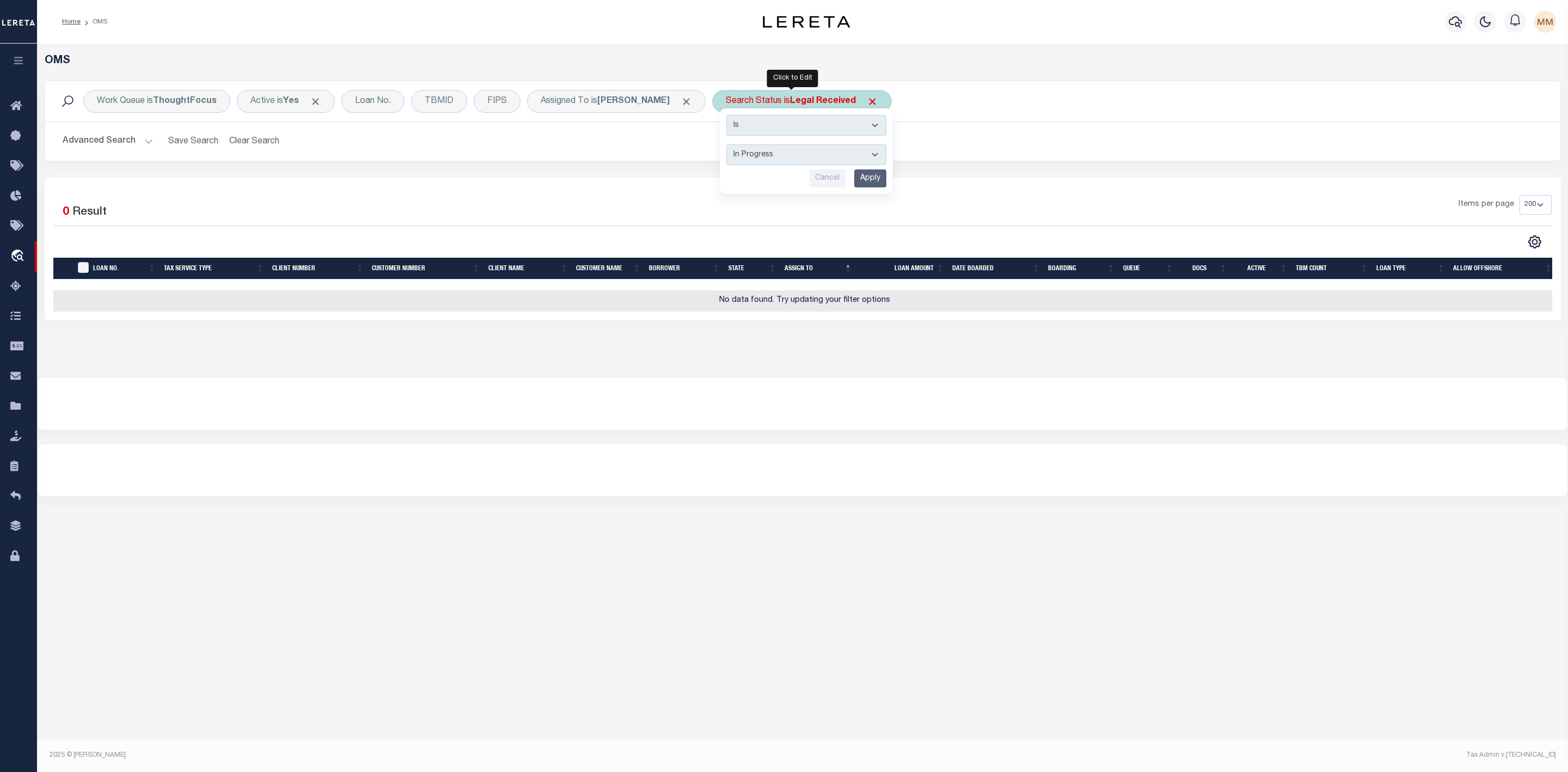
click at [863, 180] on input "Apply" at bounding box center [870, 178] width 32 height 18
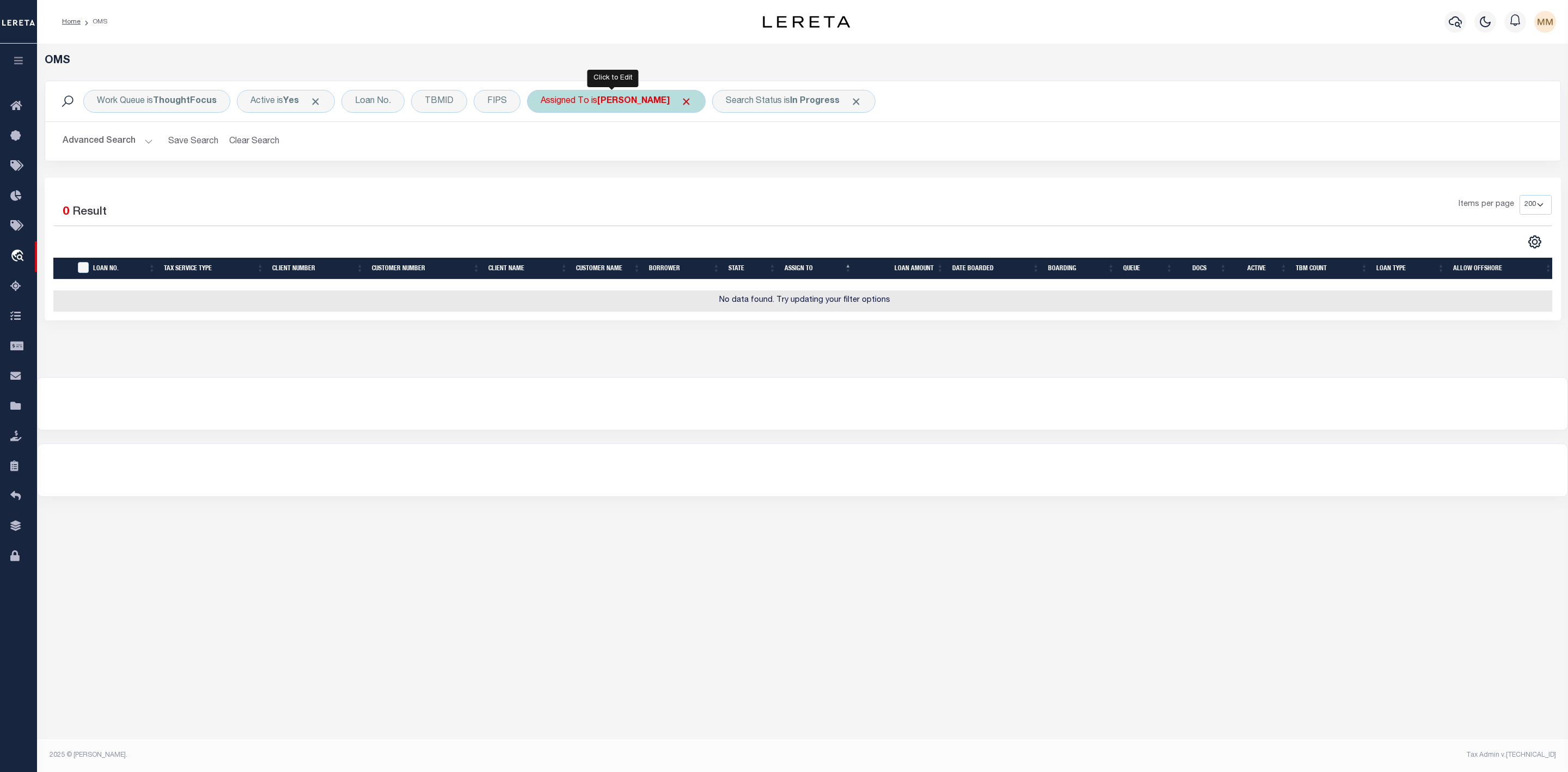
click at [657, 102] on b "[PERSON_NAME]" at bounding box center [633, 101] width 72 height 9
click at [635, 159] on select "--Unassigned-- [PERSON_NAME] [PERSON_NAME] [PERSON_NAME] [PERSON_NAME], [PERSON…" at bounding box center [621, 155] width 160 height 21
select select "[PERSON_NAME]"
click at [543, 146] on select "--Unassigned-- [PERSON_NAME] [PERSON_NAME] [PERSON_NAME] [PERSON_NAME], [PERSON…" at bounding box center [621, 155] width 160 height 21
click at [688, 182] on input "Apply" at bounding box center [685, 178] width 32 height 18
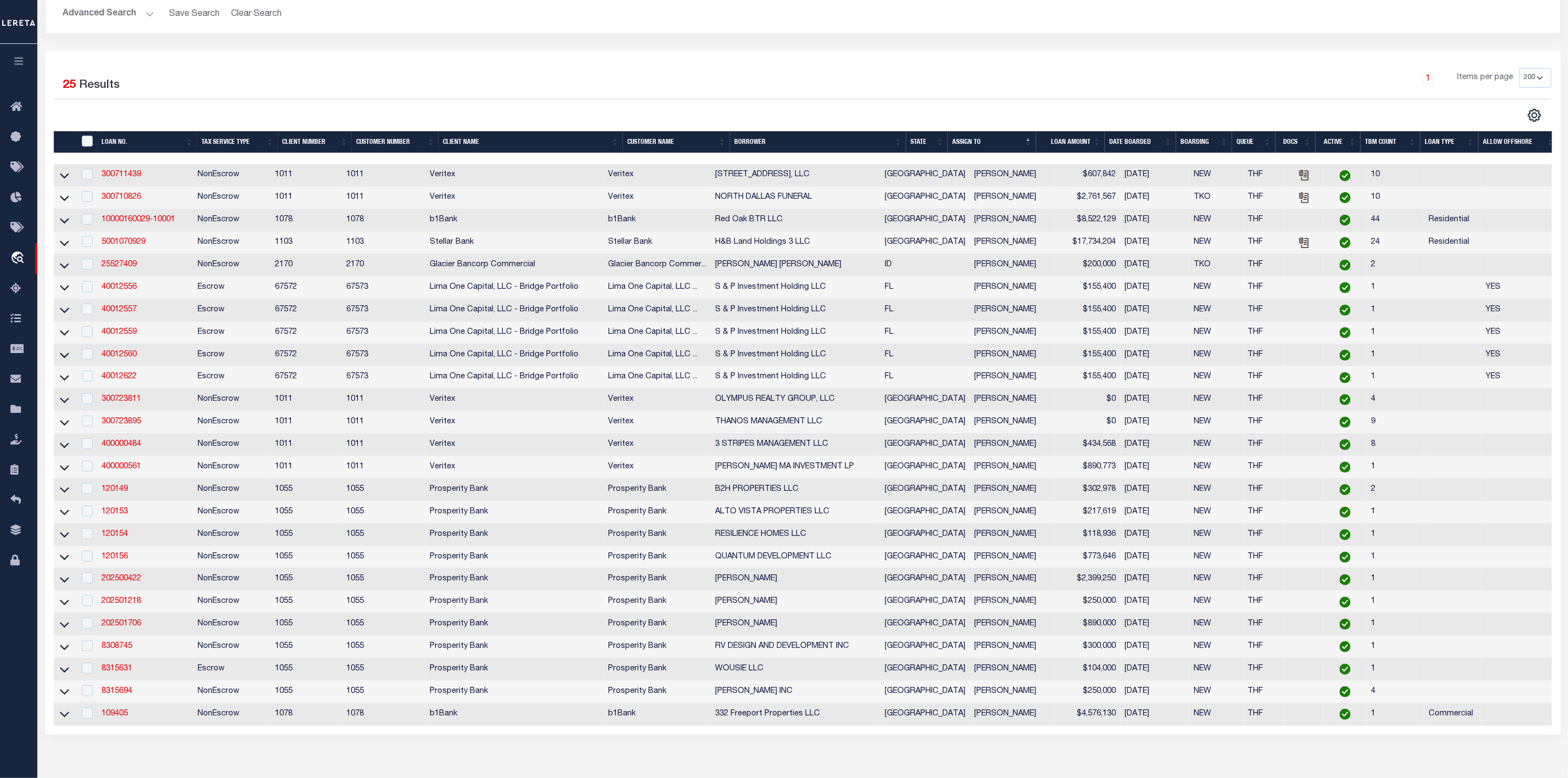
scroll to position [46, 0]
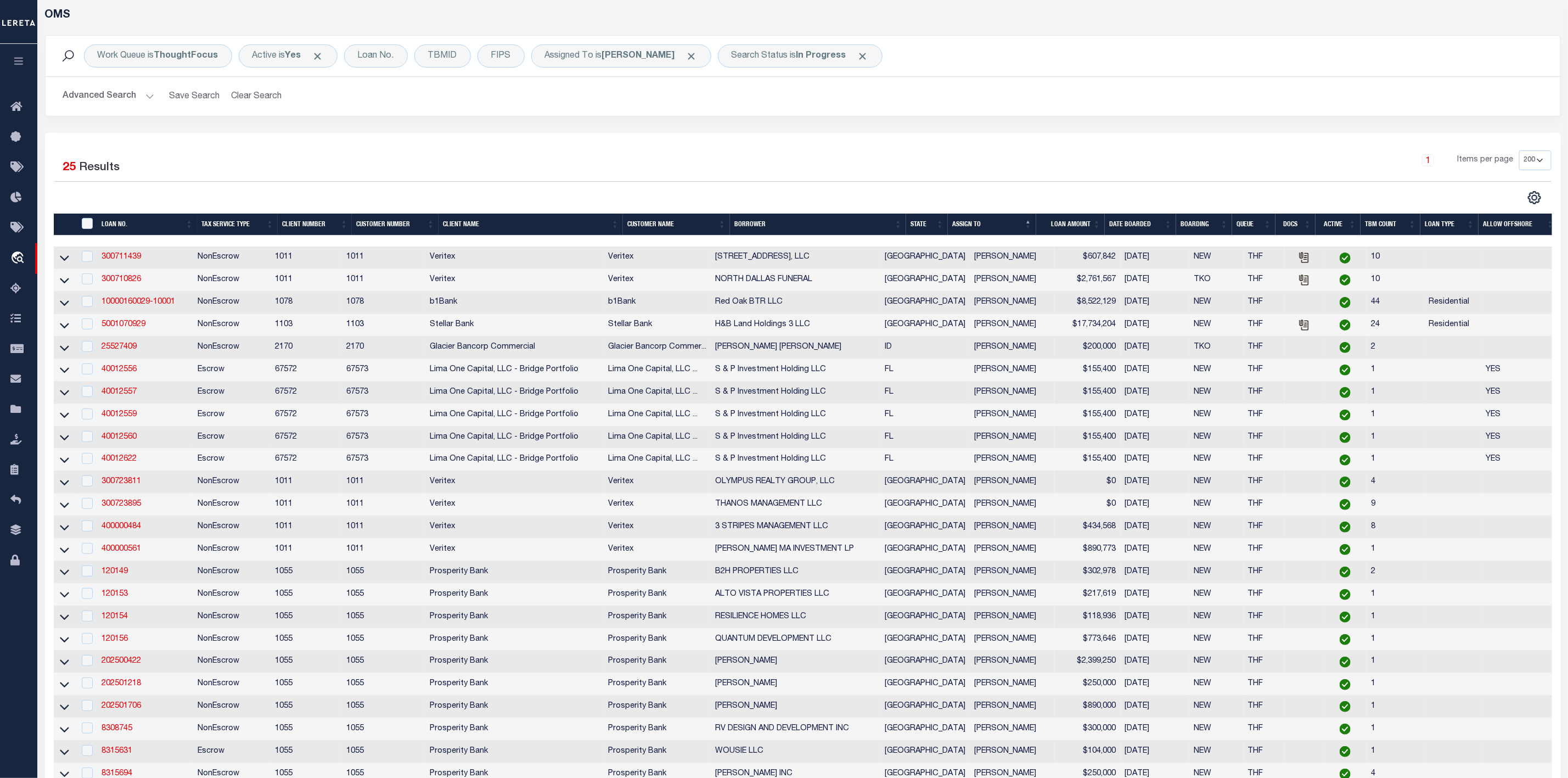
click at [1031, 229] on th "ASSIGN TO" at bounding box center [992, 225] width 88 height 23
click at [1101, 225] on th "LOAN AMOUNT" at bounding box center [1070, 225] width 69 height 23
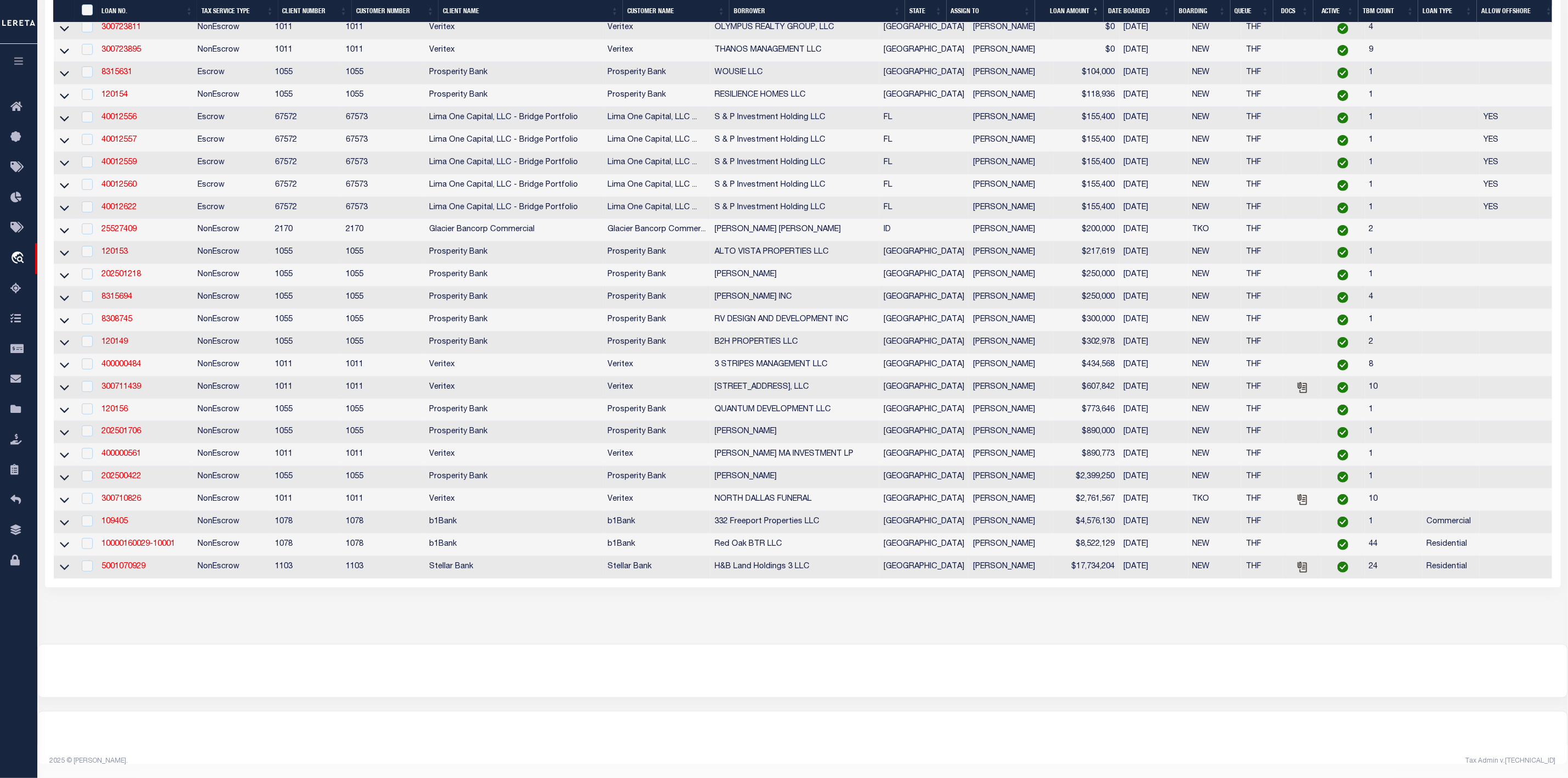
scroll to position [0, 0]
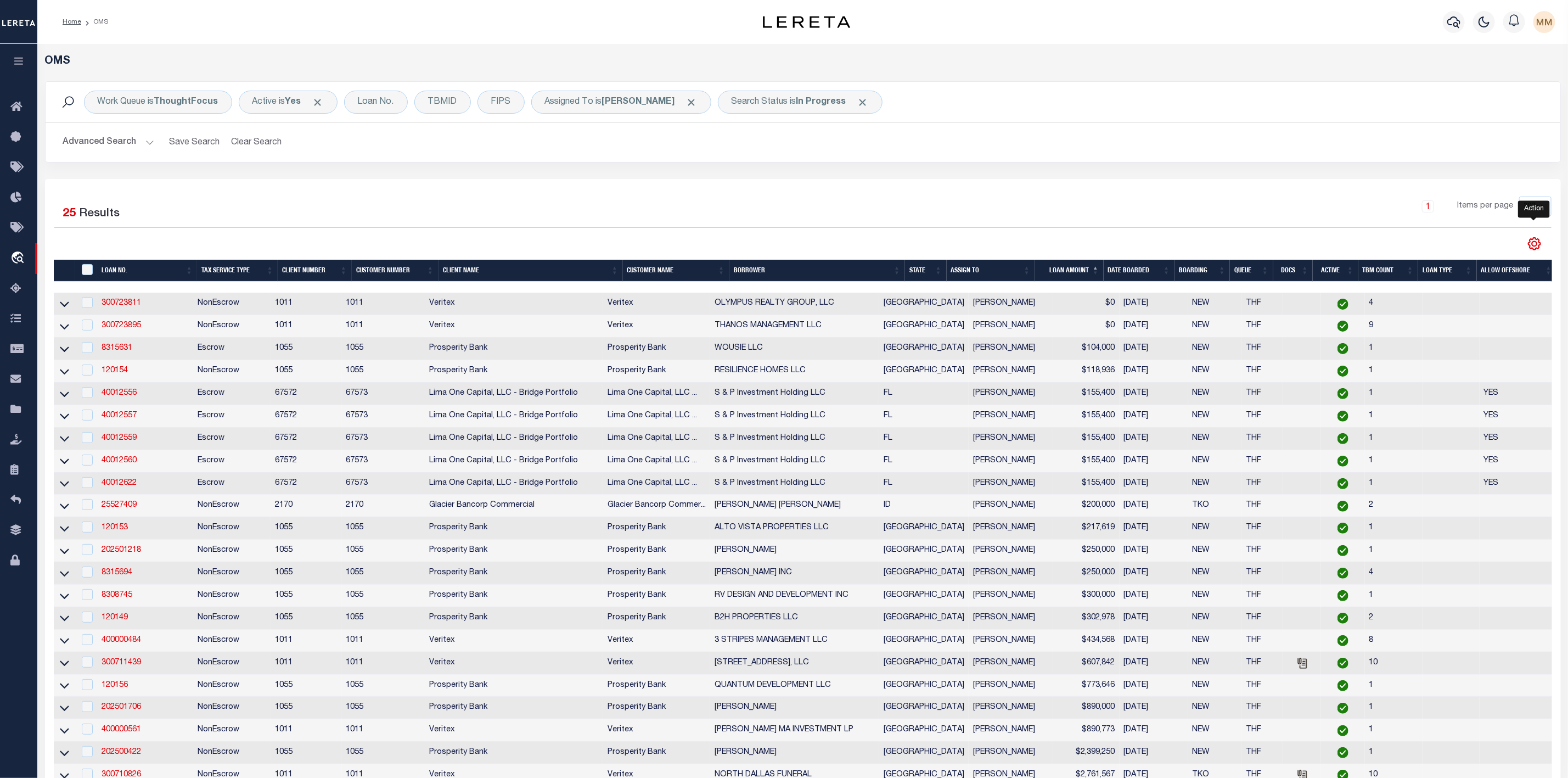
click at [1532, 245] on icon "" at bounding box center [1534, 244] width 14 height 14
click at [1485, 268] on link "CSV" at bounding box center [1489, 262] width 107 height 21
click at [87, 304] on input "checkbox" at bounding box center [87, 302] width 11 height 11
checkbox input "true"
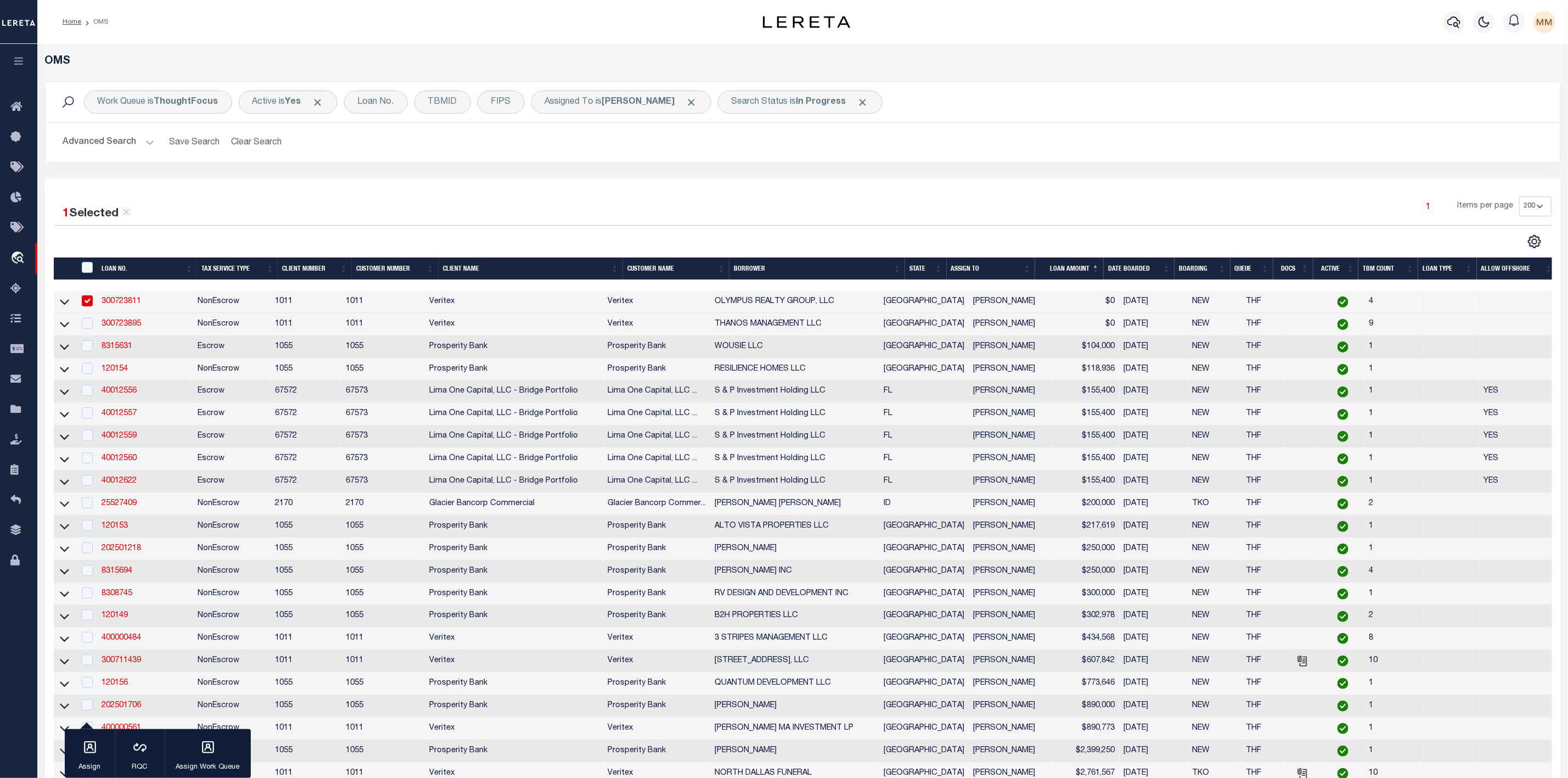
click at [88, 330] on div at bounding box center [86, 324] width 13 height 12
checkbox input "true"
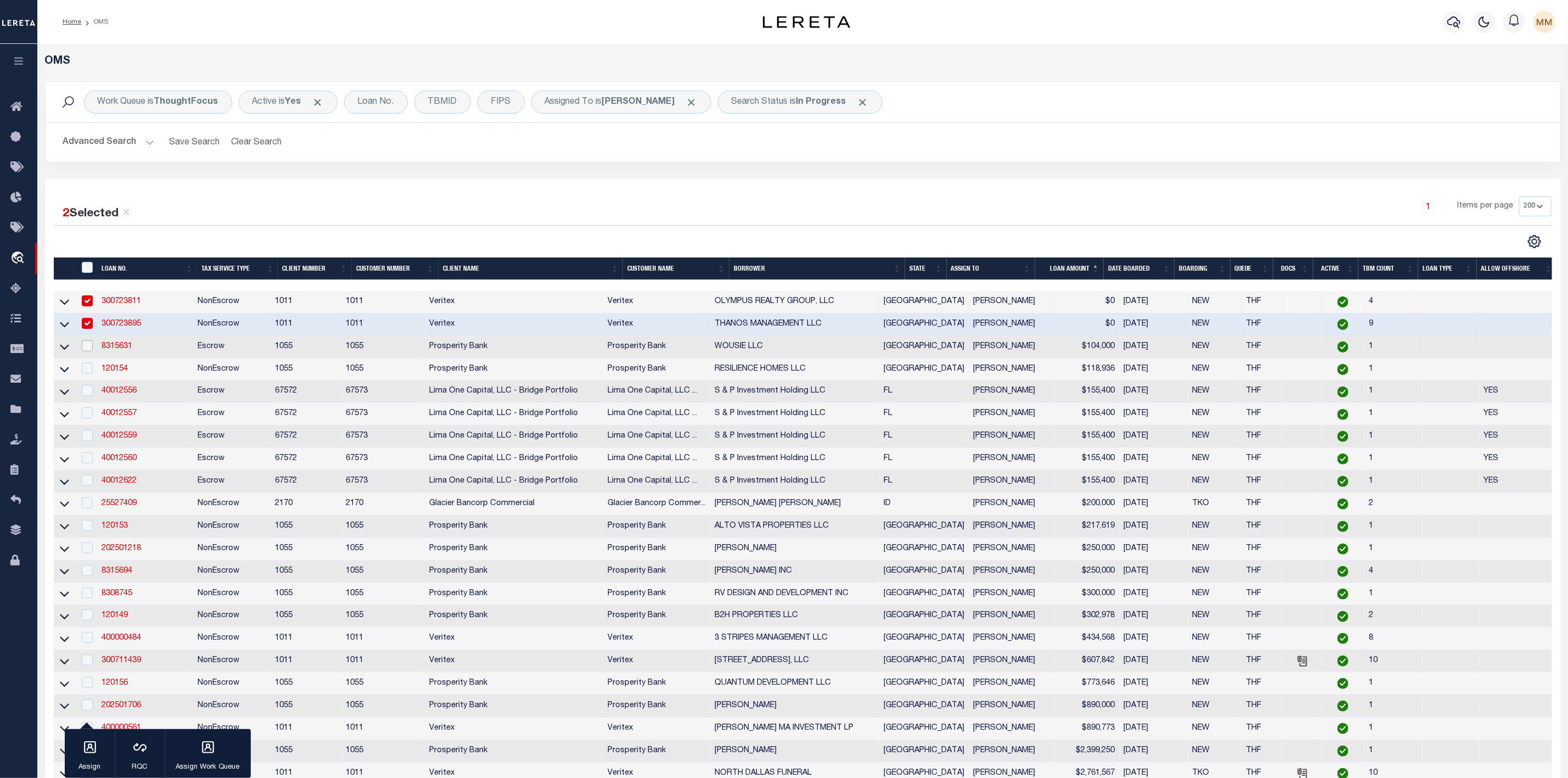
click at [88, 347] on input "checkbox" at bounding box center [87, 346] width 11 height 11
checkbox input "true"
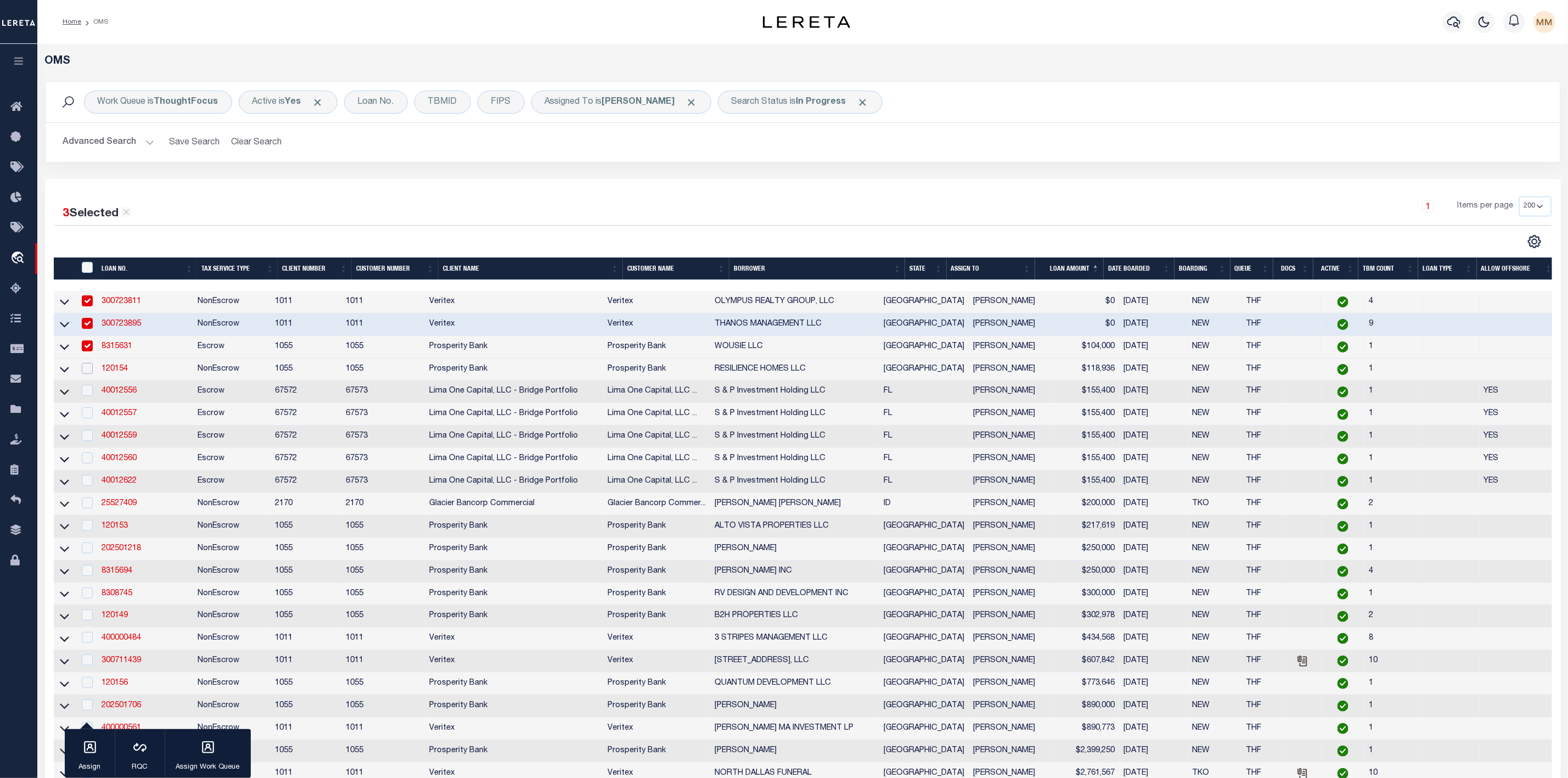
click at [91, 372] on input "checkbox" at bounding box center [87, 368] width 11 height 11
checkbox input "true"
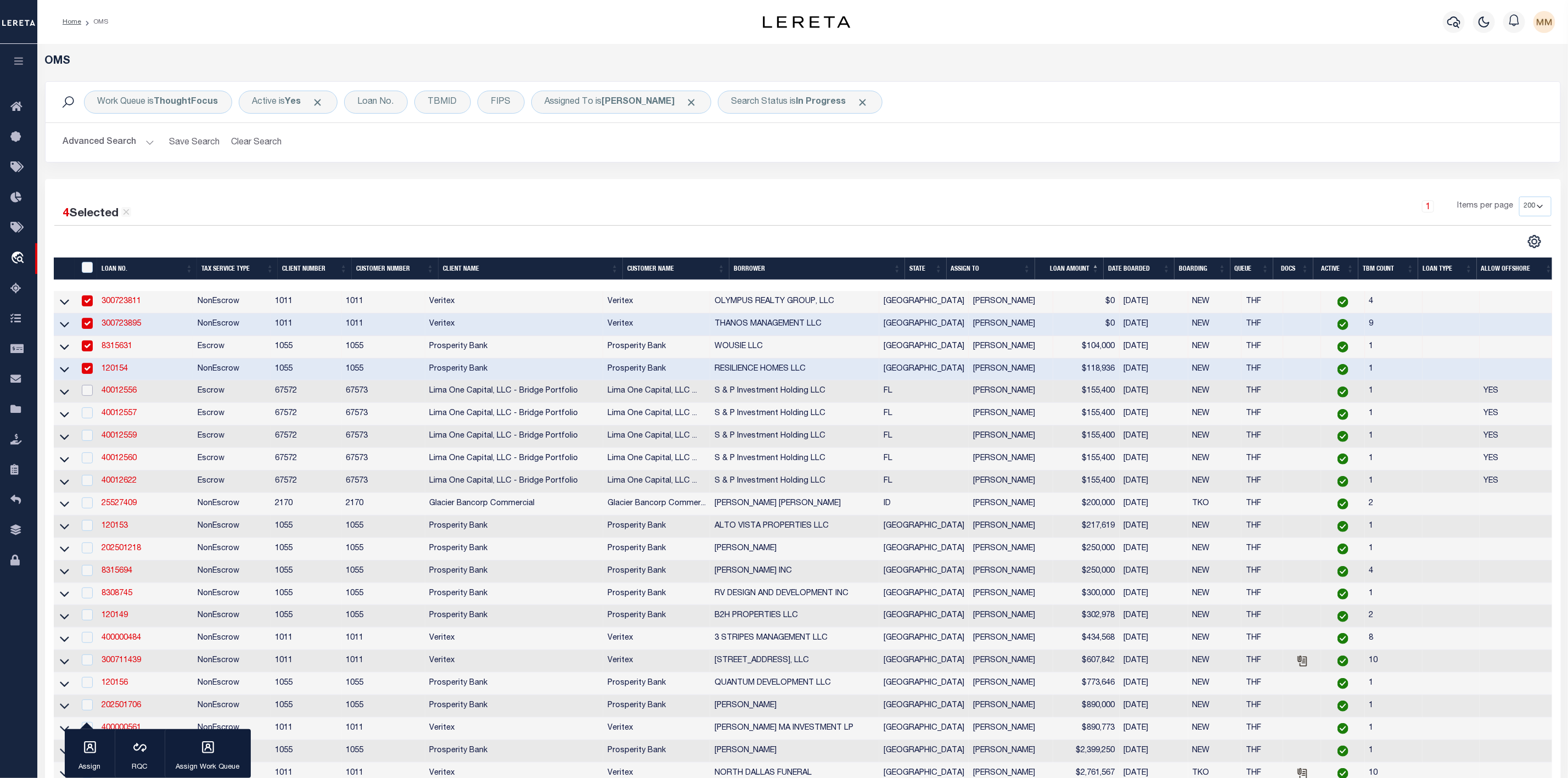
click at [89, 394] on input "checkbox" at bounding box center [87, 390] width 11 height 11
checkbox input "true"
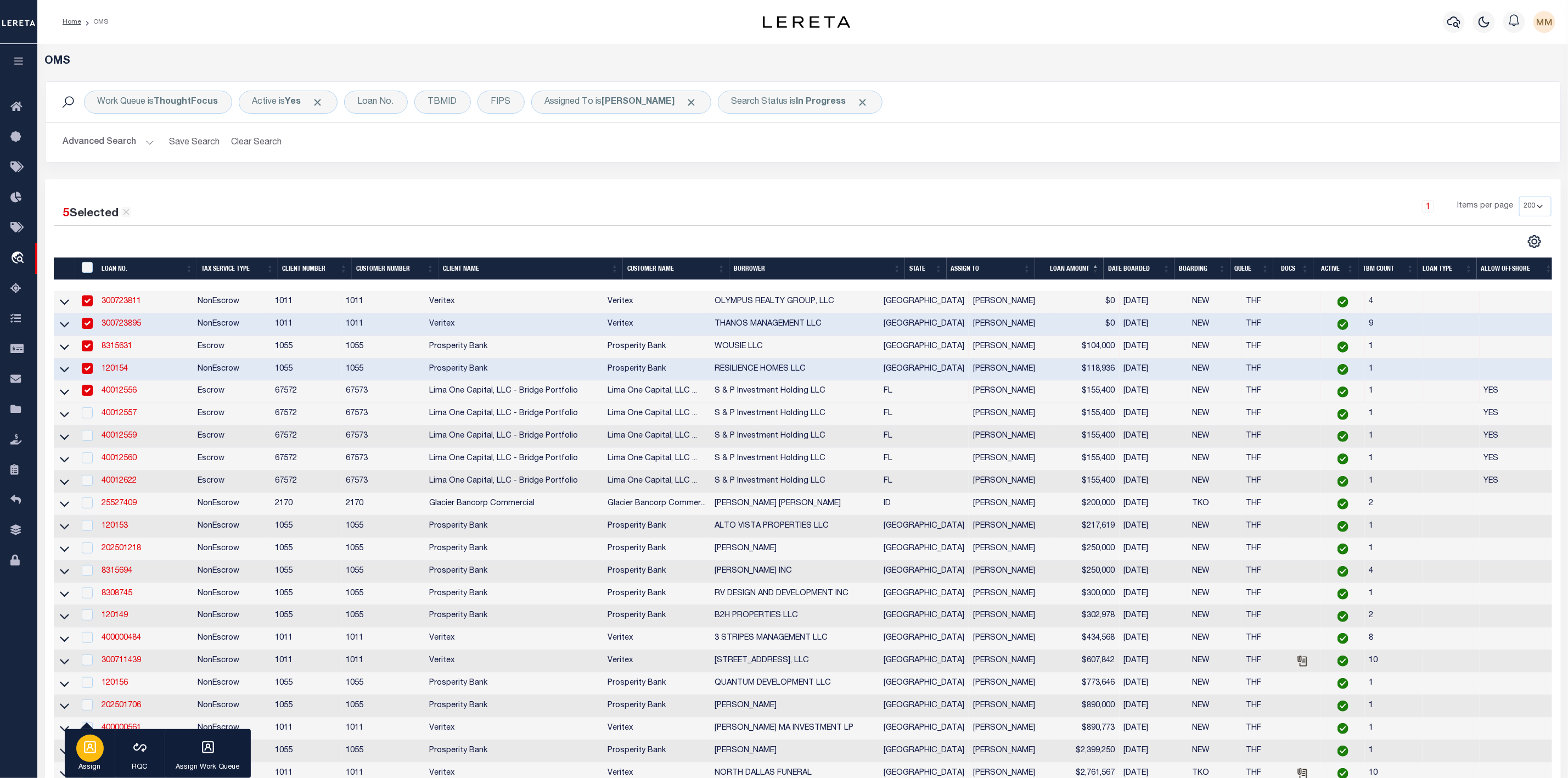
click at [87, 756] on div "button" at bounding box center [90, 748] width 28 height 28
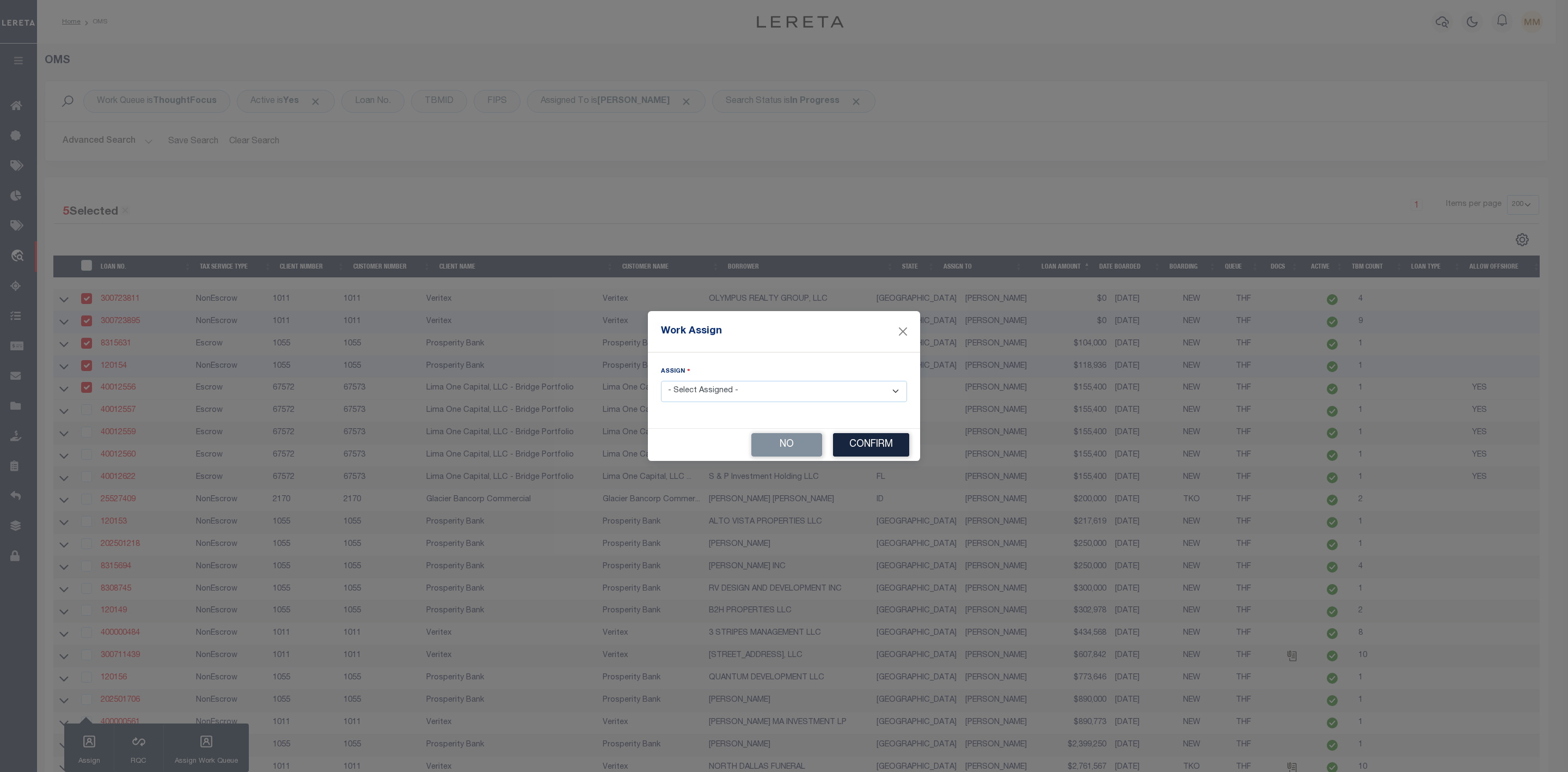
click at [708, 395] on select "- Select Assigned - --Unassigned-- [PERSON_NAME] [PERSON_NAME] [PERSON_NAME] [P…" at bounding box center [784, 391] width 246 height 21
select select "[PERSON_NAME]"
click at [661, 381] on select "- Select Assigned - --Unassigned-- [PERSON_NAME] [PERSON_NAME] [PERSON_NAME] [P…" at bounding box center [784, 391] width 246 height 21
click at [866, 443] on button "Confirm" at bounding box center [871, 444] width 76 height 23
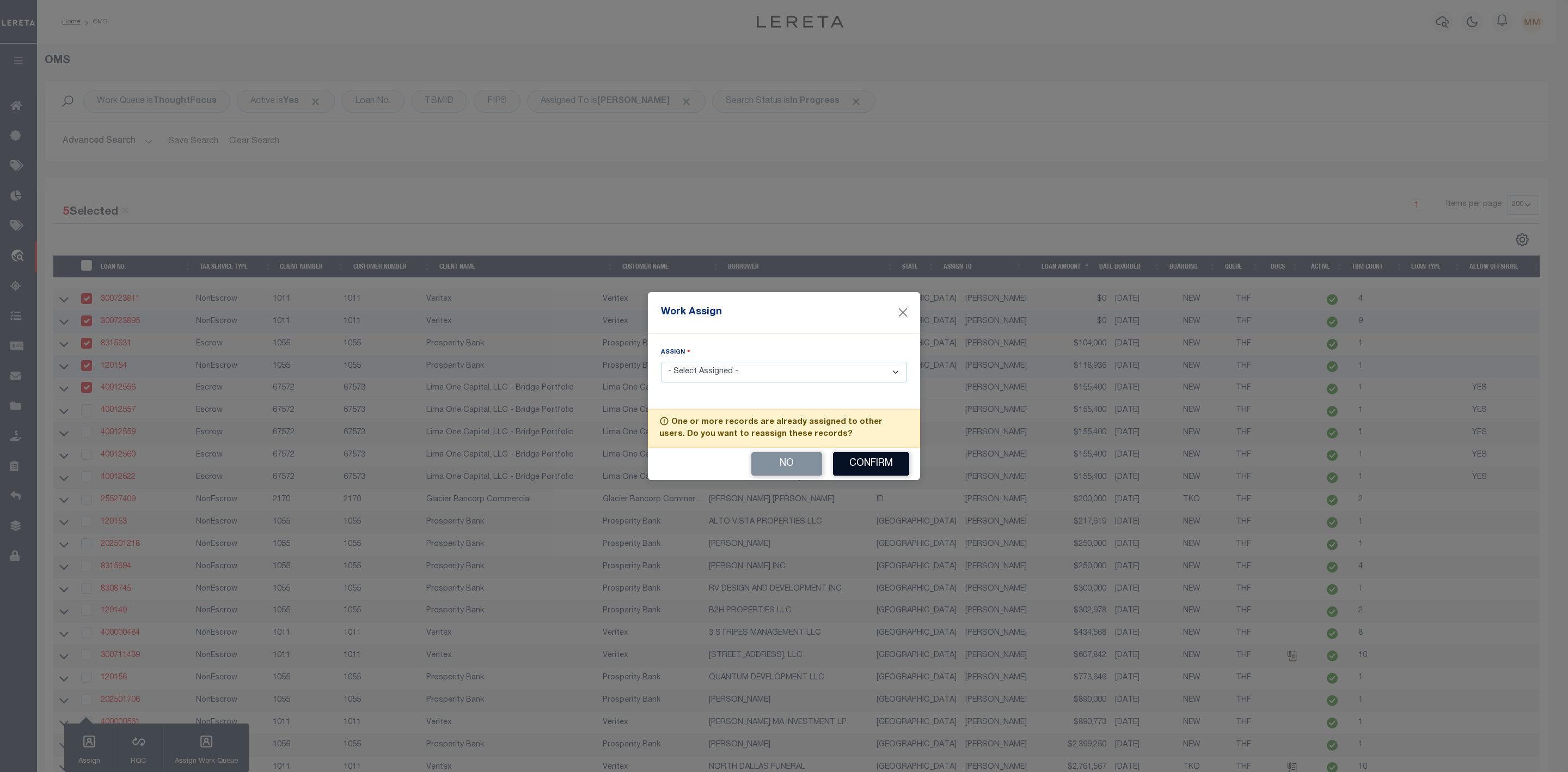
click at [863, 461] on button "Confirm" at bounding box center [871, 463] width 76 height 23
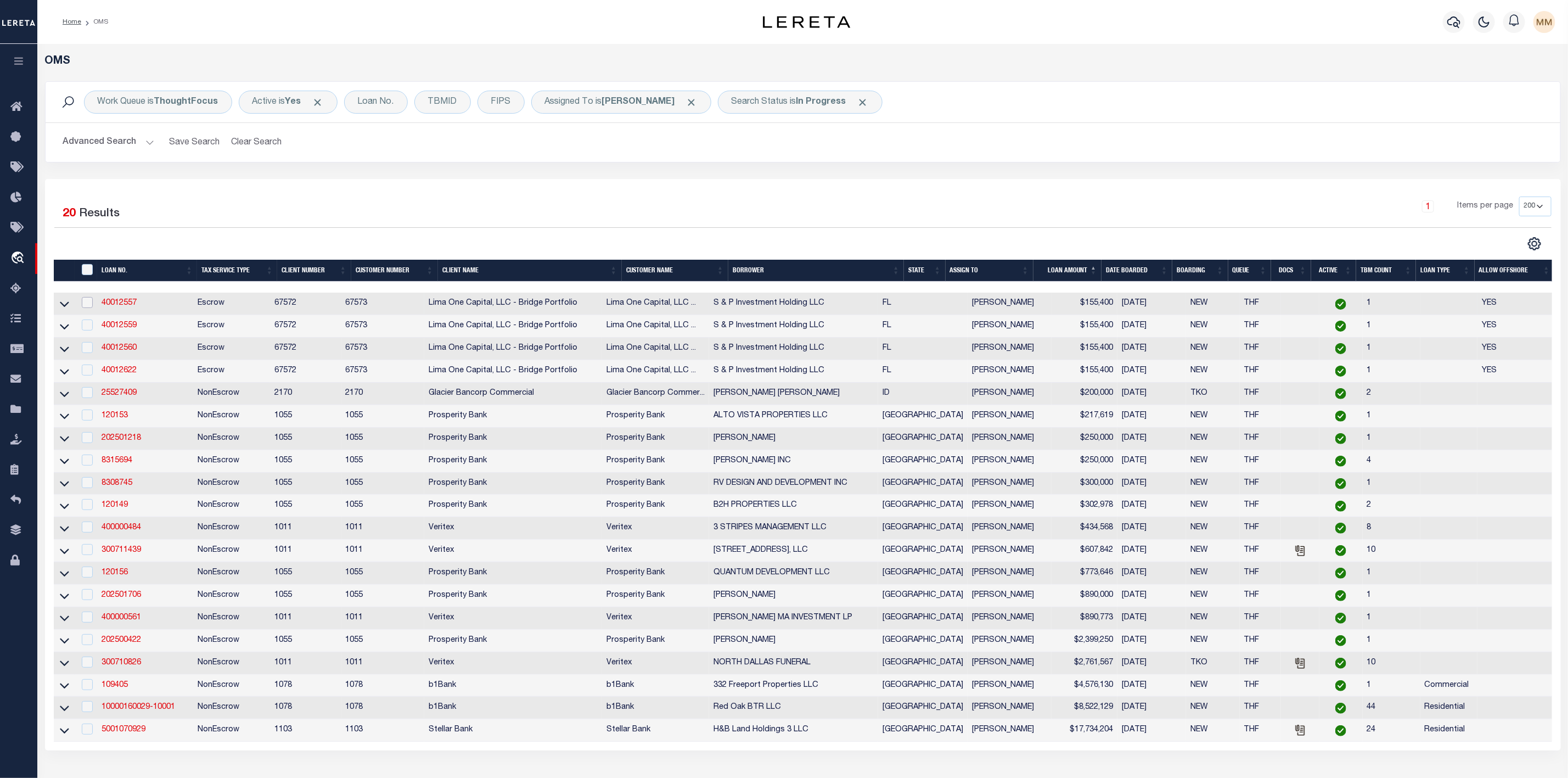
click at [90, 308] on input "checkbox" at bounding box center [87, 302] width 11 height 11
checkbox input "true"
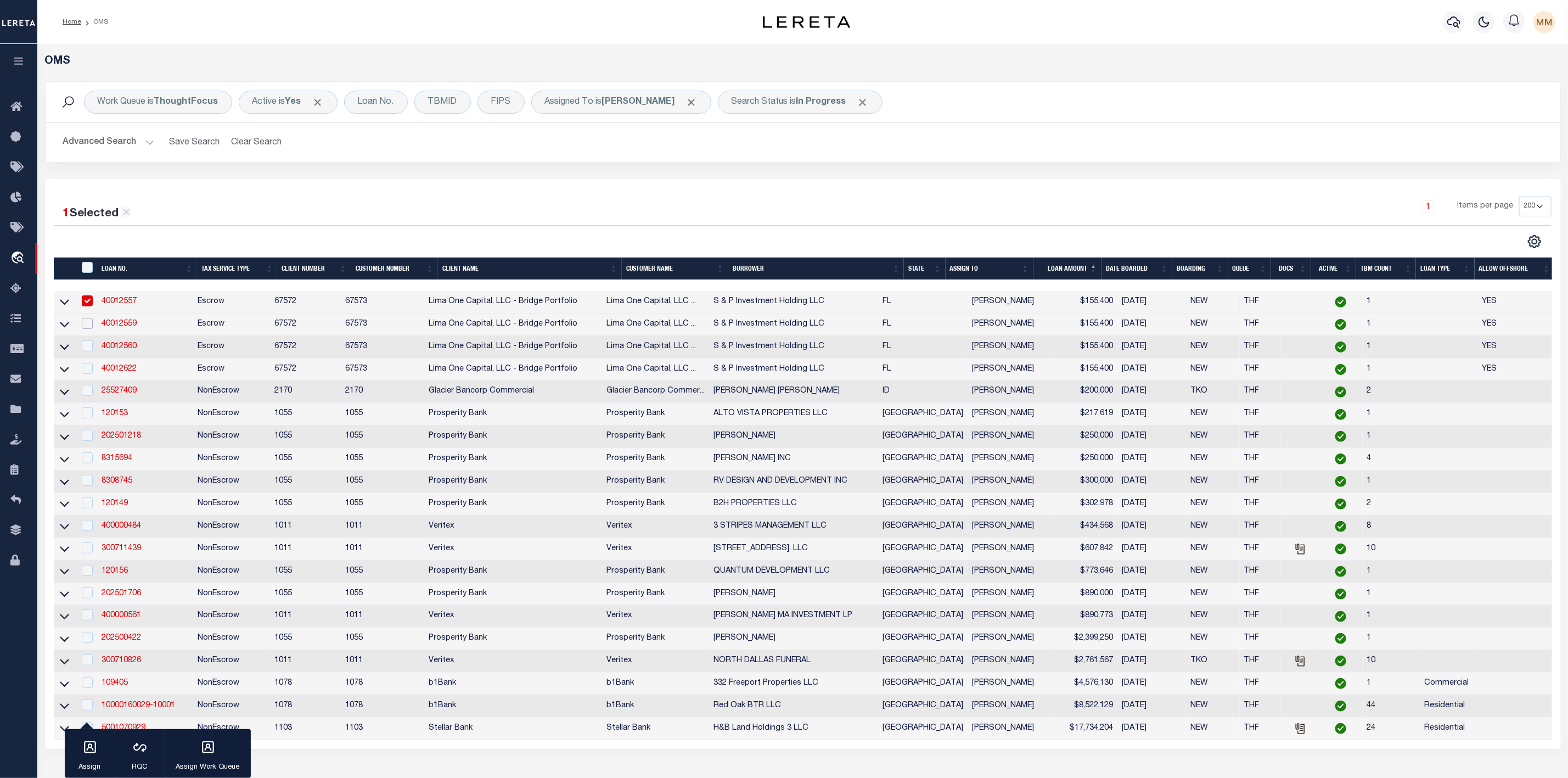
click at [88, 325] on input "checkbox" at bounding box center [87, 323] width 11 height 11
checkbox input "true"
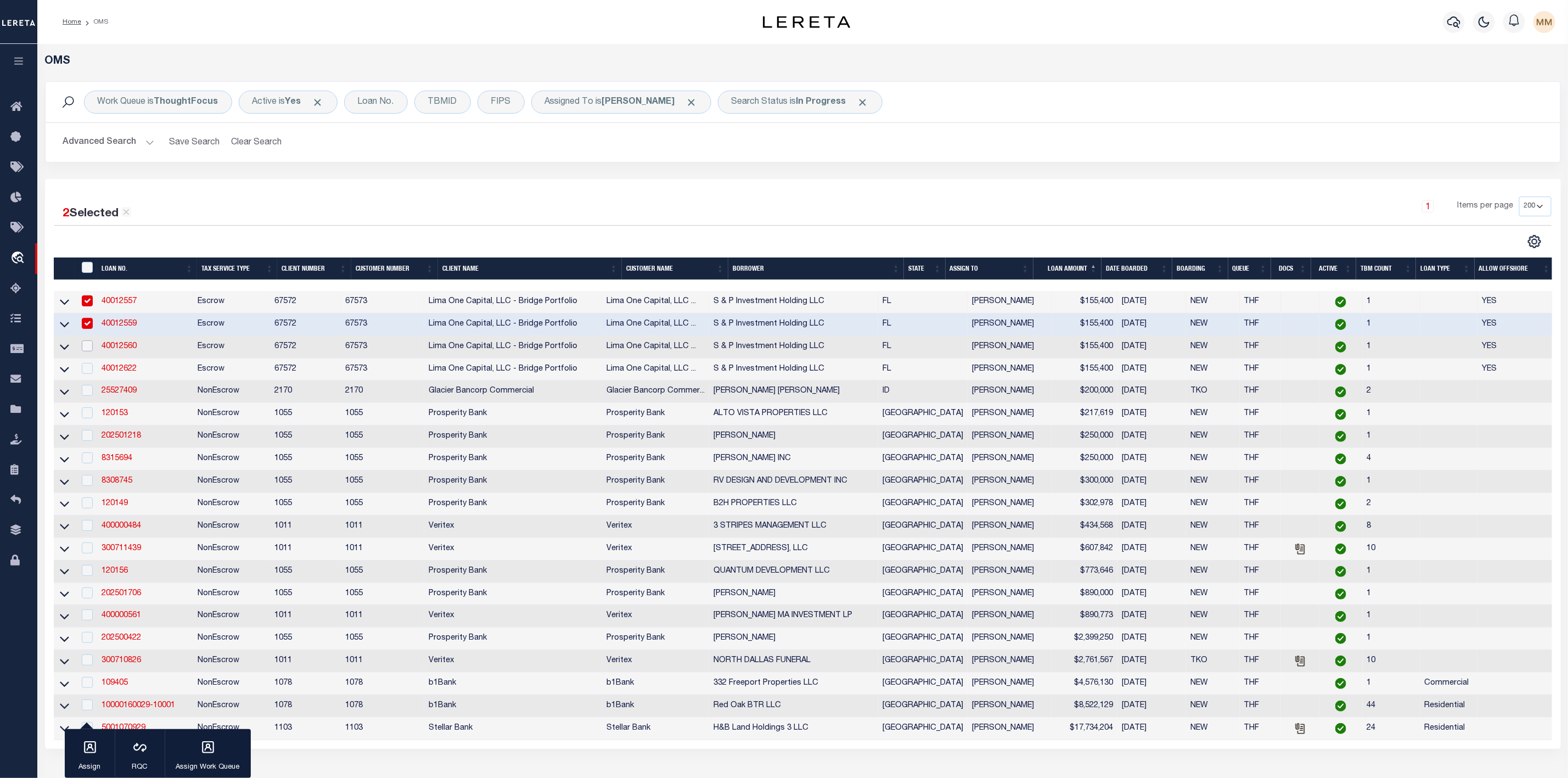
click at [89, 345] on input "checkbox" at bounding box center [87, 346] width 11 height 11
checkbox input "true"
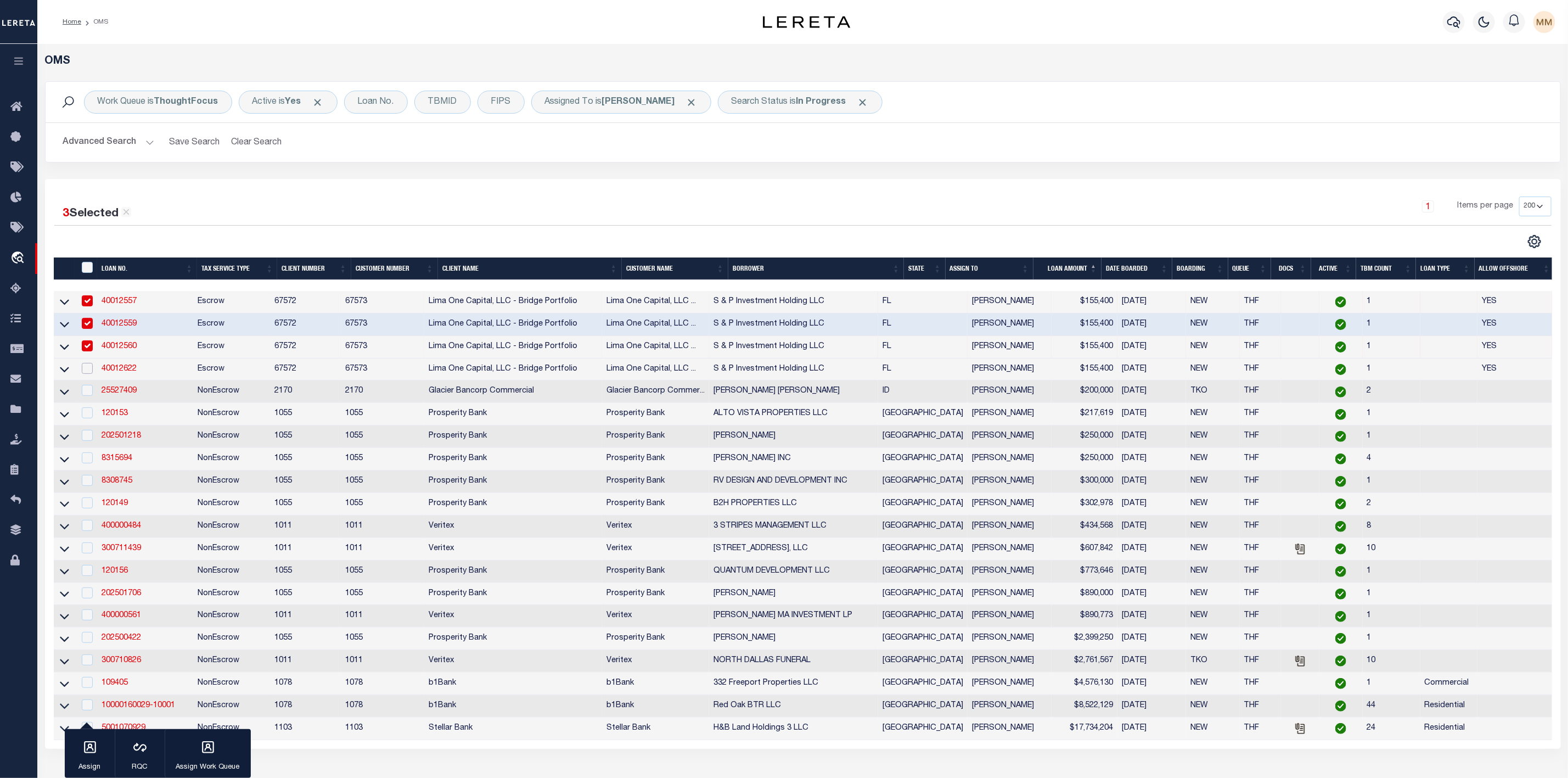
click at [89, 372] on input "checkbox" at bounding box center [87, 368] width 11 height 11
checkbox input "true"
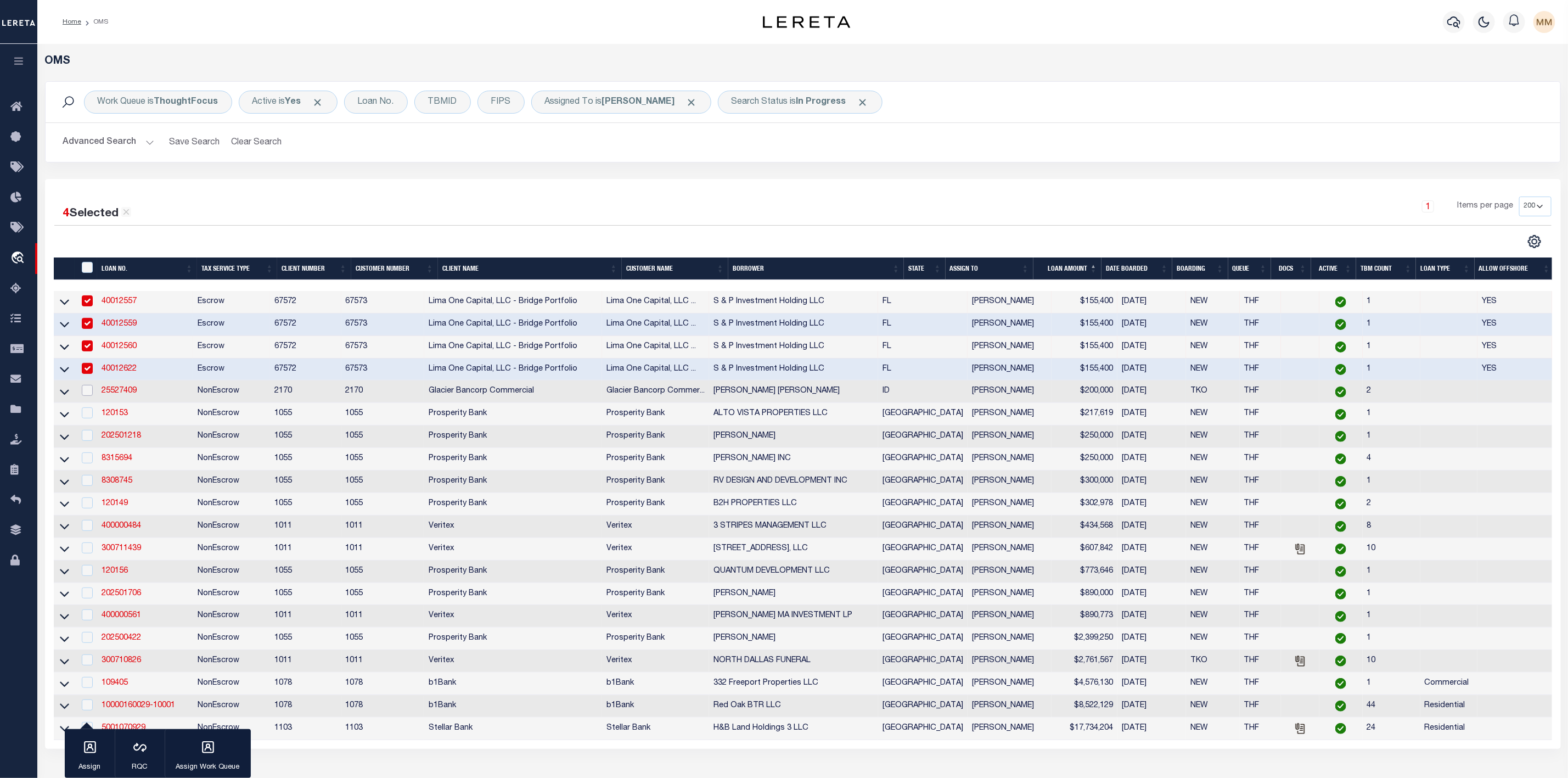
click at [89, 389] on input "checkbox" at bounding box center [87, 390] width 11 height 11
checkbox input "true"
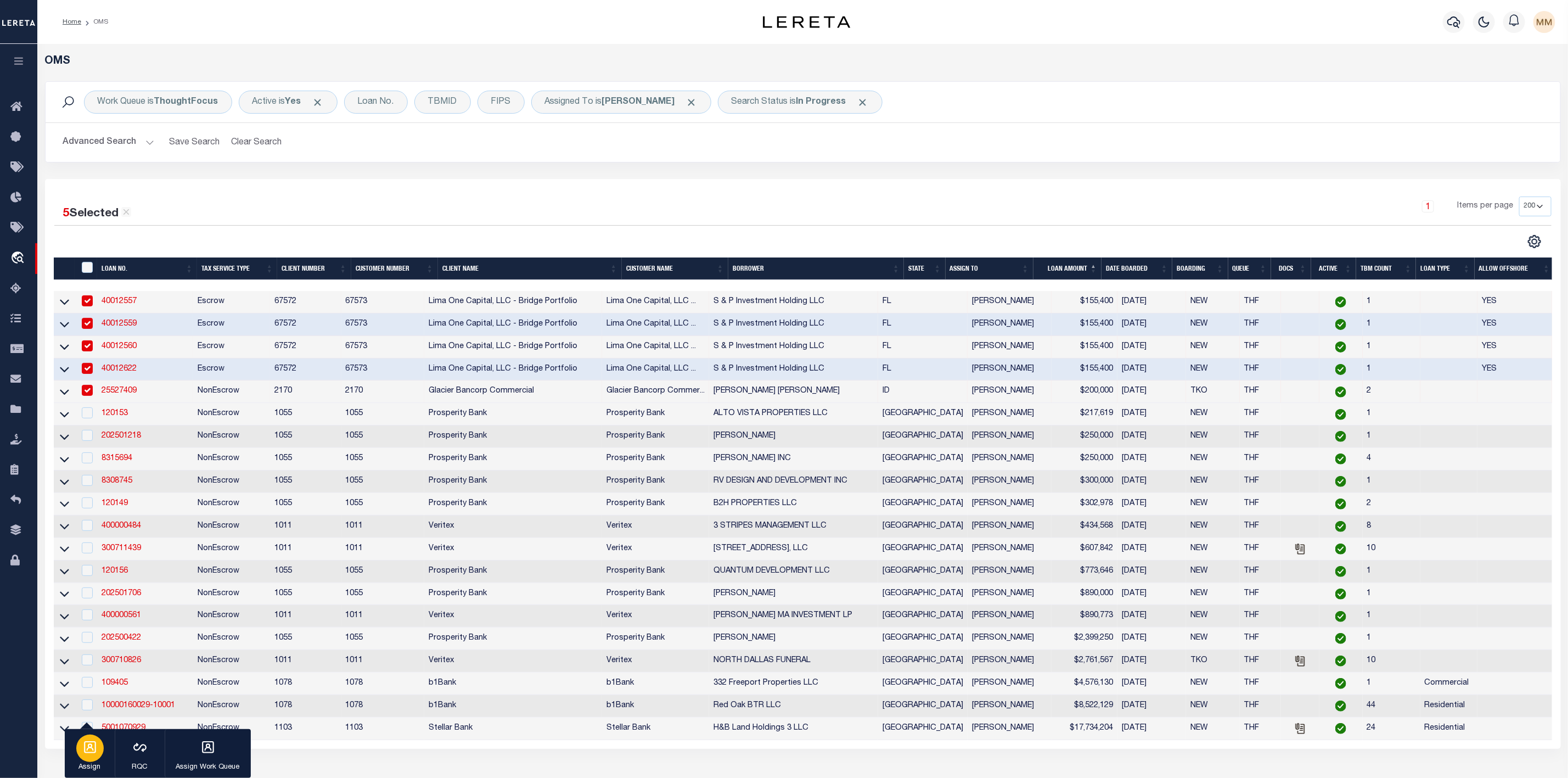
click at [98, 744] on div "button" at bounding box center [90, 748] width 28 height 28
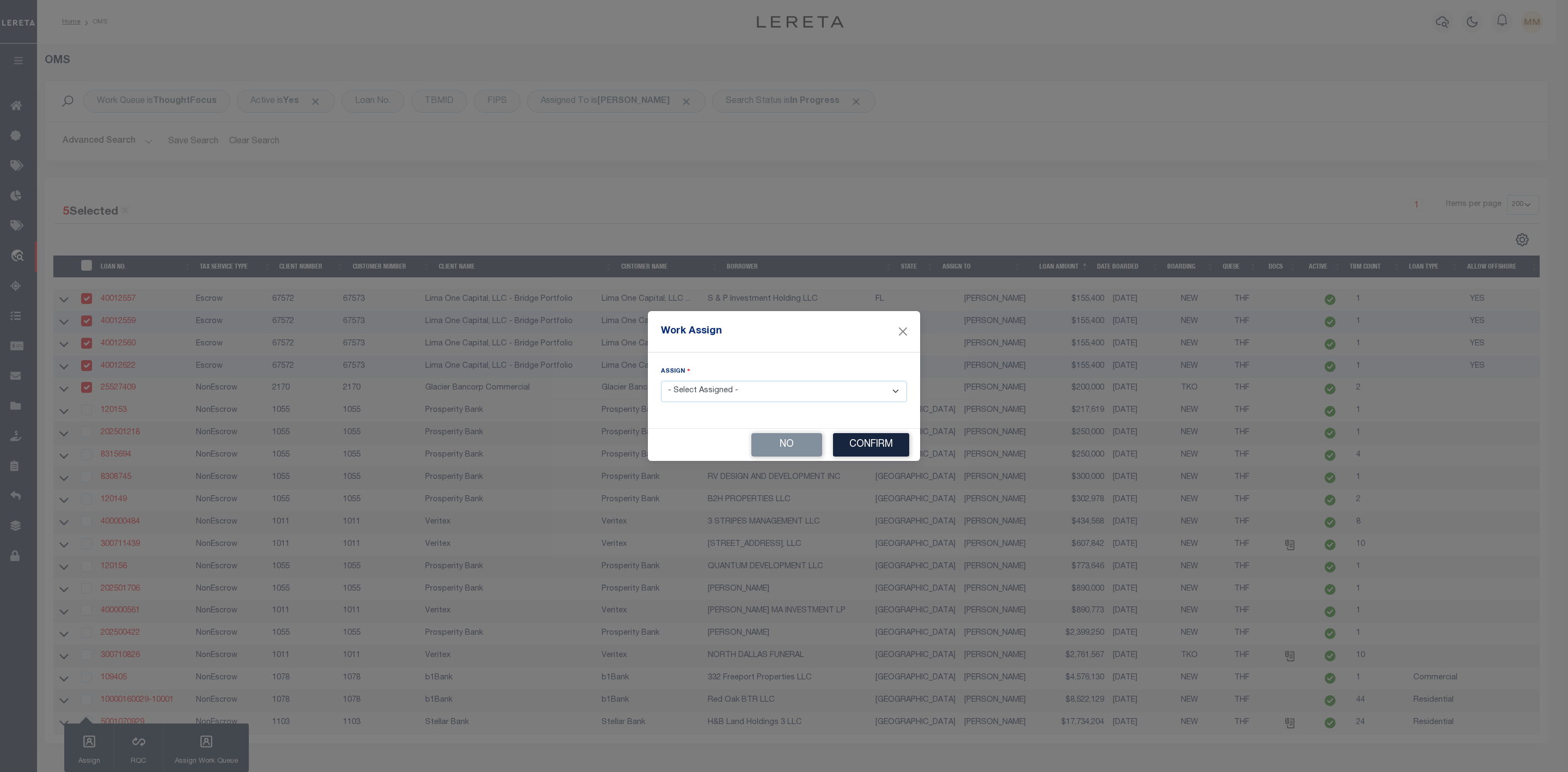
click at [737, 390] on select "- Select Assigned - --Unassigned-- [PERSON_NAME] [PERSON_NAME] [PERSON_NAME] [P…" at bounding box center [784, 391] width 246 height 21
select select "[PERSON_NAME]"
click at [661, 381] on select "- Select Assigned - --Unassigned-- [PERSON_NAME] [PERSON_NAME] [PERSON_NAME] [P…" at bounding box center [784, 391] width 246 height 21
click at [864, 443] on button "Confirm" at bounding box center [871, 444] width 76 height 23
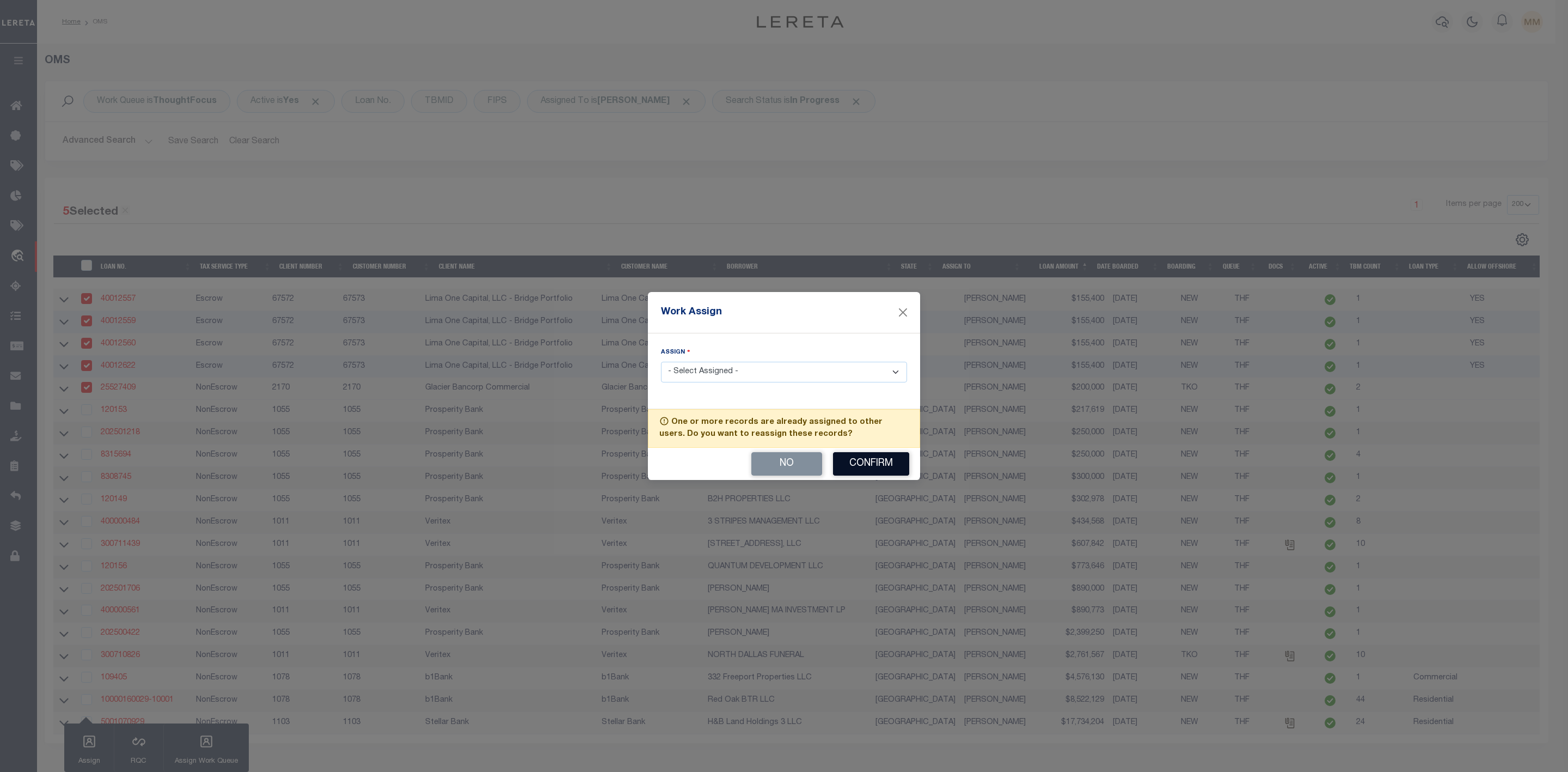
click at [863, 466] on button "Confirm" at bounding box center [871, 463] width 76 height 23
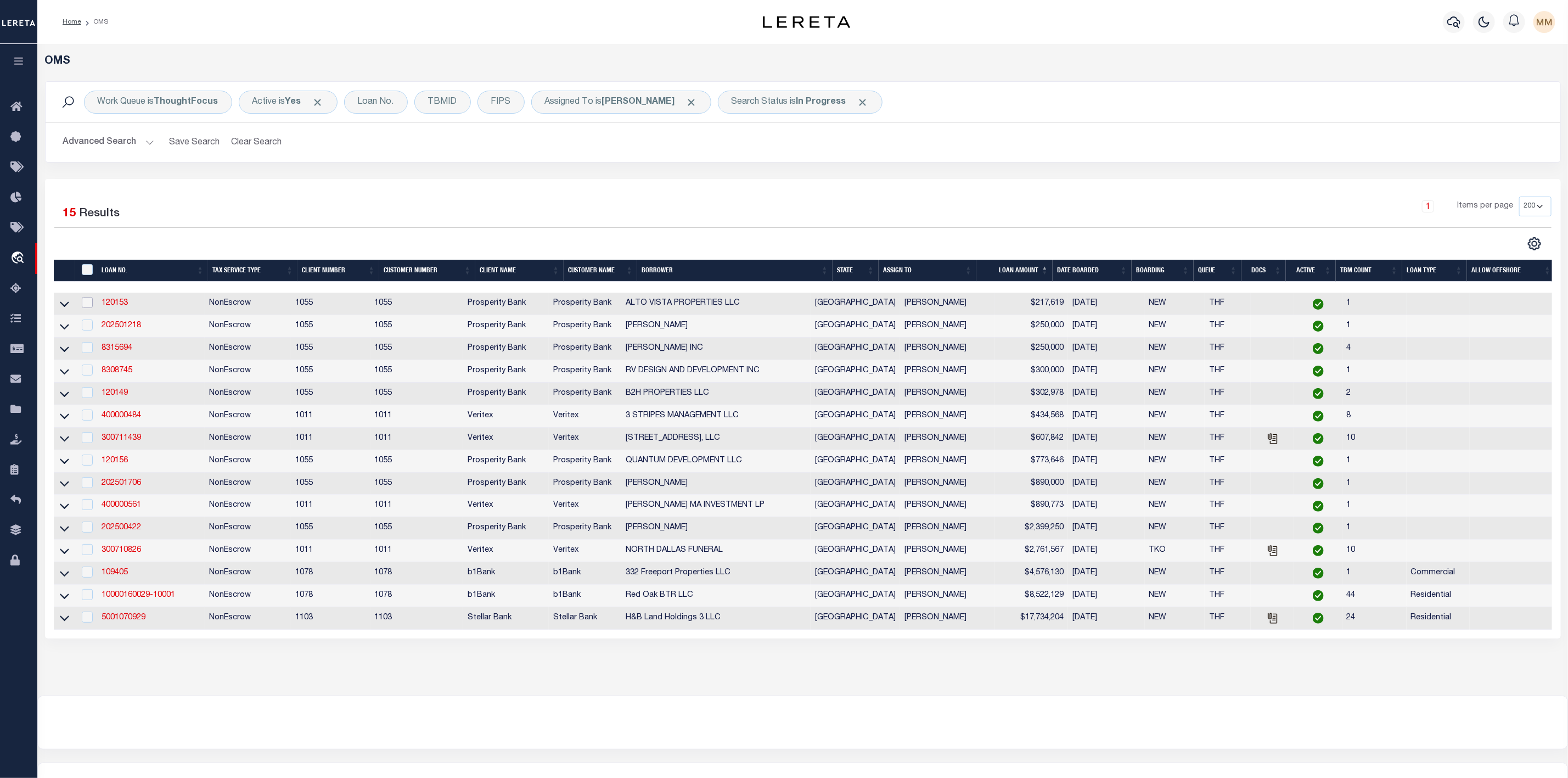
click at [85, 306] on input "checkbox" at bounding box center [87, 302] width 11 height 11
checkbox input "true"
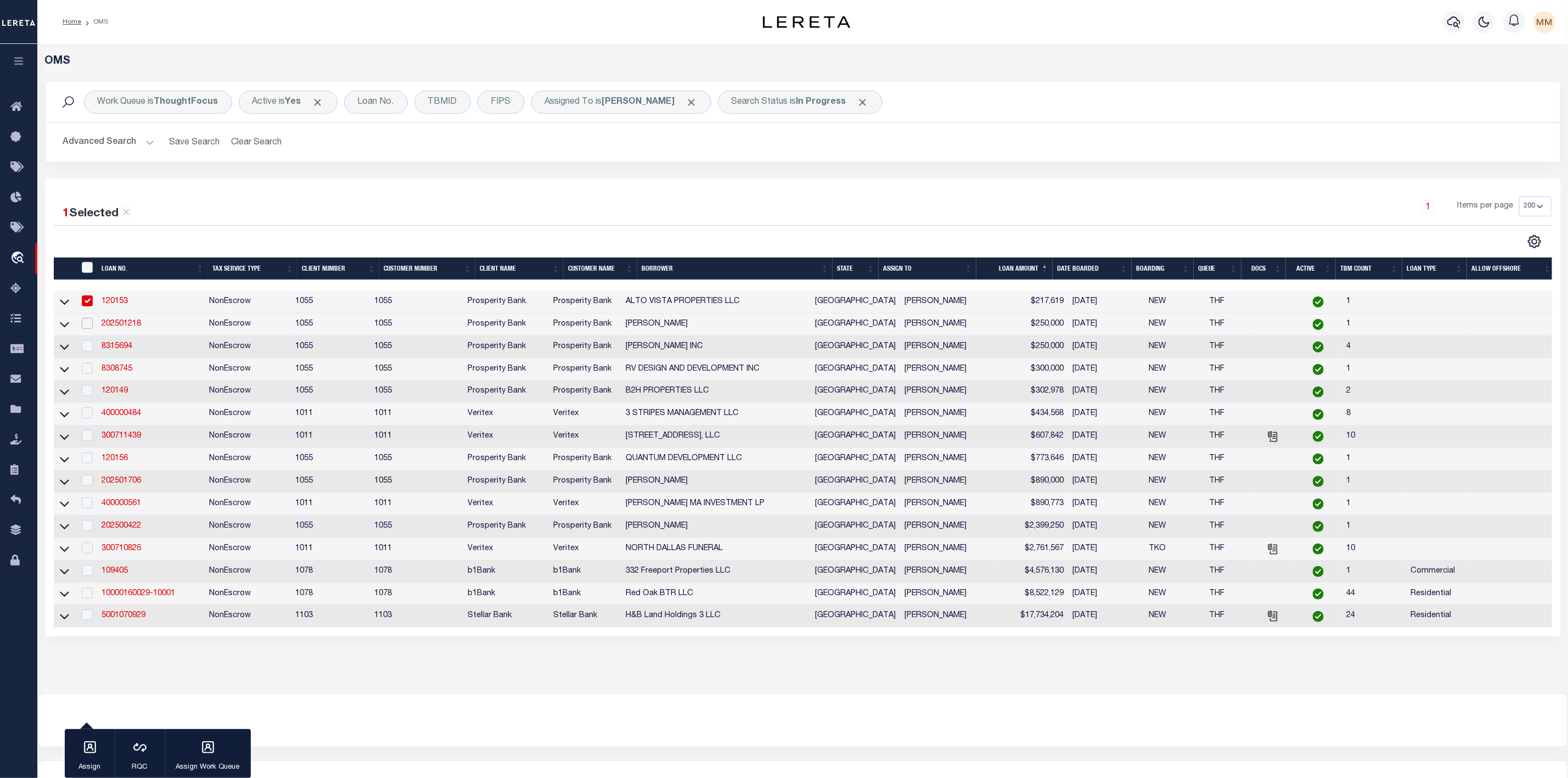
click at [91, 329] on input "checkbox" at bounding box center [87, 323] width 11 height 11
checkbox input "true"
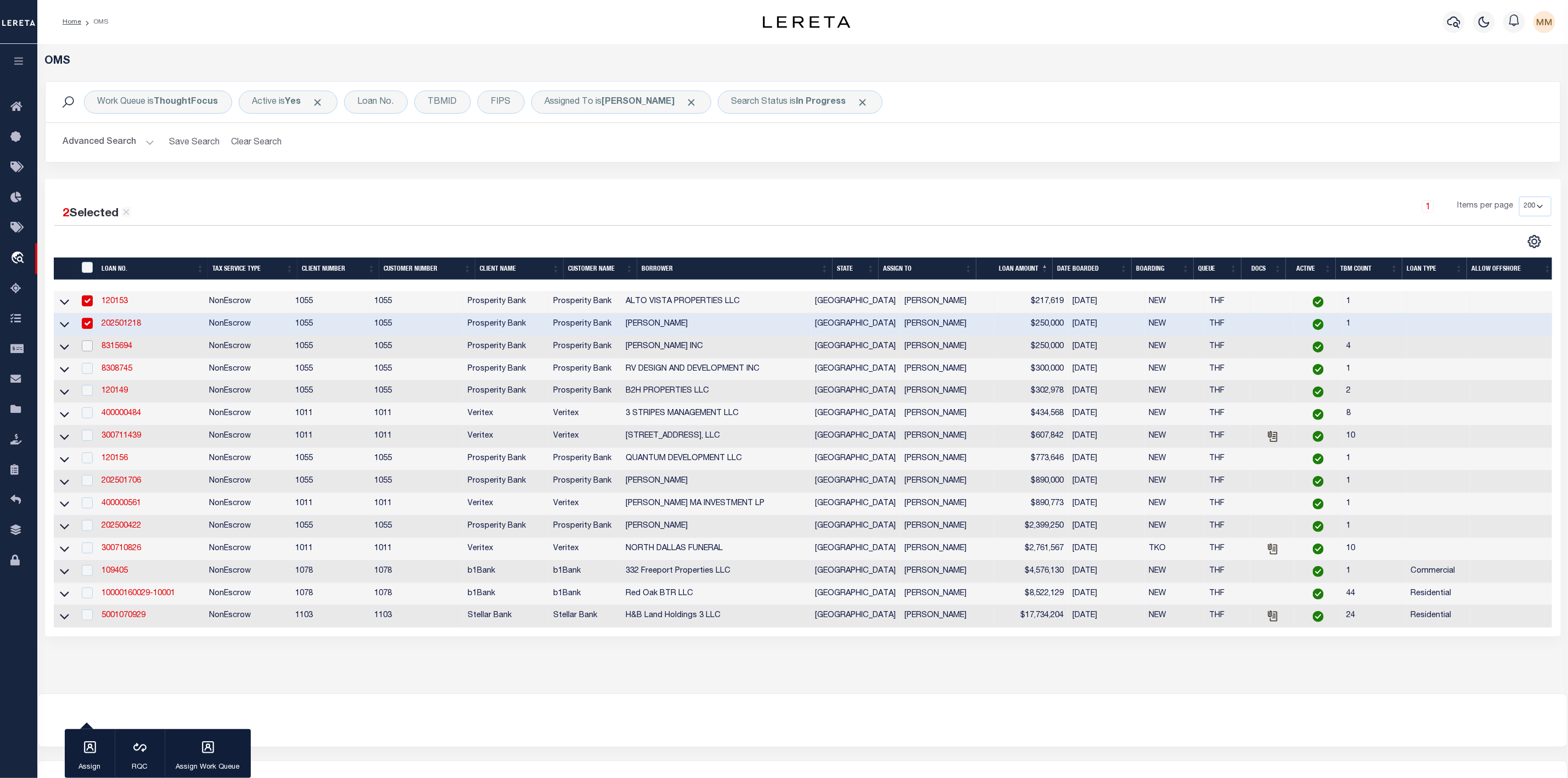
click at [91, 349] on input "checkbox" at bounding box center [87, 346] width 11 height 11
checkbox input "true"
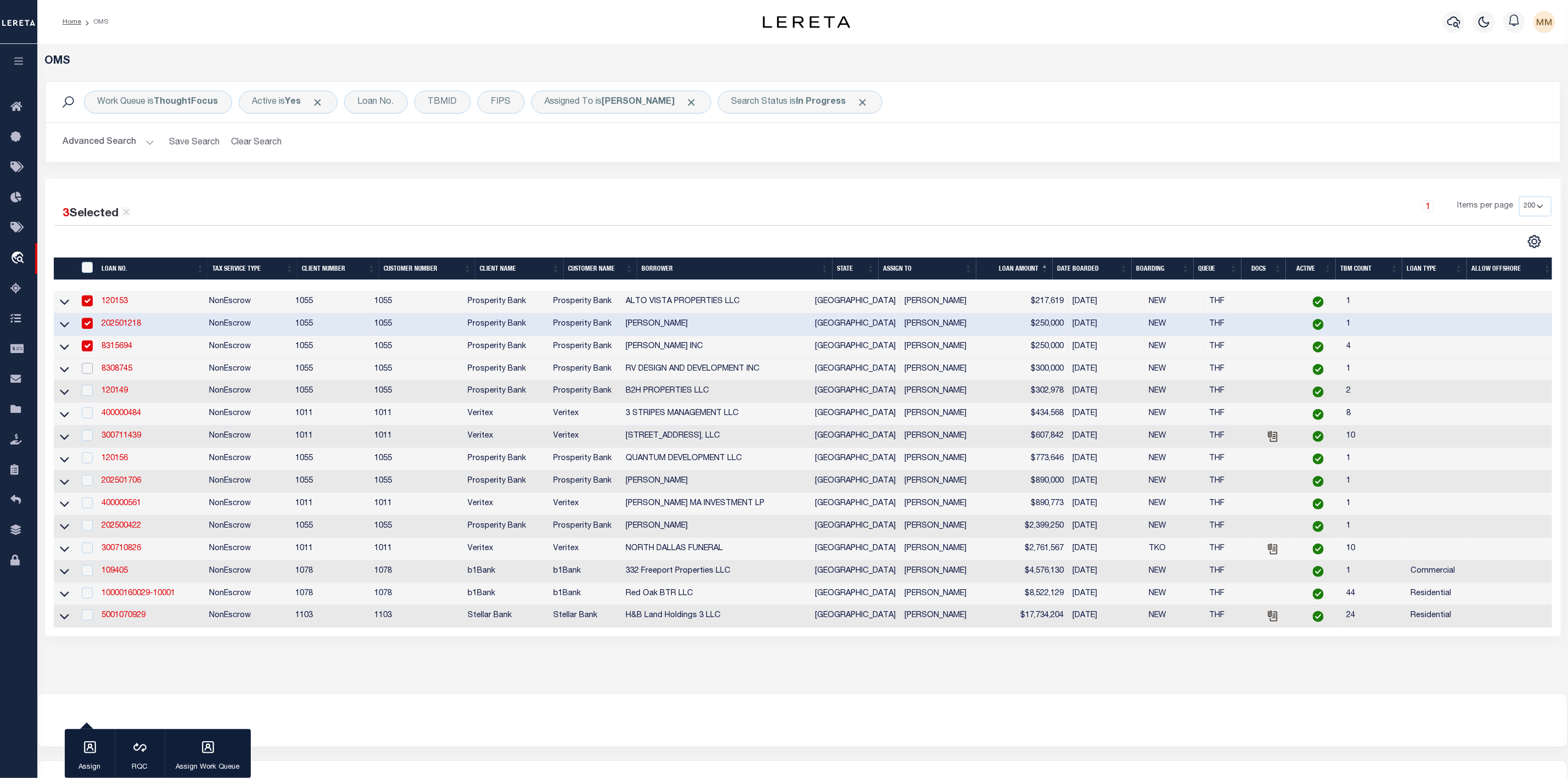
click at [85, 371] on input "checkbox" at bounding box center [87, 368] width 11 height 11
checkbox input "true"
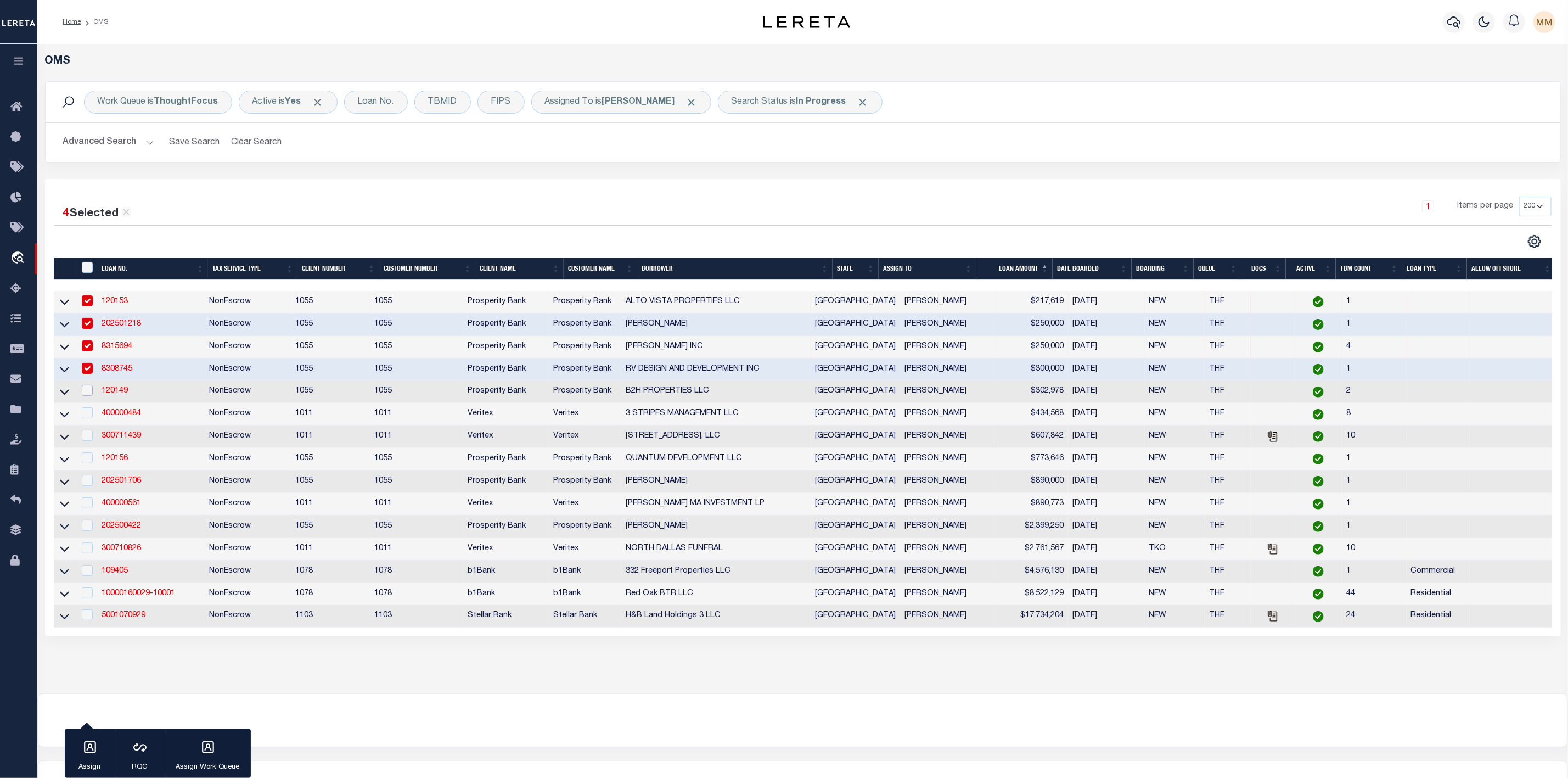
click at [85, 391] on input "checkbox" at bounding box center [87, 390] width 11 height 11
checkbox input "true"
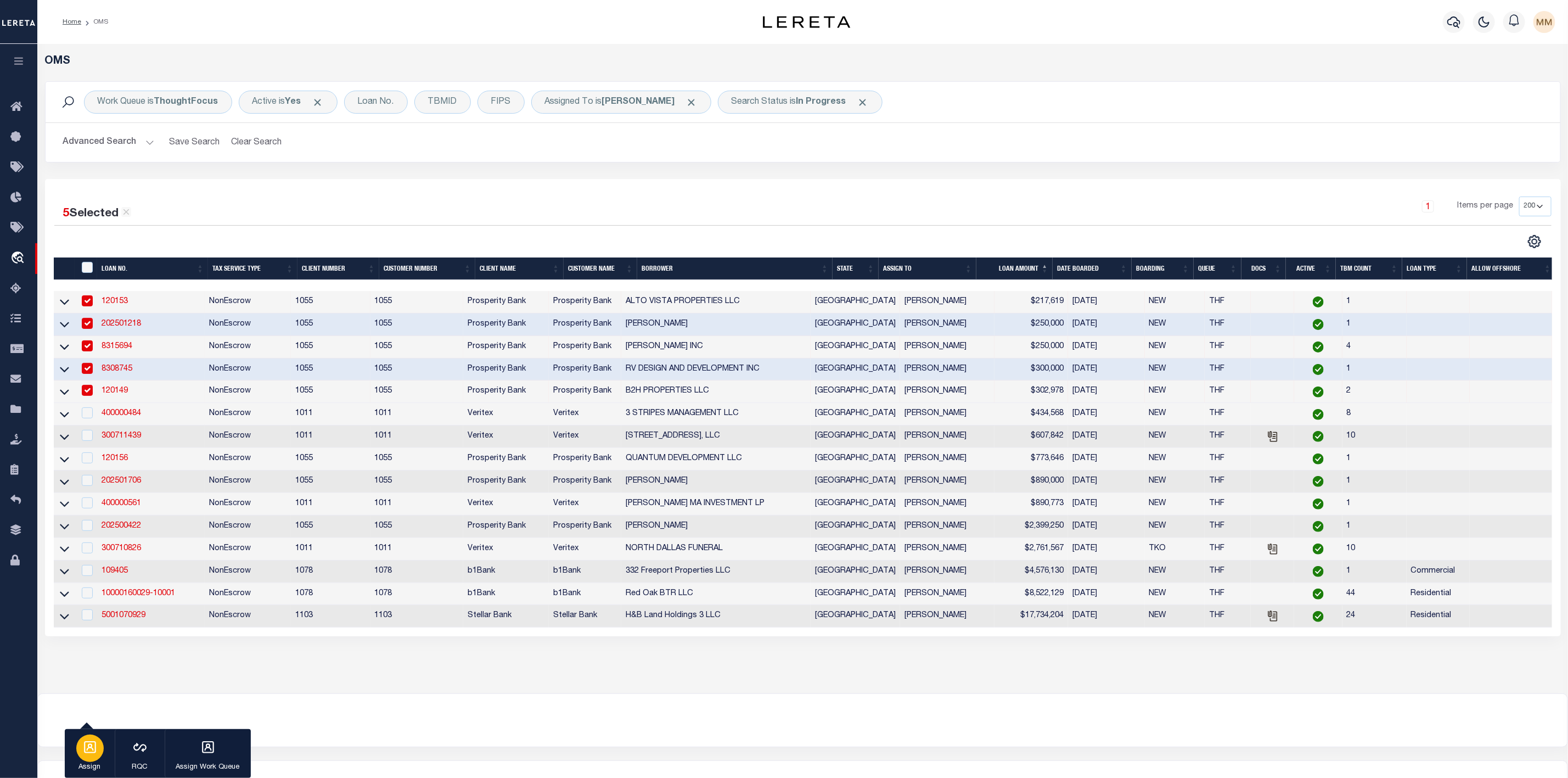
click at [92, 744] on icon "button" at bounding box center [90, 747] width 14 height 14
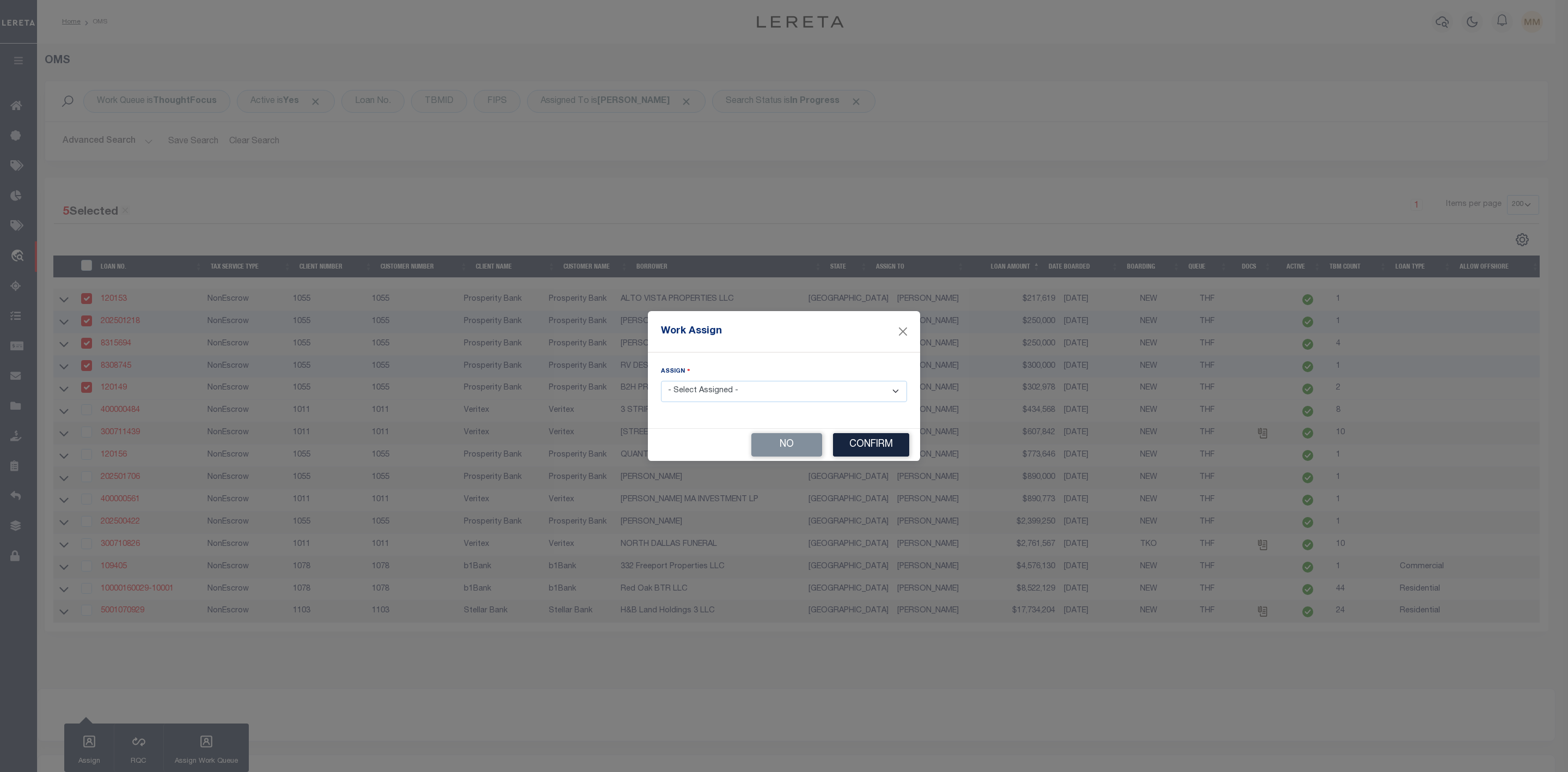
click at [756, 385] on select "- Select Assigned - --Unassigned-- [PERSON_NAME] [PERSON_NAME] [PERSON_NAME] [P…" at bounding box center [784, 391] width 246 height 21
select select "[PERSON_NAME]"
click at [661, 381] on select "- Select Assigned - --Unassigned-- [PERSON_NAME] [PERSON_NAME] [PERSON_NAME] [P…" at bounding box center [784, 391] width 246 height 21
click at [855, 446] on button "Confirm" at bounding box center [871, 444] width 76 height 23
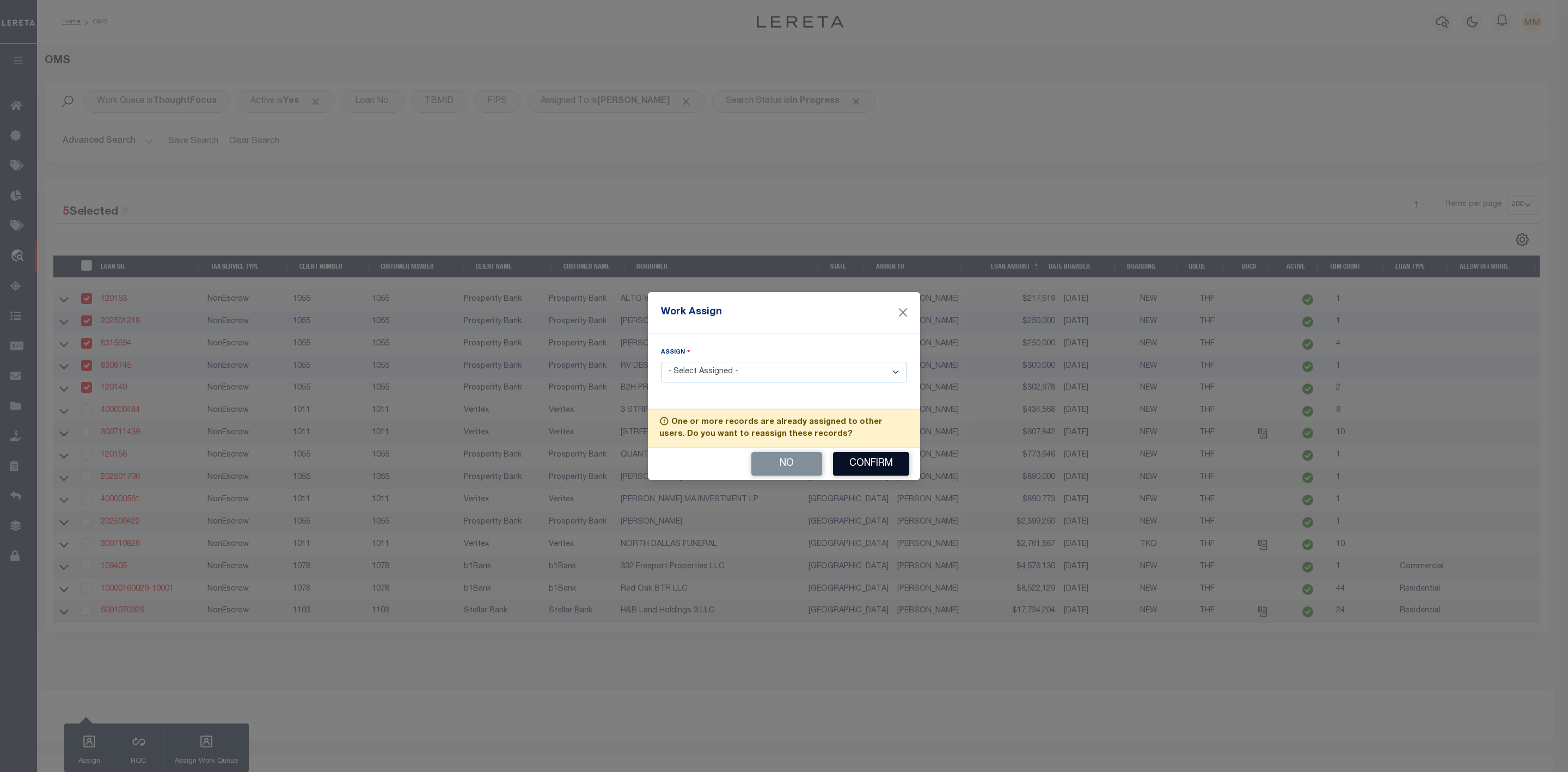
click at [854, 461] on button "Confirm" at bounding box center [871, 463] width 76 height 23
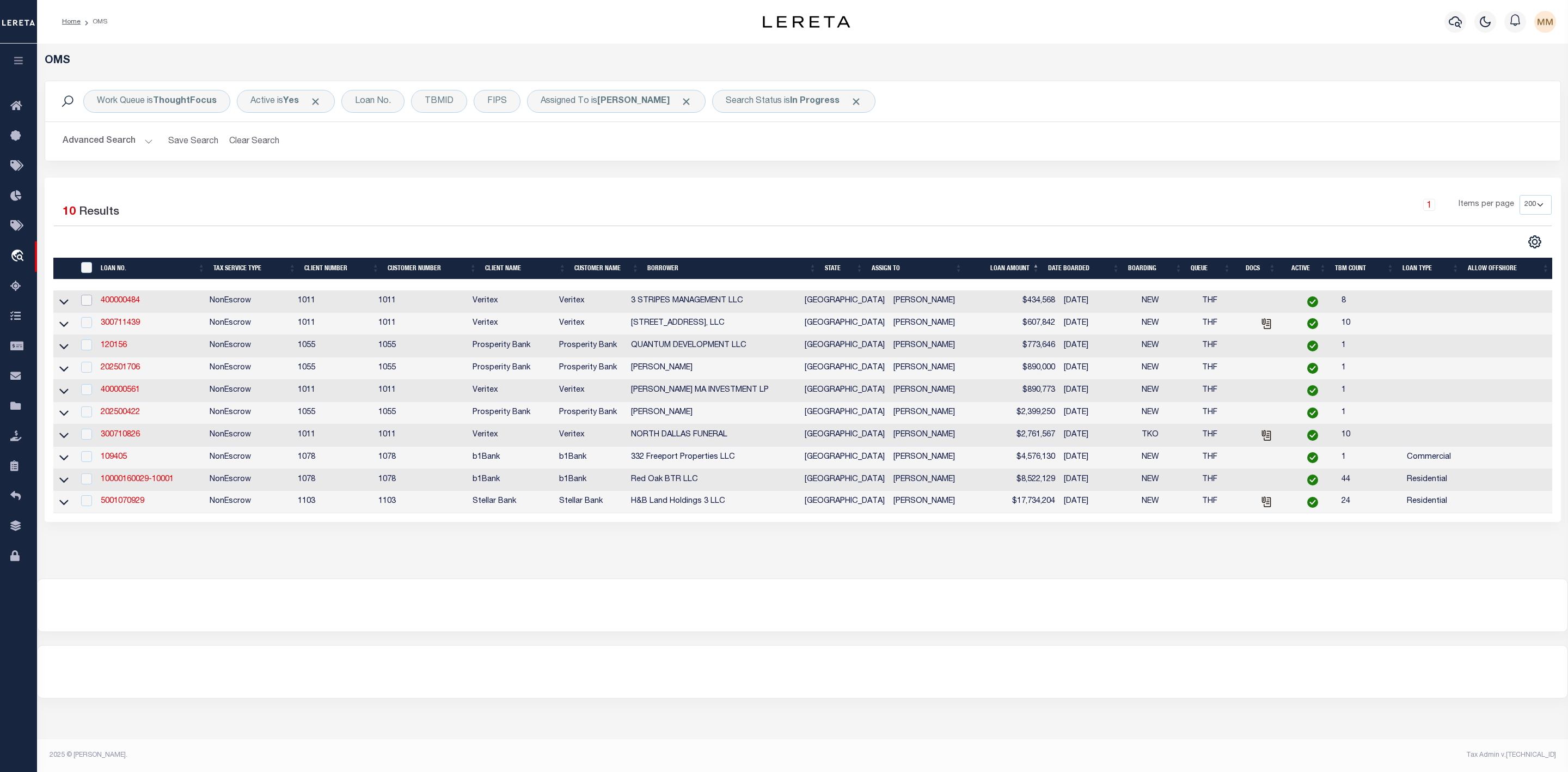
click at [87, 300] on input "checkbox" at bounding box center [86, 300] width 11 height 11
checkbox input "true"
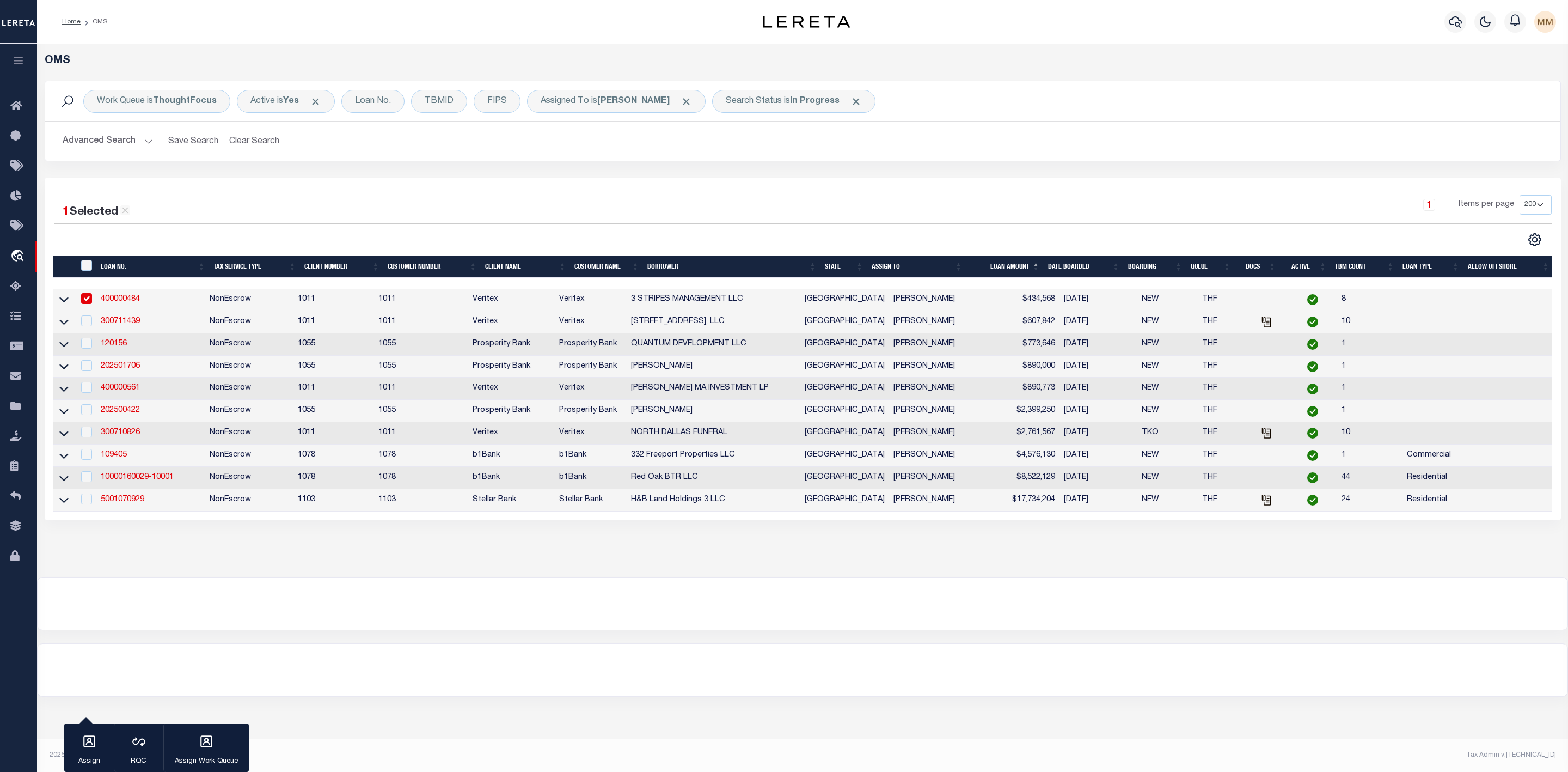
click at [92, 327] on td at bounding box center [86, 322] width 23 height 23
checkbox input "true"
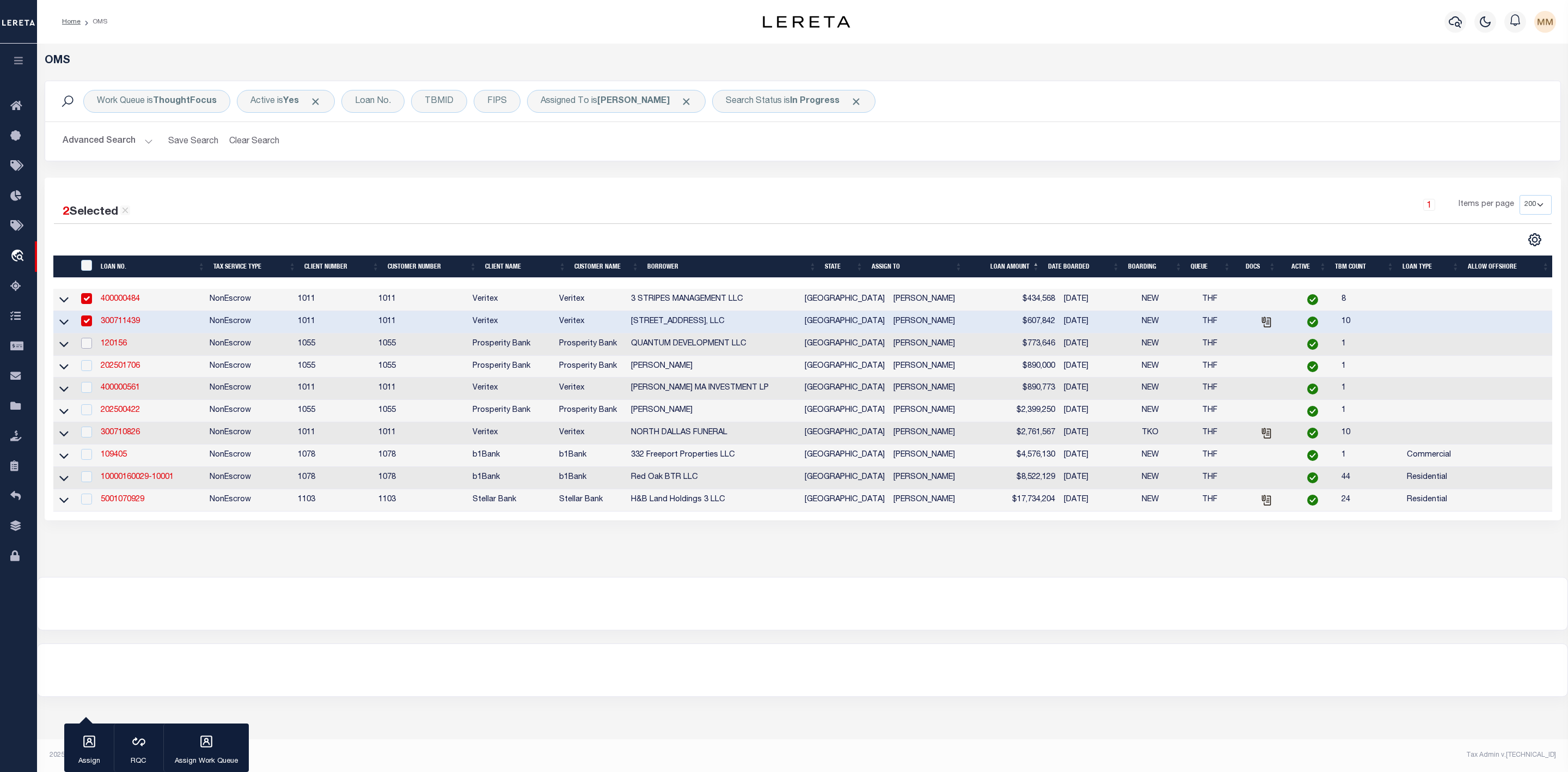
click at [90, 345] on input "checkbox" at bounding box center [86, 343] width 11 height 11
checkbox input "true"
click at [94, 369] on td at bounding box center [86, 367] width 23 height 23
checkbox input "true"
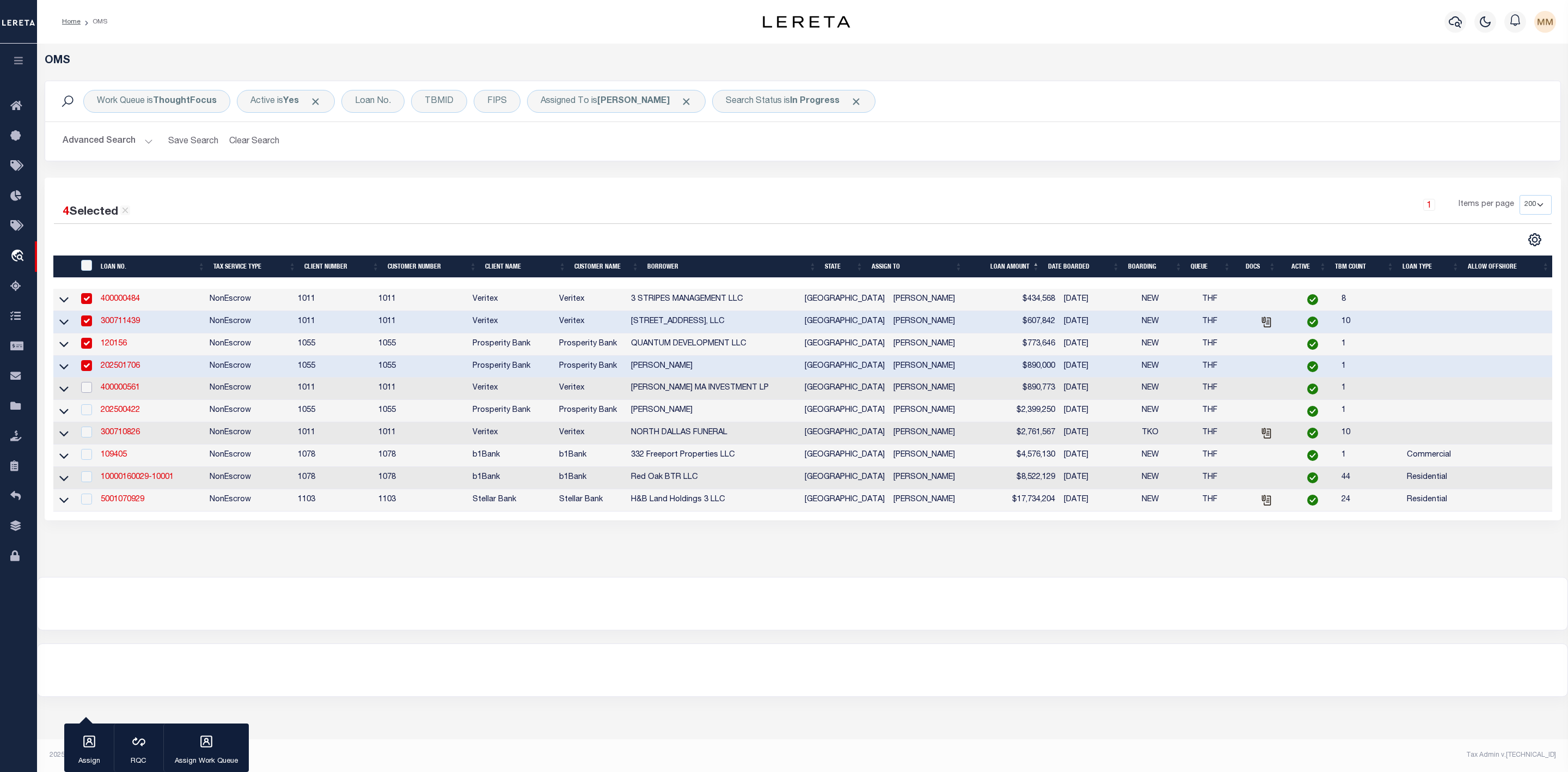
click at [85, 390] on input "checkbox" at bounding box center [86, 387] width 11 height 11
checkbox input "true"
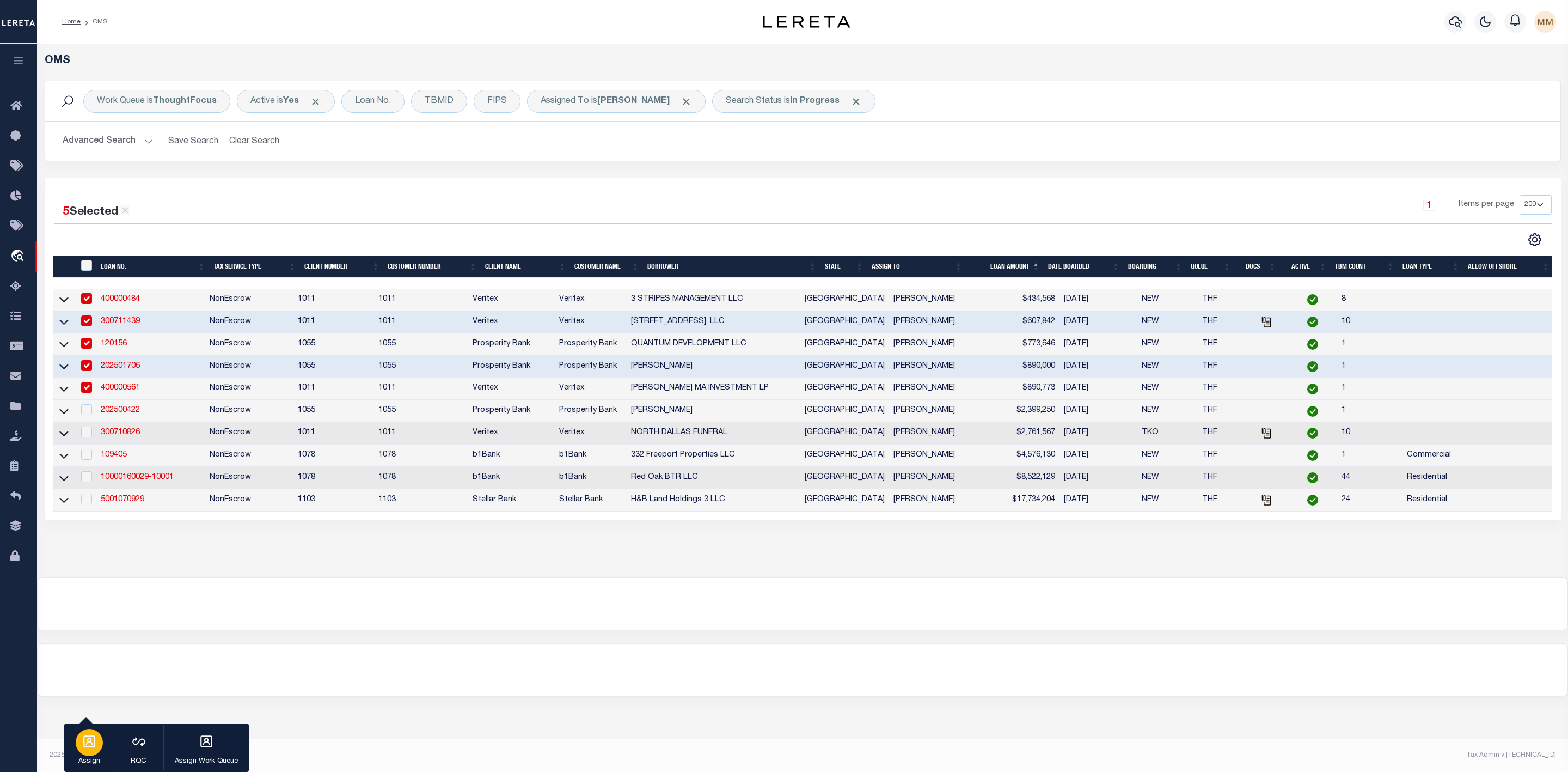
click at [85, 743] on icon "button" at bounding box center [89, 741] width 14 height 14
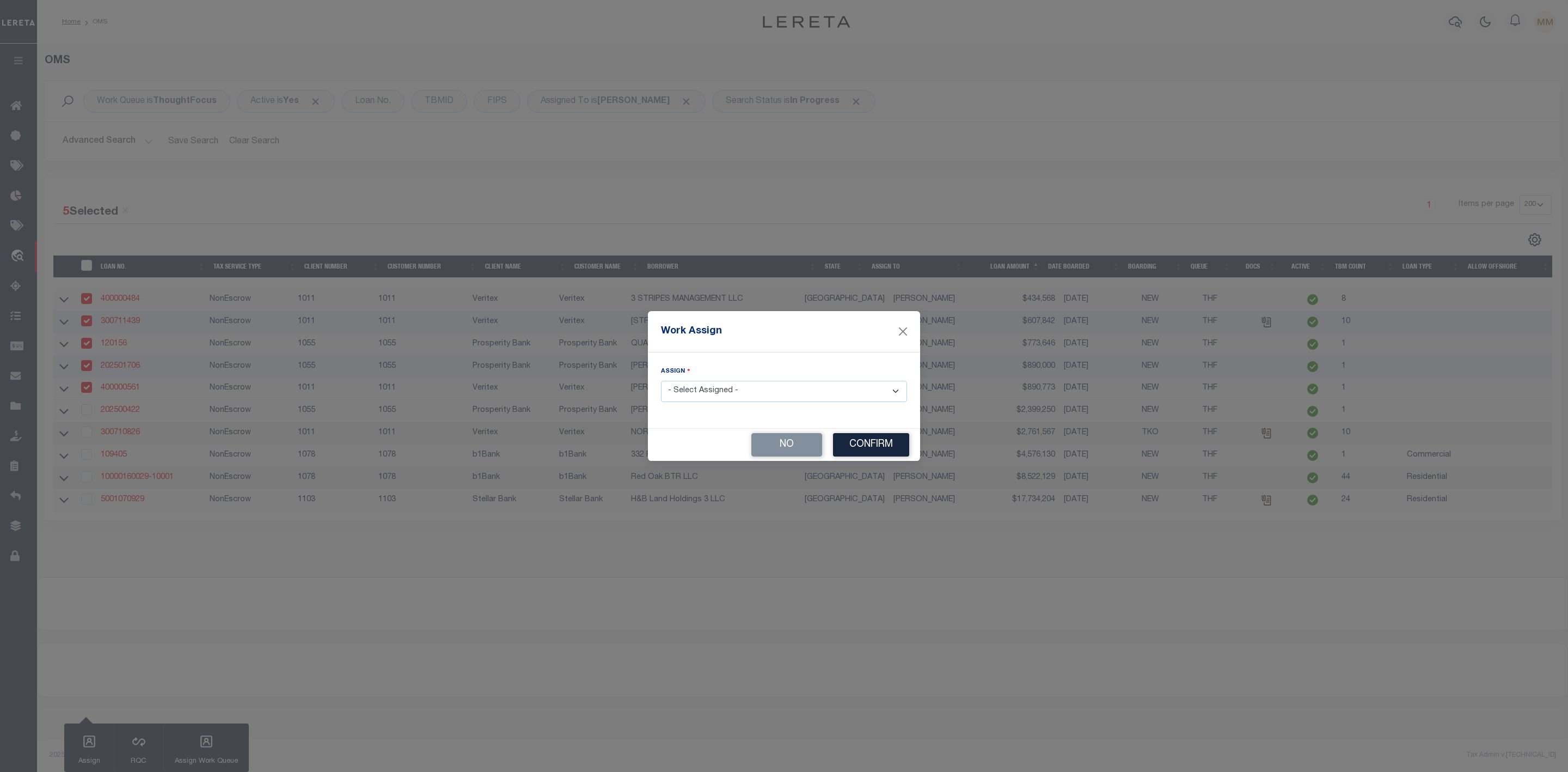
click at [744, 393] on select "- Select Assigned - --Unassigned-- [PERSON_NAME] [PERSON_NAME] [PERSON_NAME] [P…" at bounding box center [784, 391] width 246 height 21
select select "[PERSON_NAME]"
click at [661, 381] on select "- Select Assigned - --Unassigned-- [PERSON_NAME] [PERSON_NAME] [PERSON_NAME] [P…" at bounding box center [784, 391] width 246 height 21
click at [861, 447] on button "Confirm" at bounding box center [871, 444] width 76 height 23
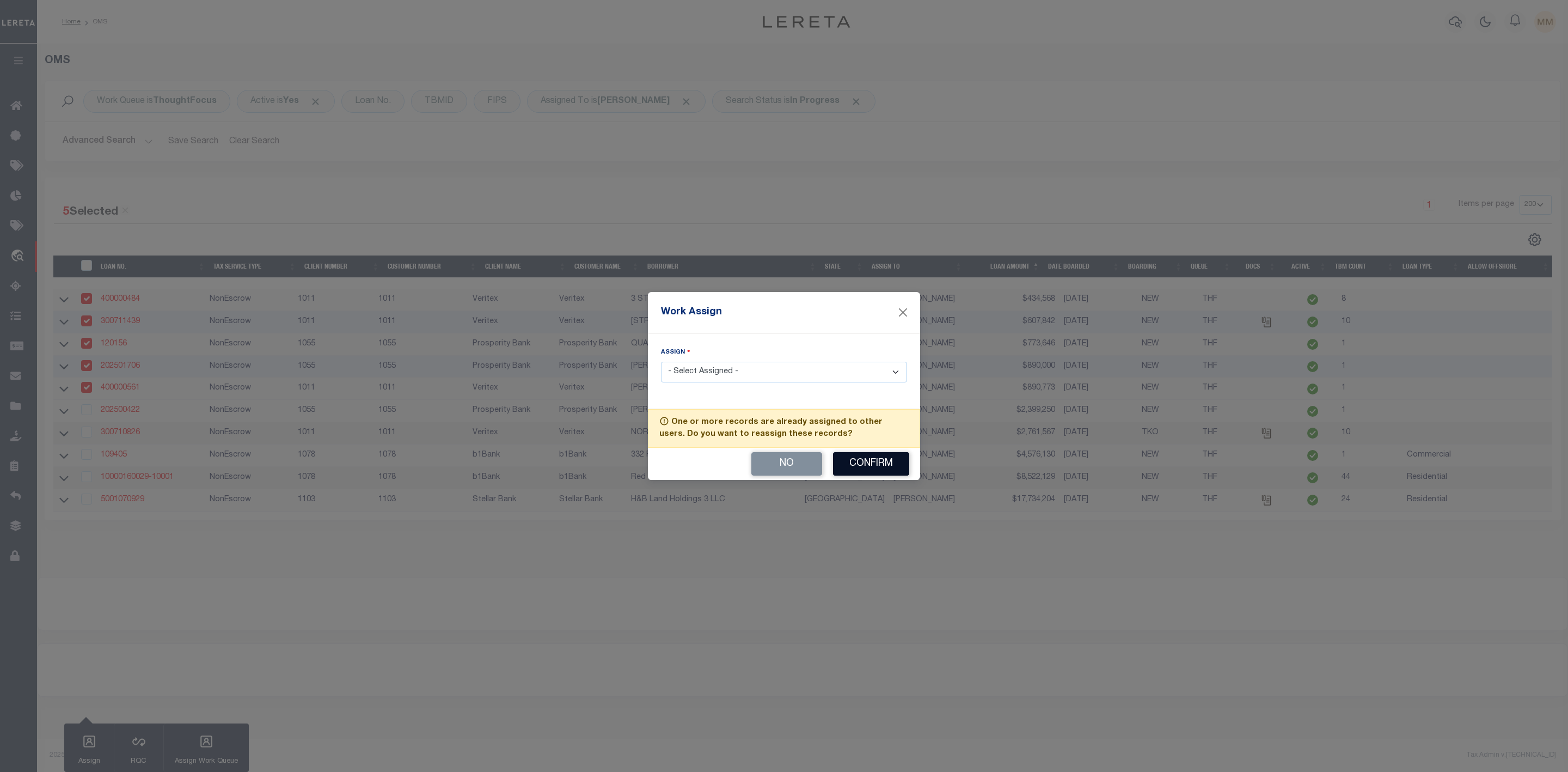
click at [864, 469] on button "Confirm" at bounding box center [871, 463] width 76 height 23
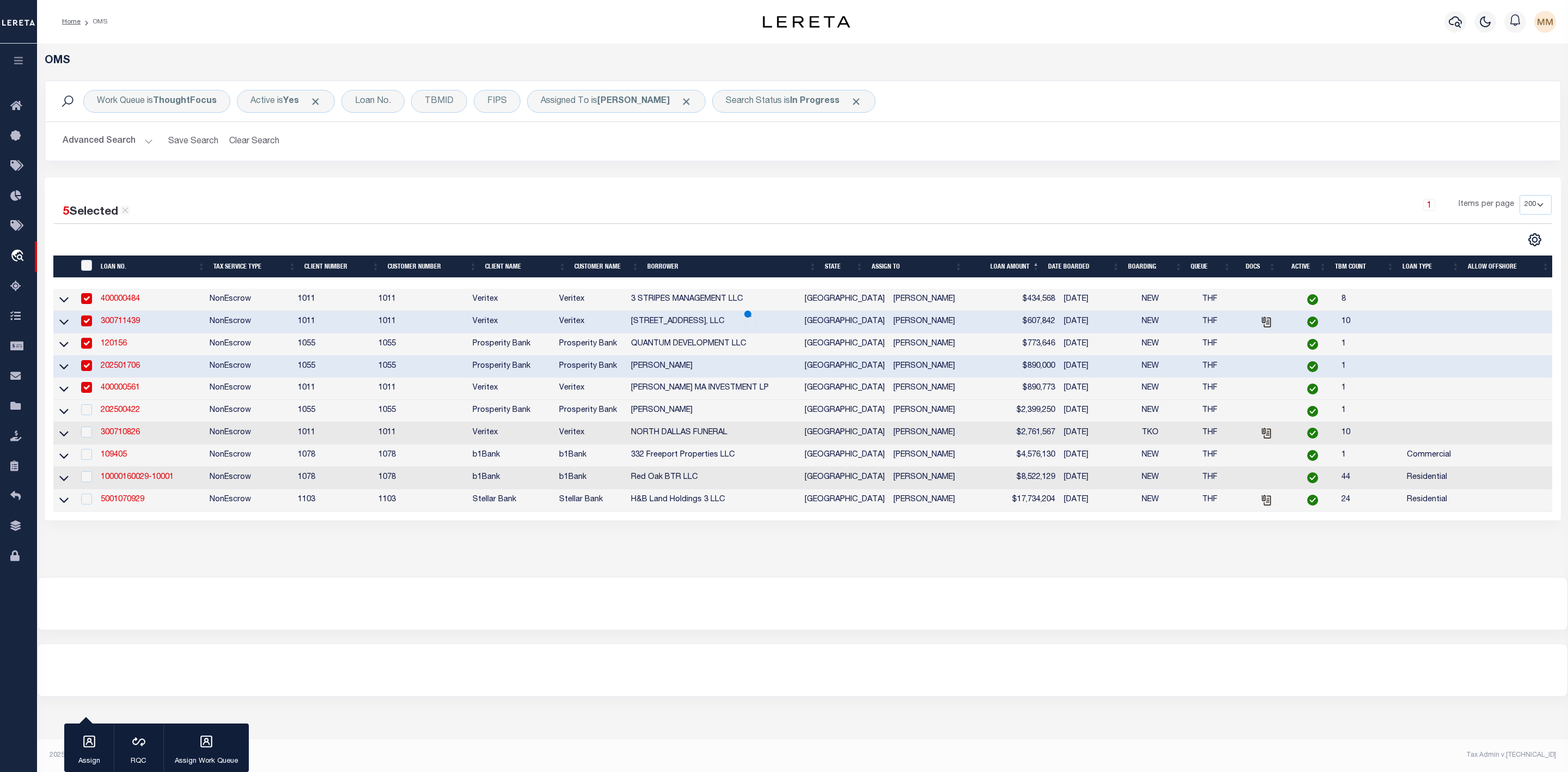
select select
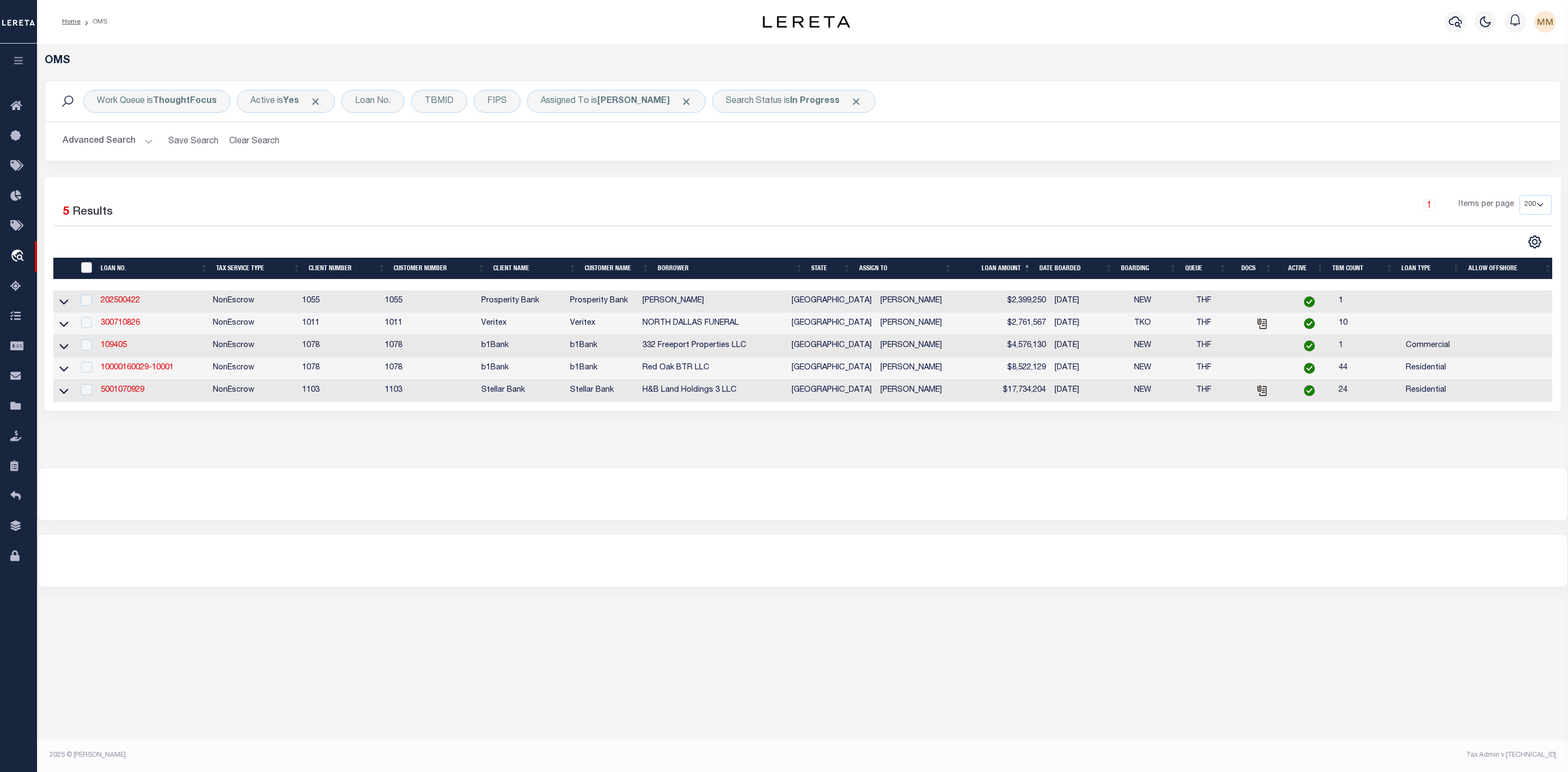
click at [90, 268] on input "" at bounding box center [86, 267] width 11 height 11
checkbox input "true"
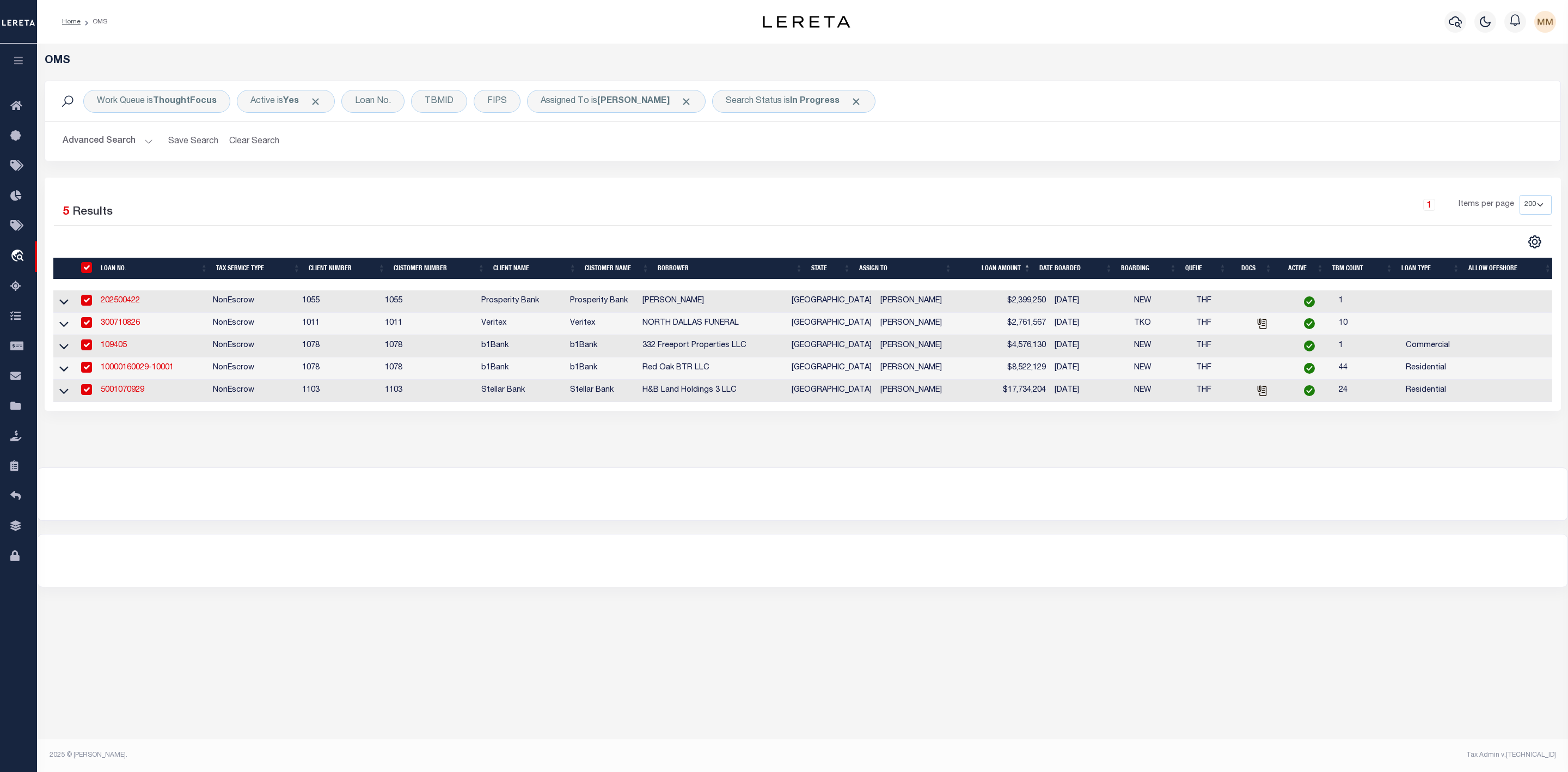
checkbox input "true"
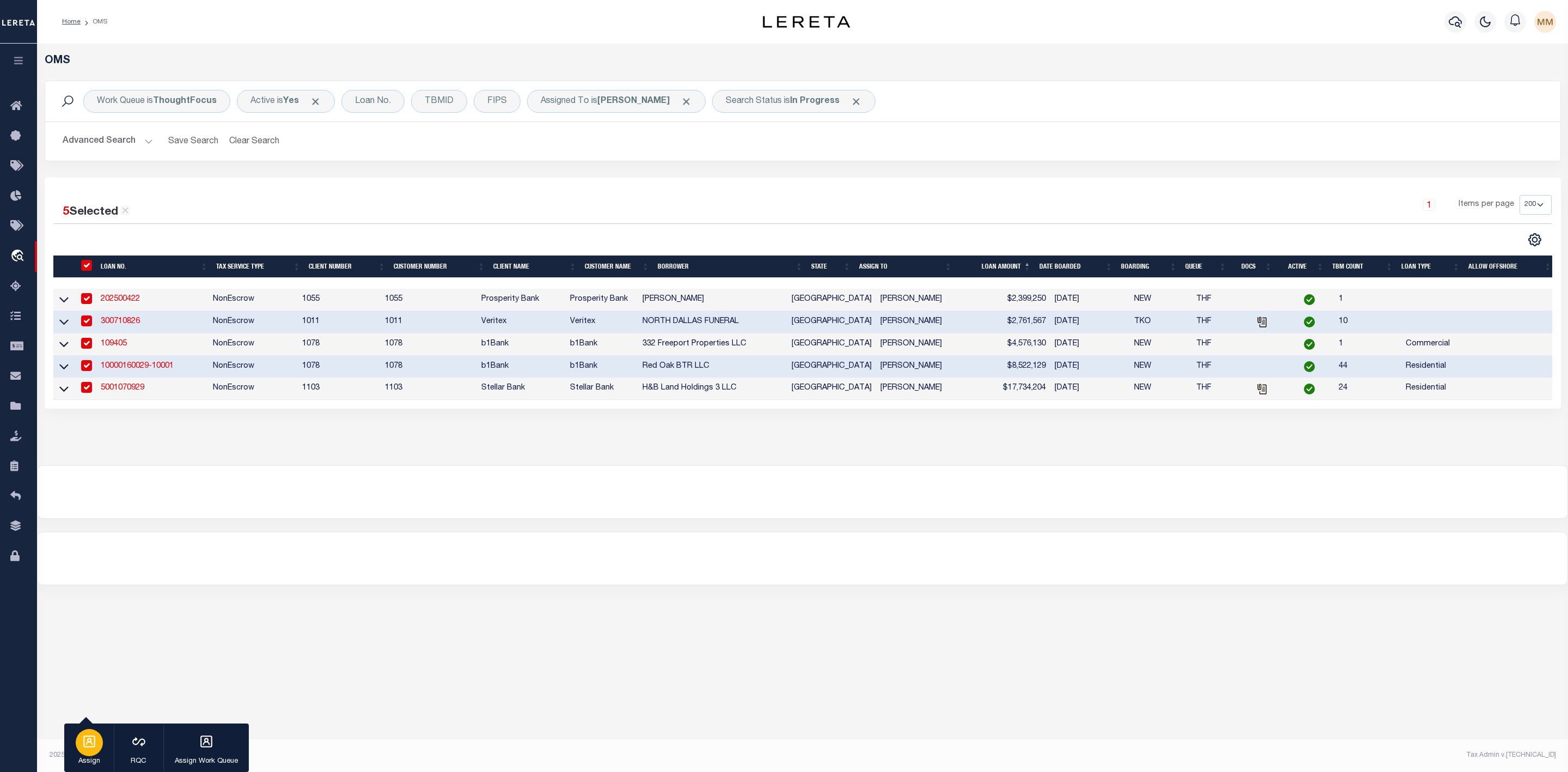
click at [83, 744] on icon "button" at bounding box center [89, 741] width 14 height 14
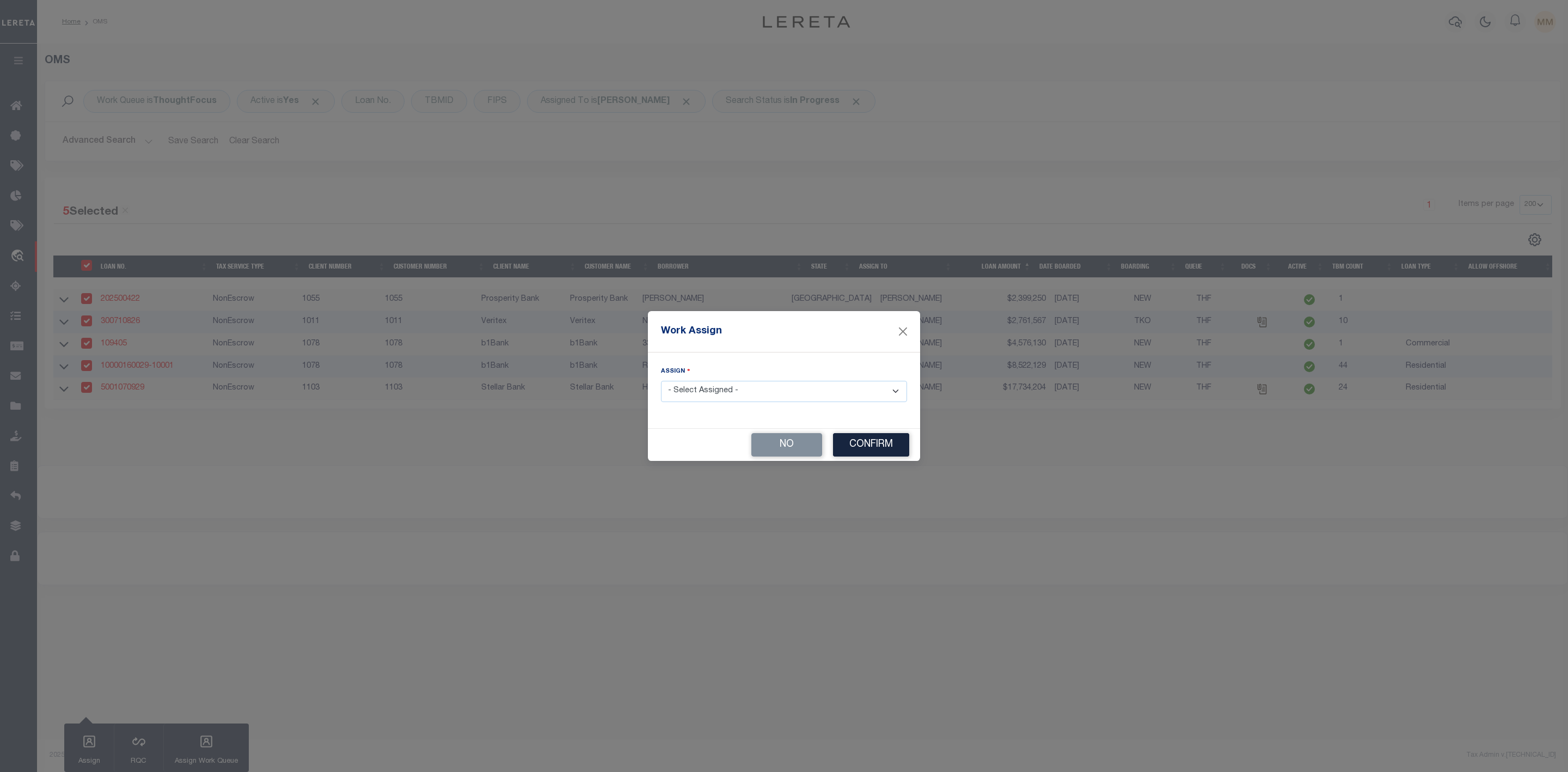
click at [796, 395] on select "- Select Assigned - --Unassigned-- [PERSON_NAME] [PERSON_NAME] [PERSON_NAME] [P…" at bounding box center [784, 391] width 246 height 21
select select "[PERSON_NAME]"
click at [661, 381] on select "- Select Assigned - --Unassigned-- [PERSON_NAME] [PERSON_NAME] [PERSON_NAME] [P…" at bounding box center [784, 391] width 246 height 21
click at [849, 441] on button "Confirm" at bounding box center [871, 444] width 76 height 23
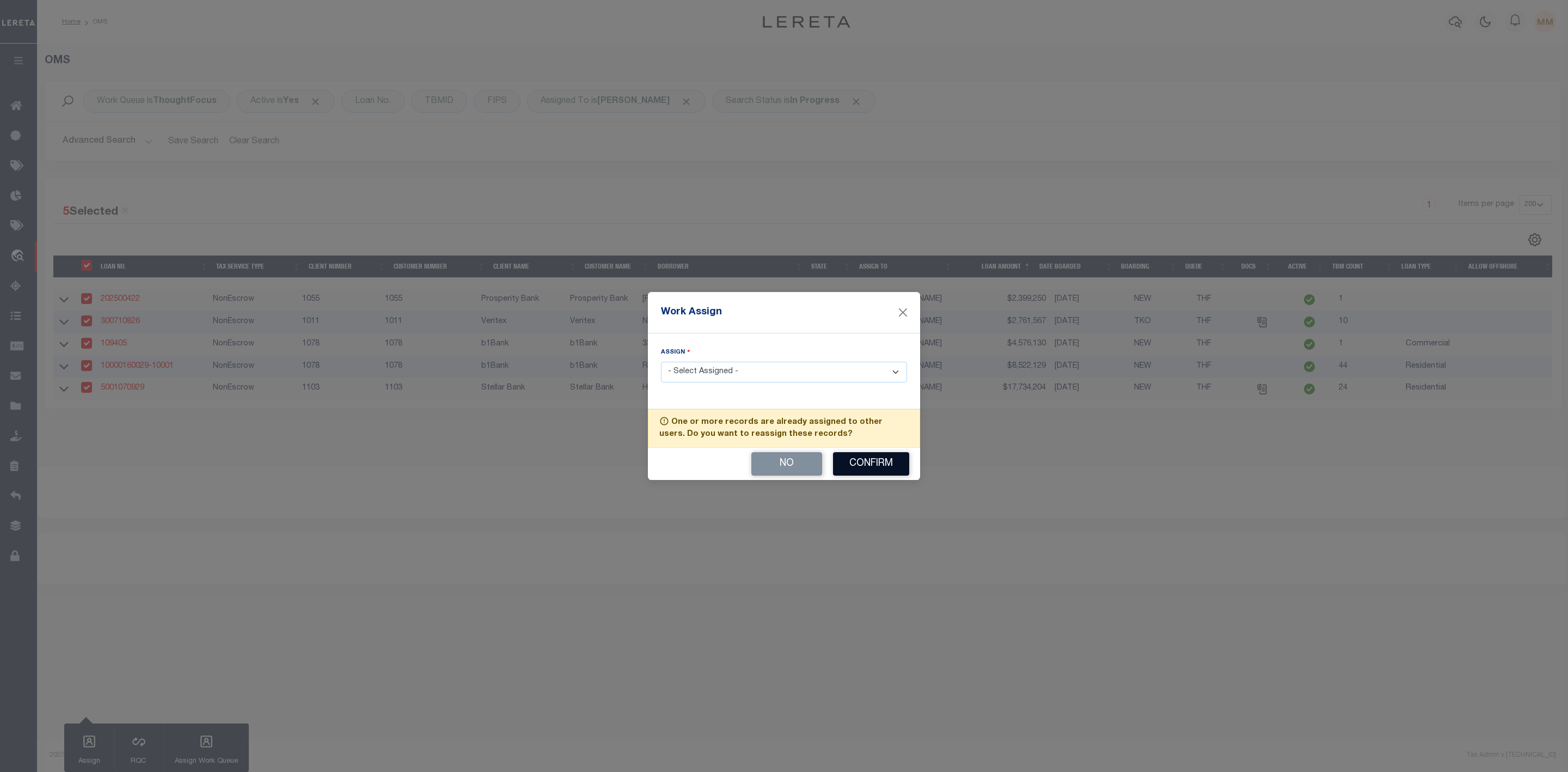
click at [851, 461] on button "Confirm" at bounding box center [871, 463] width 76 height 23
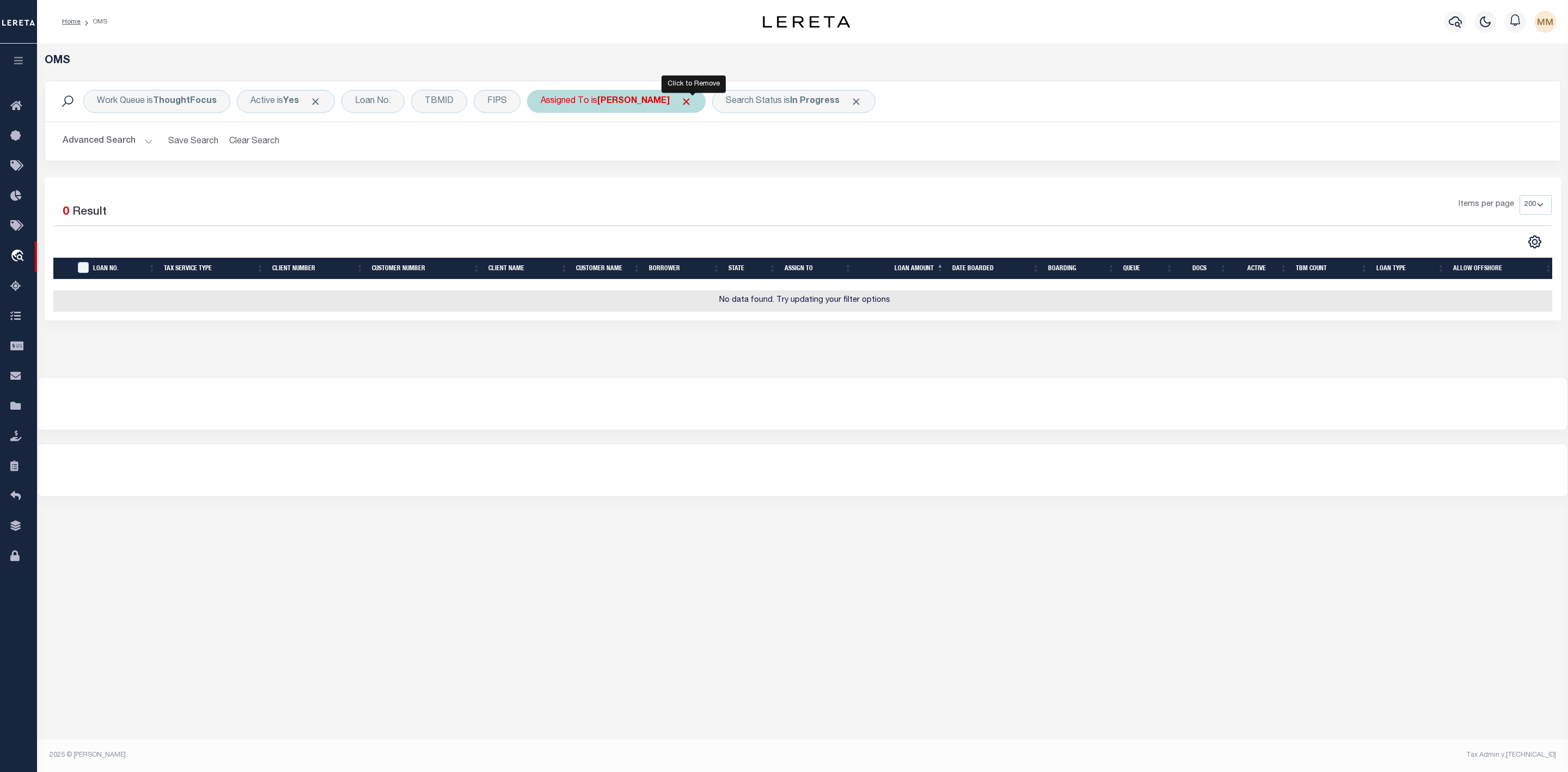
click at [690, 103] on span "Click to Remove" at bounding box center [686, 101] width 12 height 12
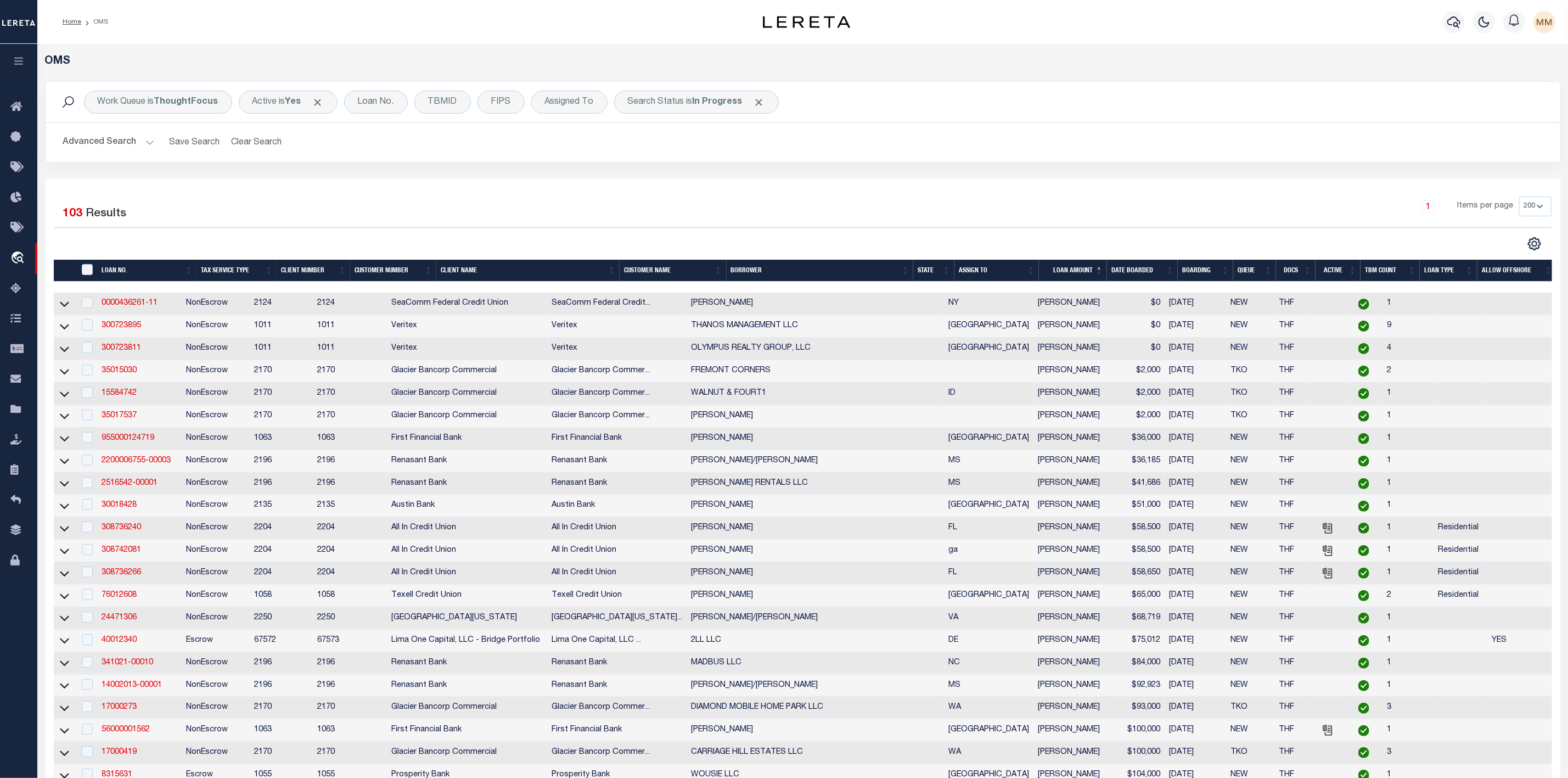
click at [1029, 269] on th "ASSIGN TO" at bounding box center [997, 271] width 85 height 23
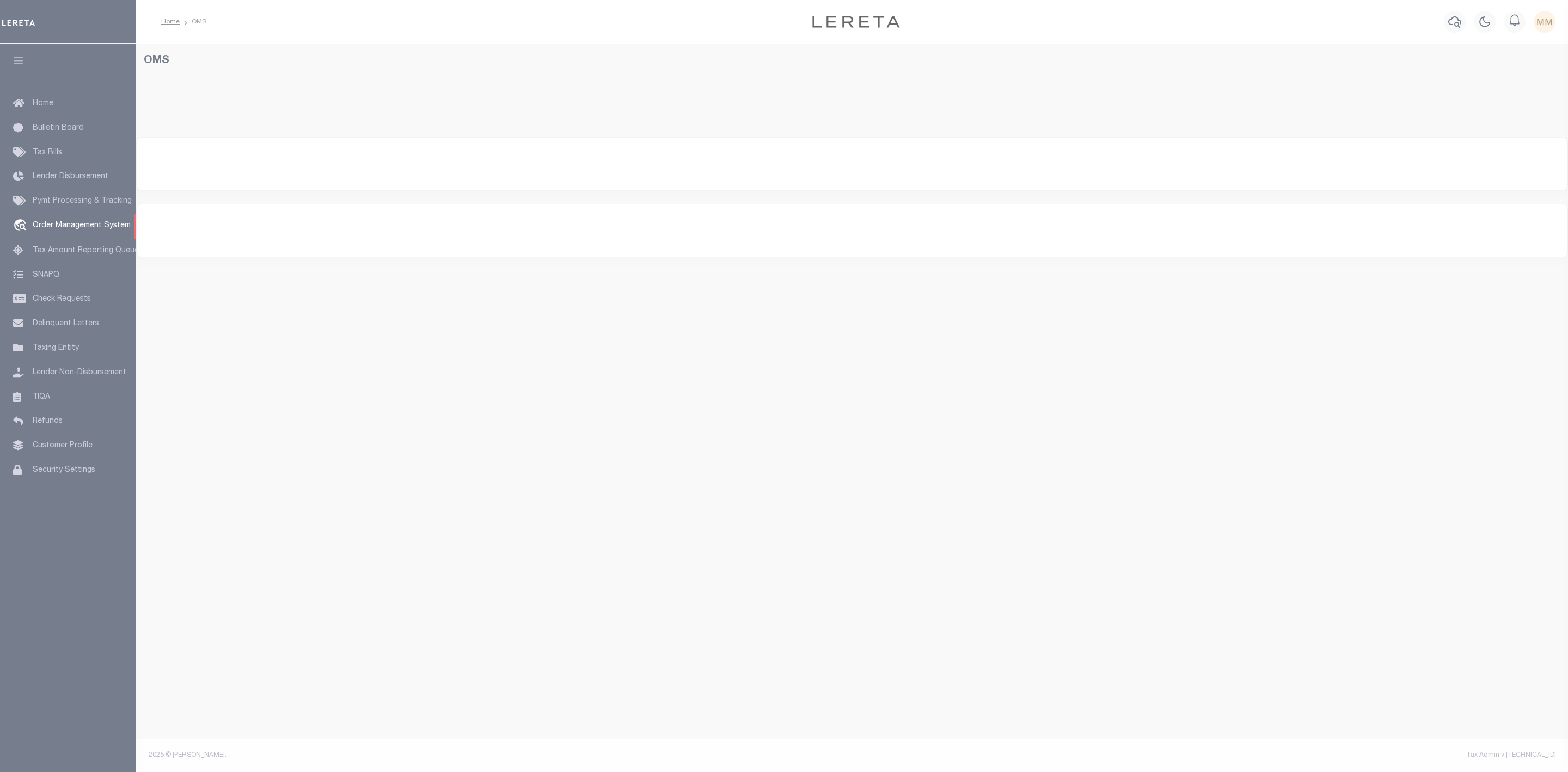
select select "200"
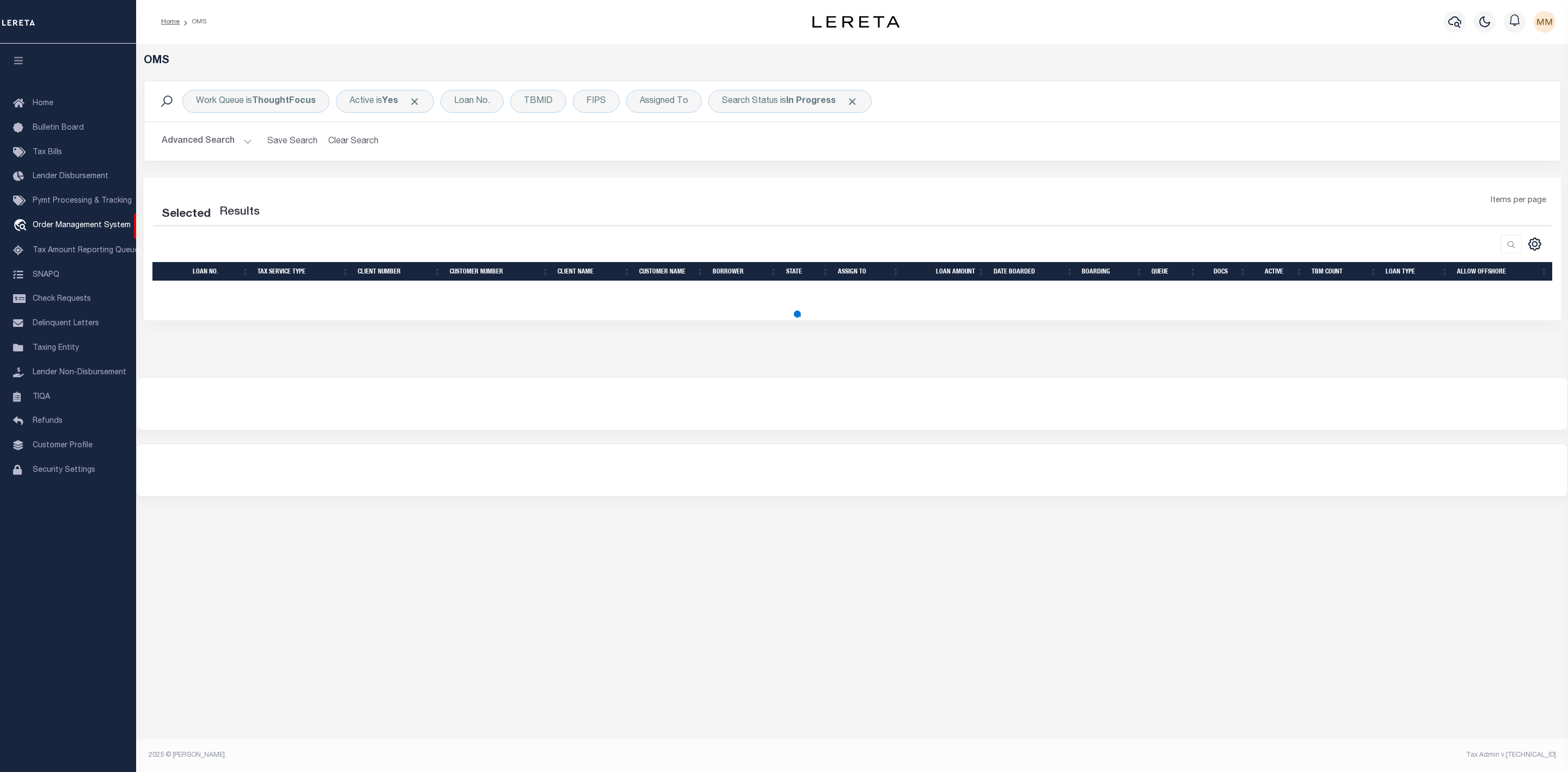
select select "200"
